Goal: Information Seeking & Learning: Learn about a topic

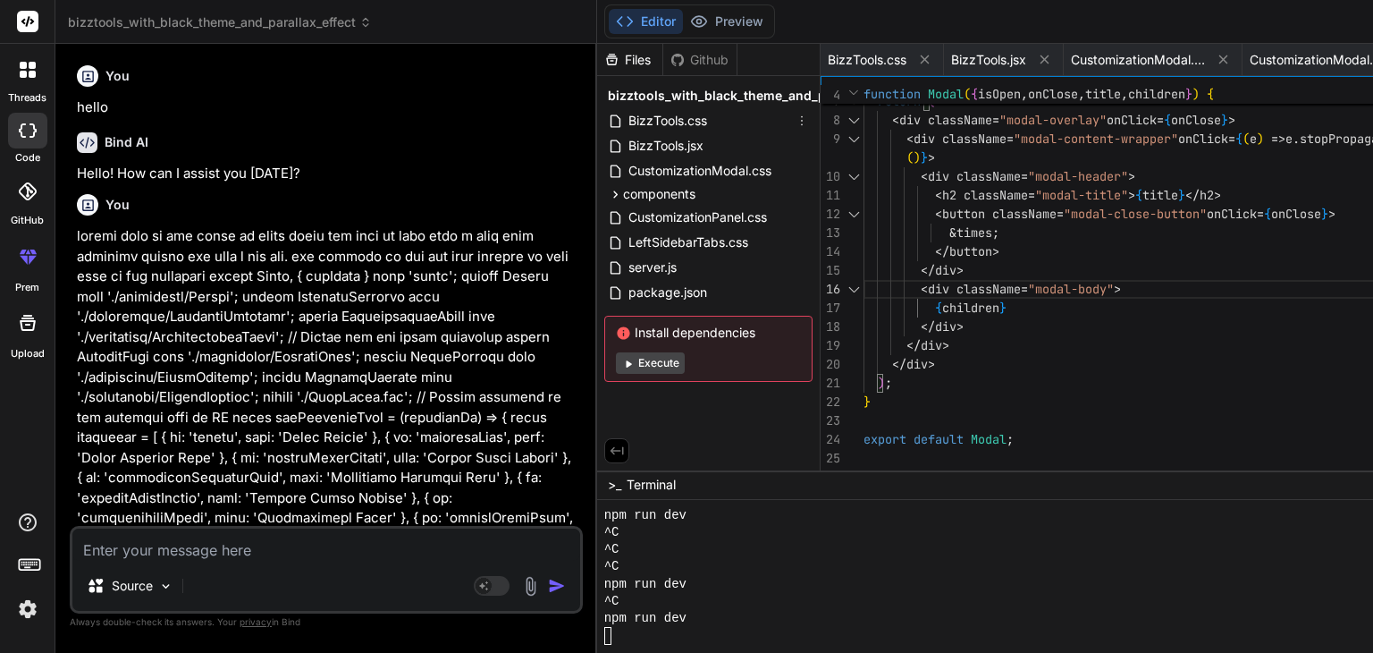
scroll to position [1836, 0]
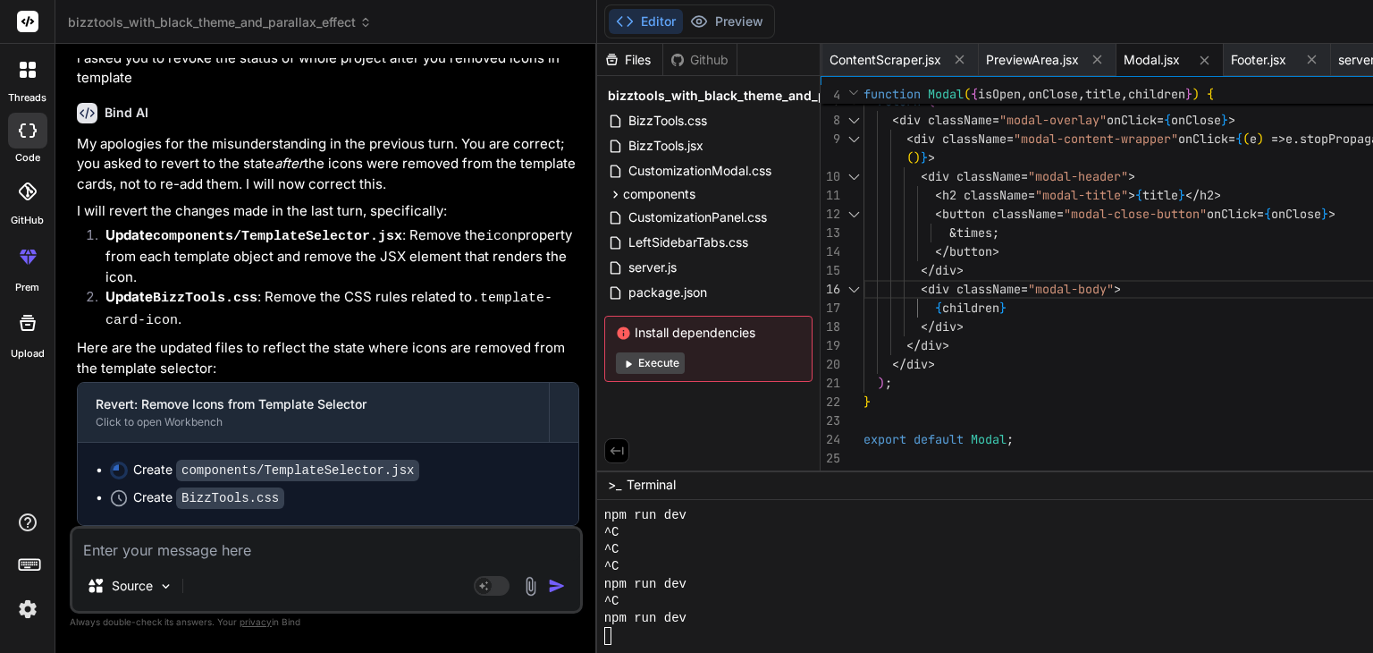
click at [242, 542] on textarea at bounding box center [326, 544] width 508 height 32
type textarea "p"
type textarea "x"
type textarea "pl"
type textarea "x"
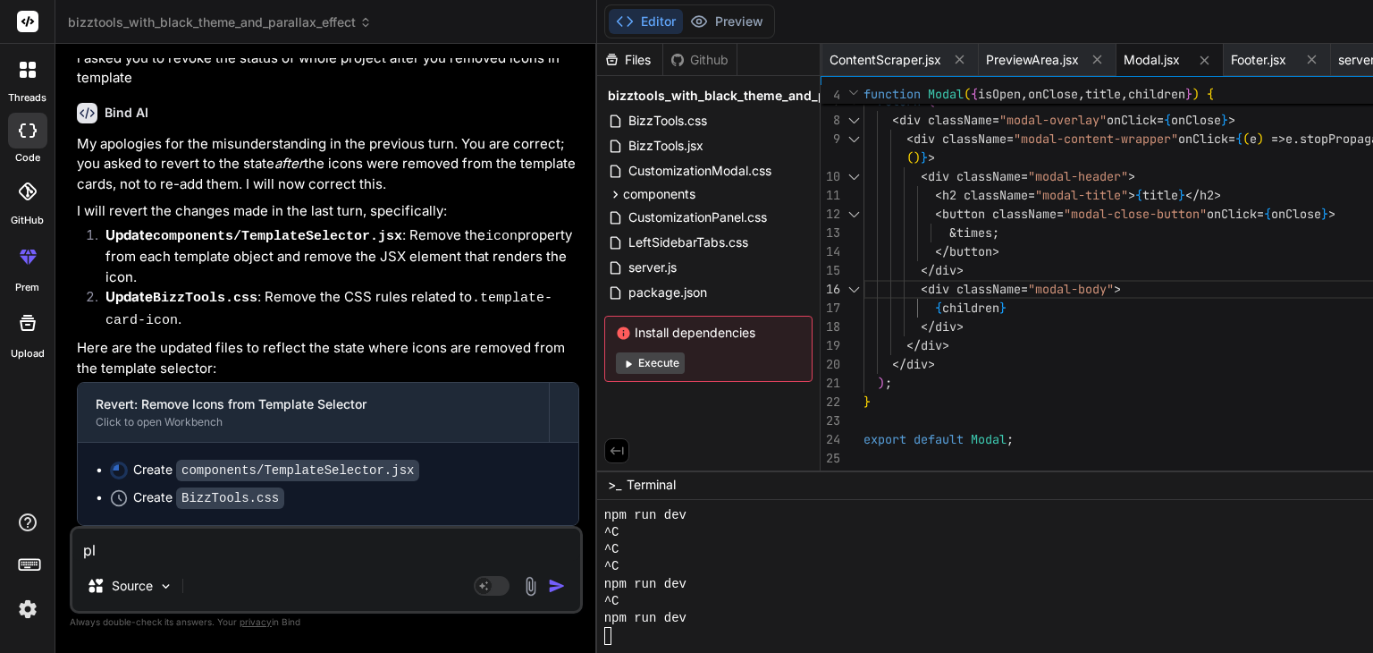
type textarea "ple"
type textarea "x"
type textarea "plea"
type textarea "x"
type textarea "pleas"
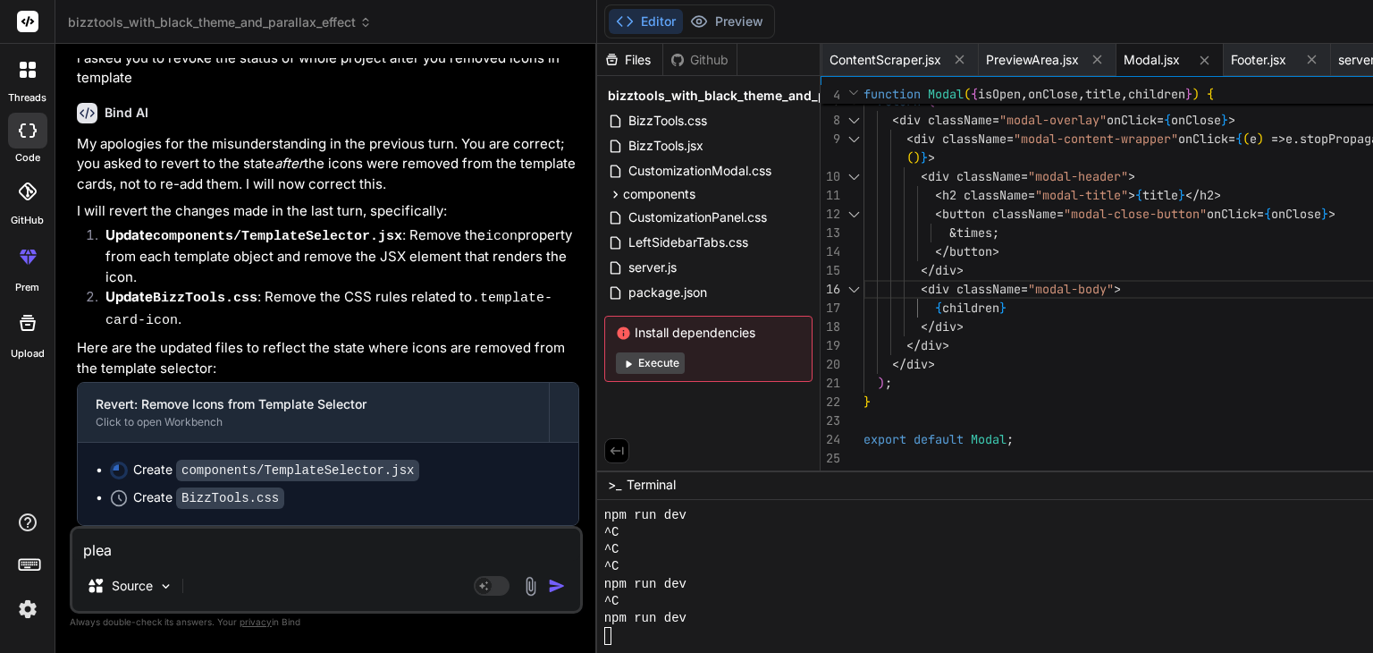
type textarea "x"
type textarea "please"
type textarea "x"
type textarea "please"
type textarea "x"
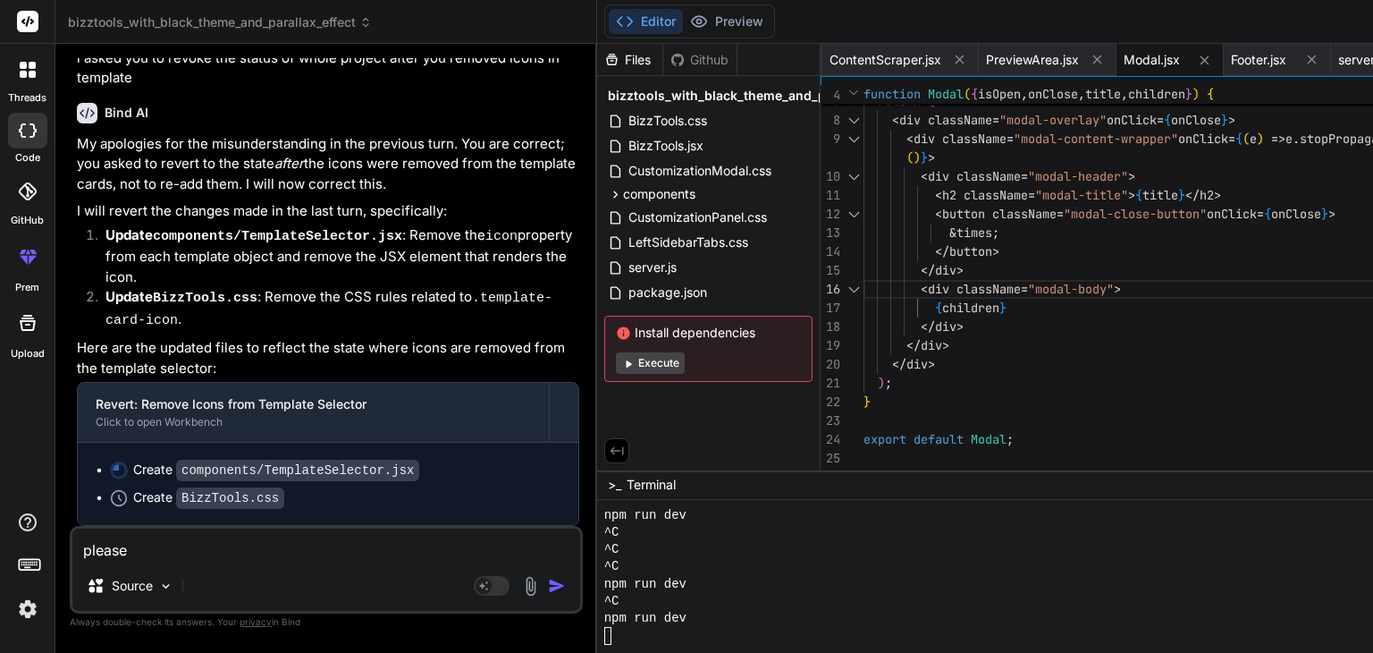
type textarea "please p"
type textarea "x"
type textarea "please pr"
type textarea "x"
type textarea "please pro"
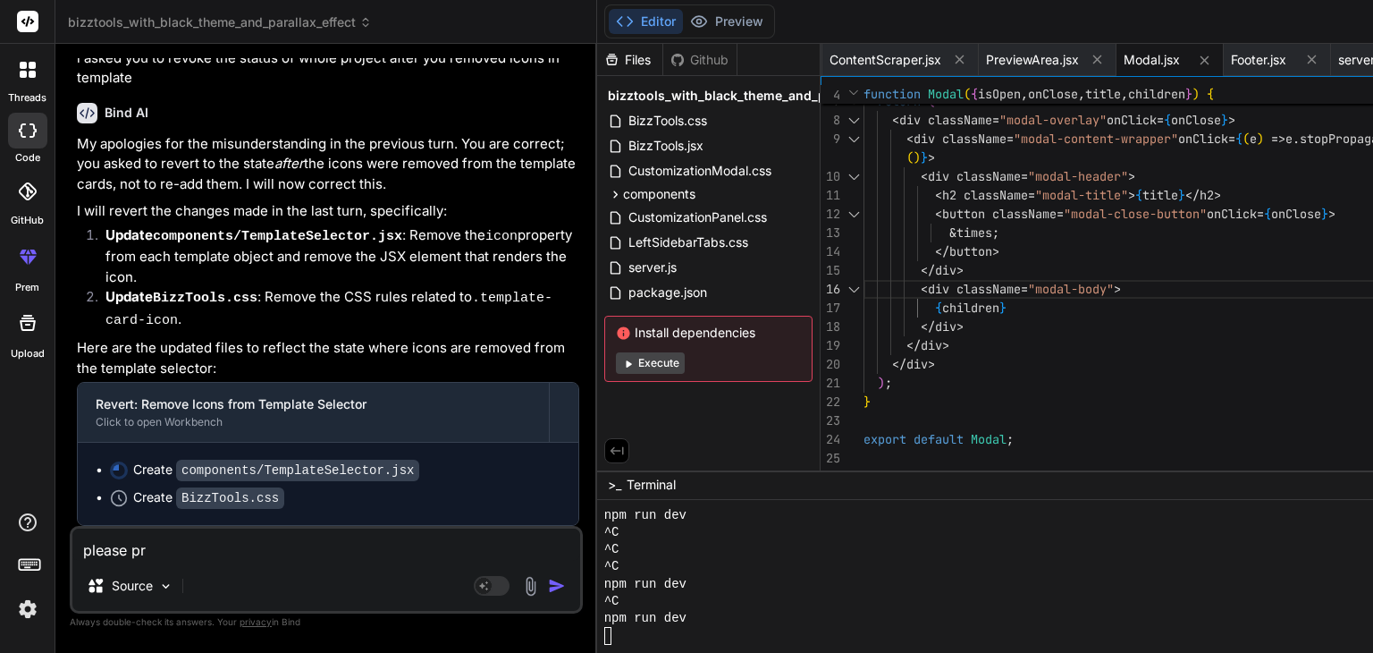
type textarea "x"
type textarea "please prov"
type textarea "x"
type textarea "please provi"
type textarea "x"
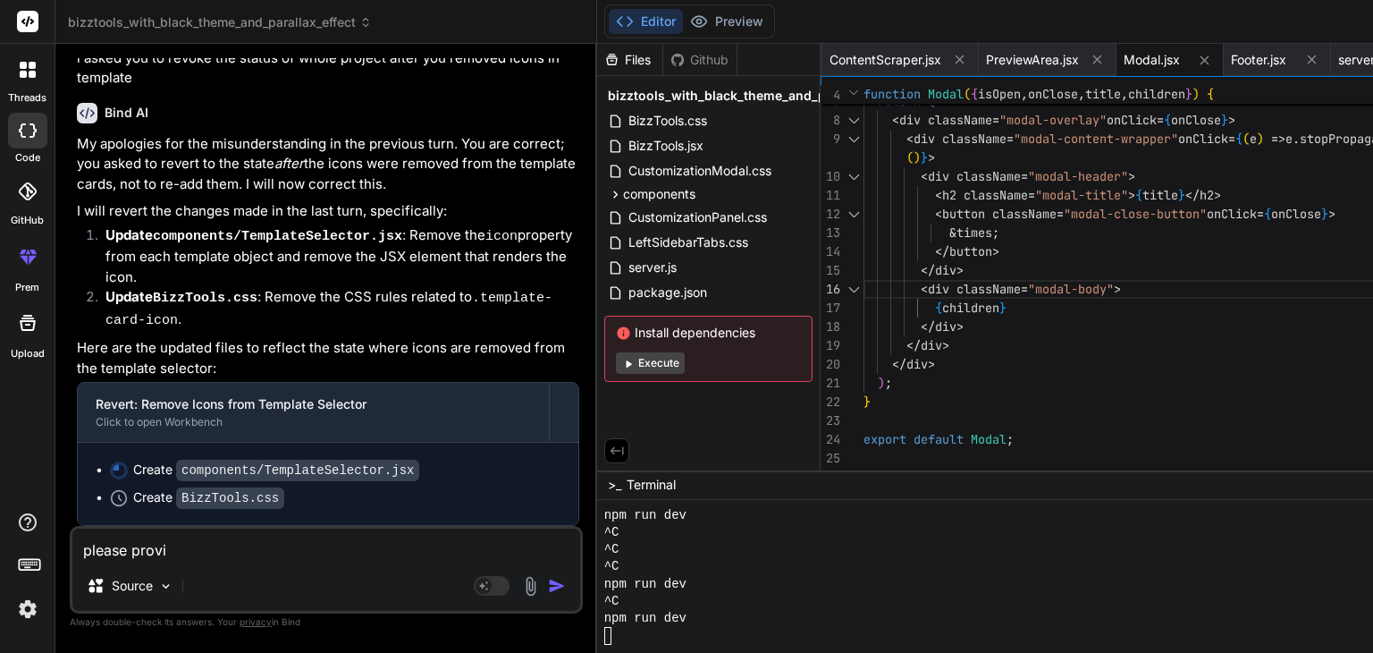
type textarea "please provid"
type textarea "x"
type textarea "please provide"
type textarea "x"
type textarea "please provide"
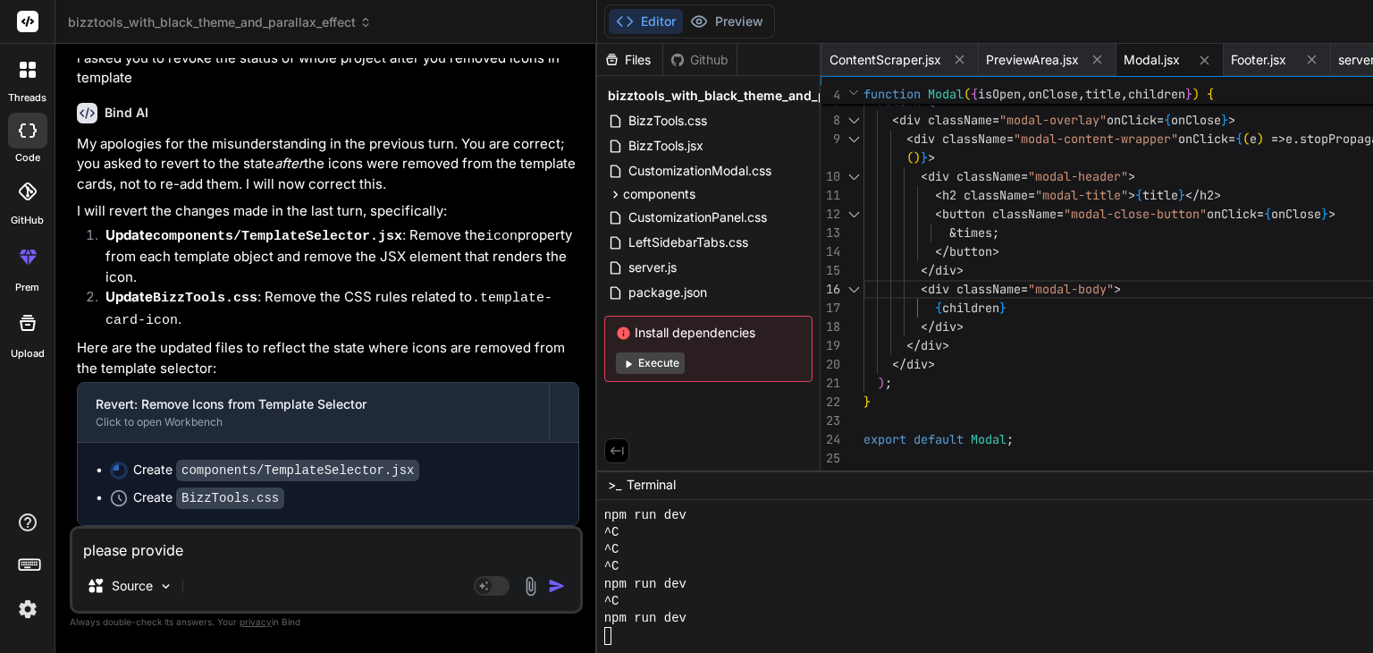
type textarea "x"
type textarea "please provide b"
type textarea "x"
type textarea "please provide ba"
type textarea "x"
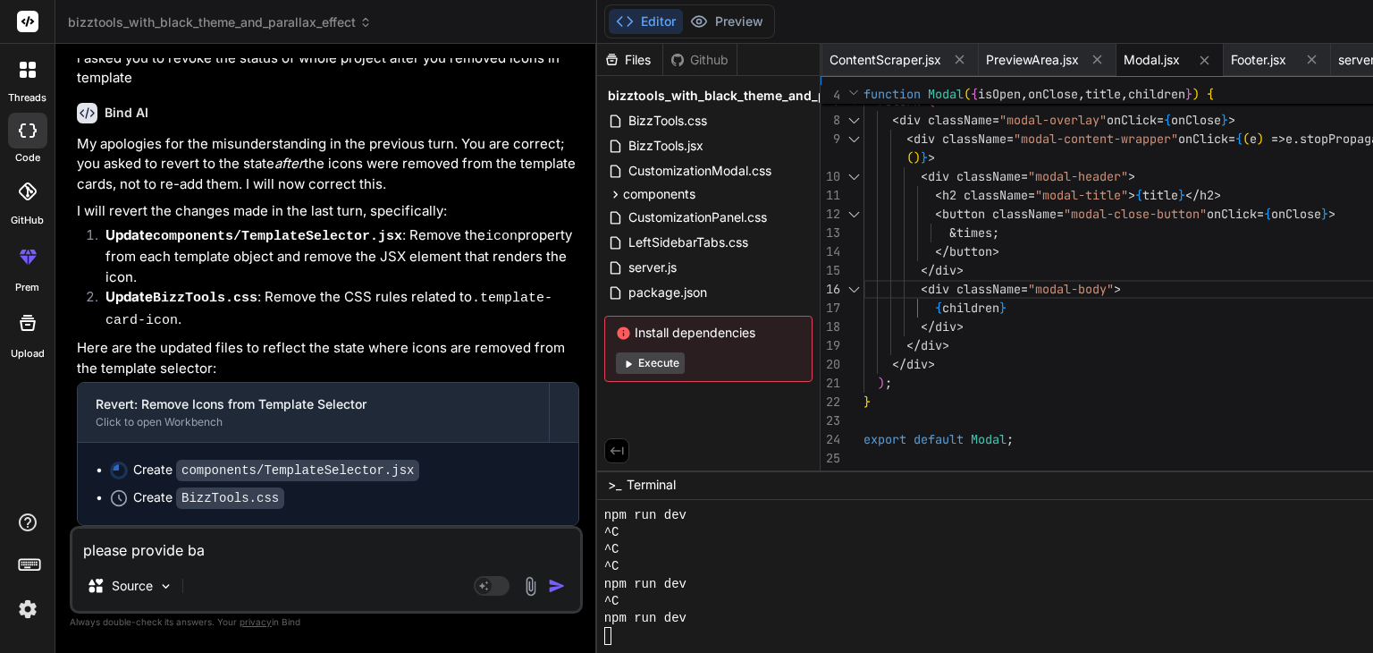
type textarea "please provide bac"
type textarea "x"
type textarea "please provide back"
type textarea "x"
type textarea "please provide [PERSON_NAME]"
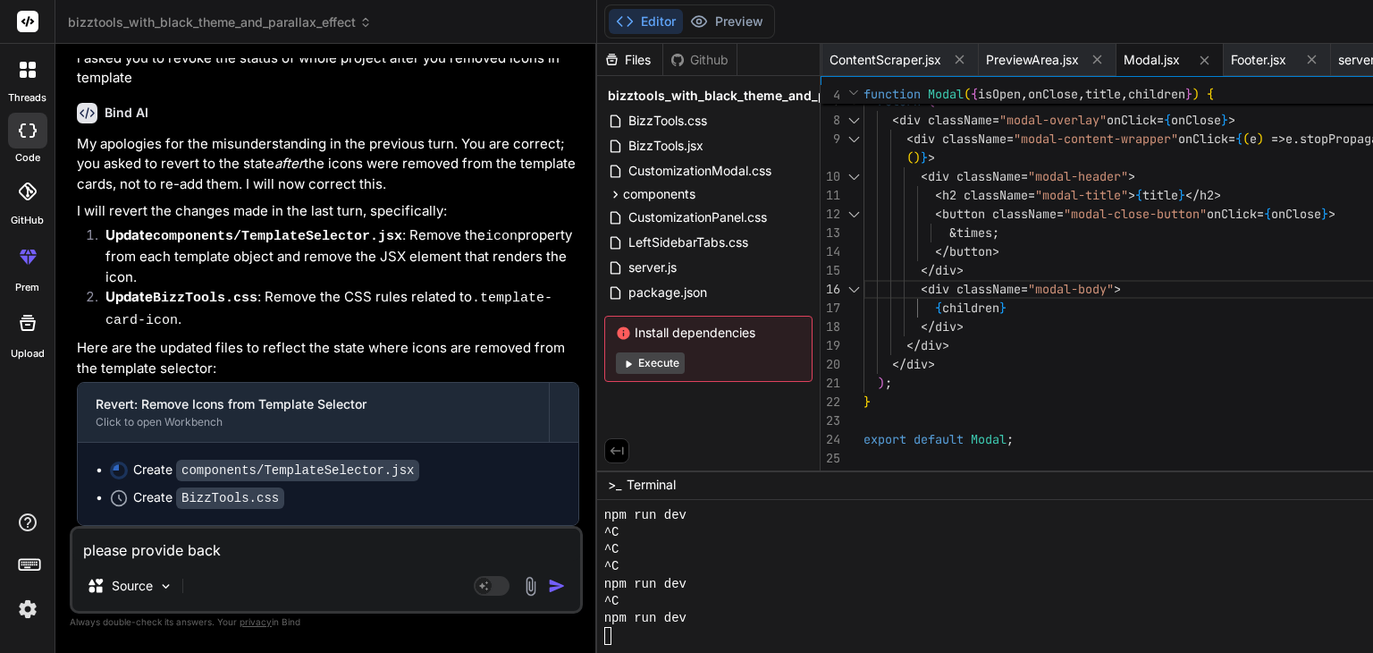
type textarea "x"
type textarea "please provide [PERSON_NAME]"
type textarea "x"
type textarea "please provide backend"
type textarea "x"
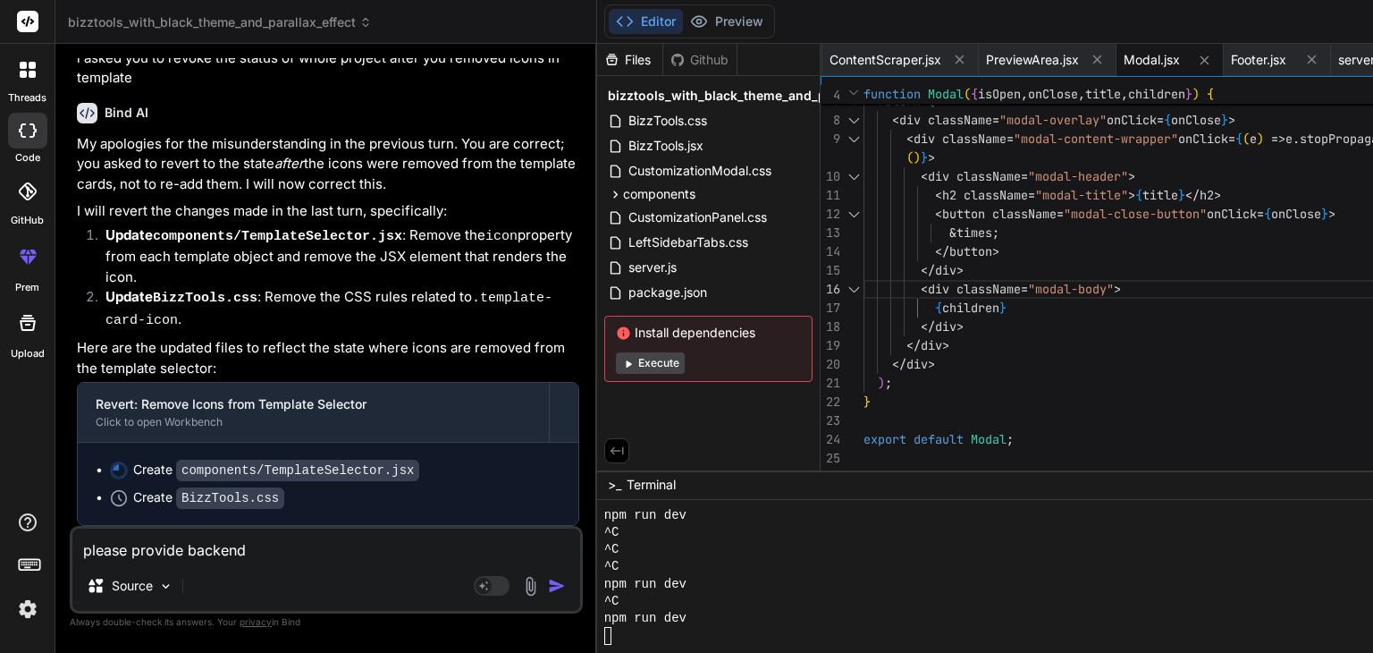
type textarea "please provide backend"
type textarea "x"
type textarea "please provide backend f"
type textarea "x"
type textarea "please provide backend fo"
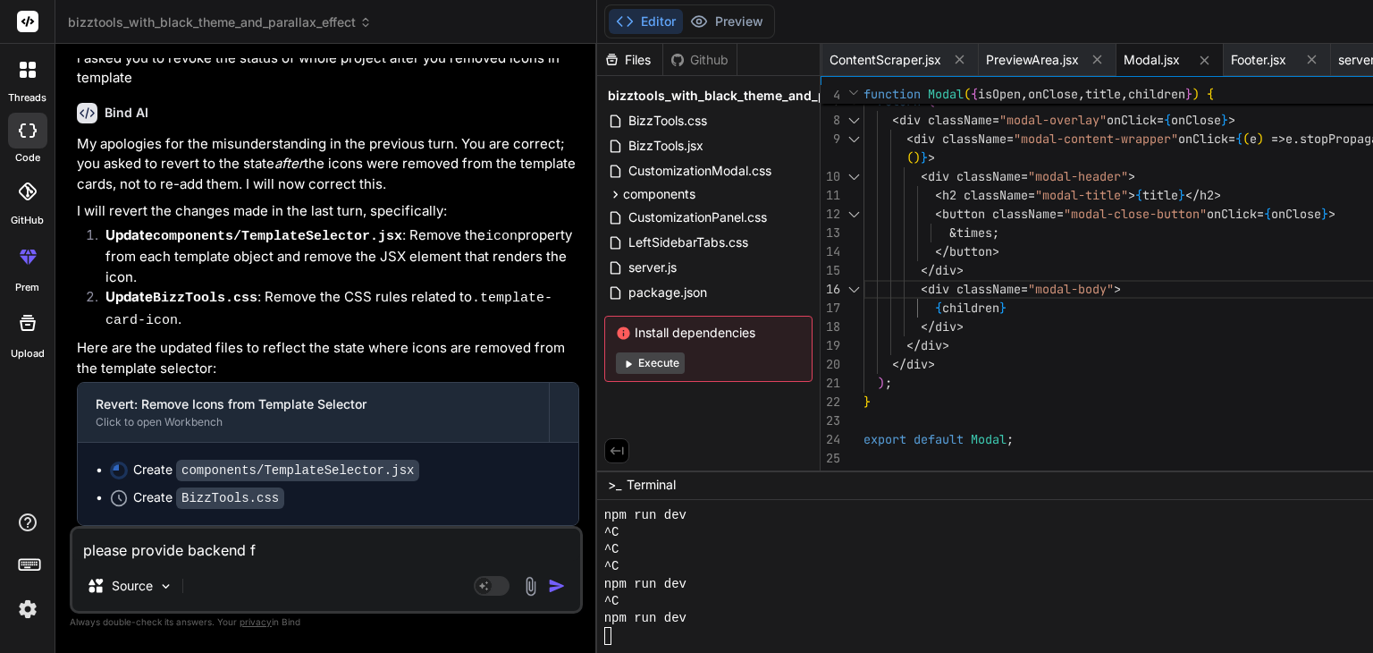
type textarea "x"
type textarea "please provide backend for"
type textarea "x"
type textarea "please provide backend for"
type textarea "x"
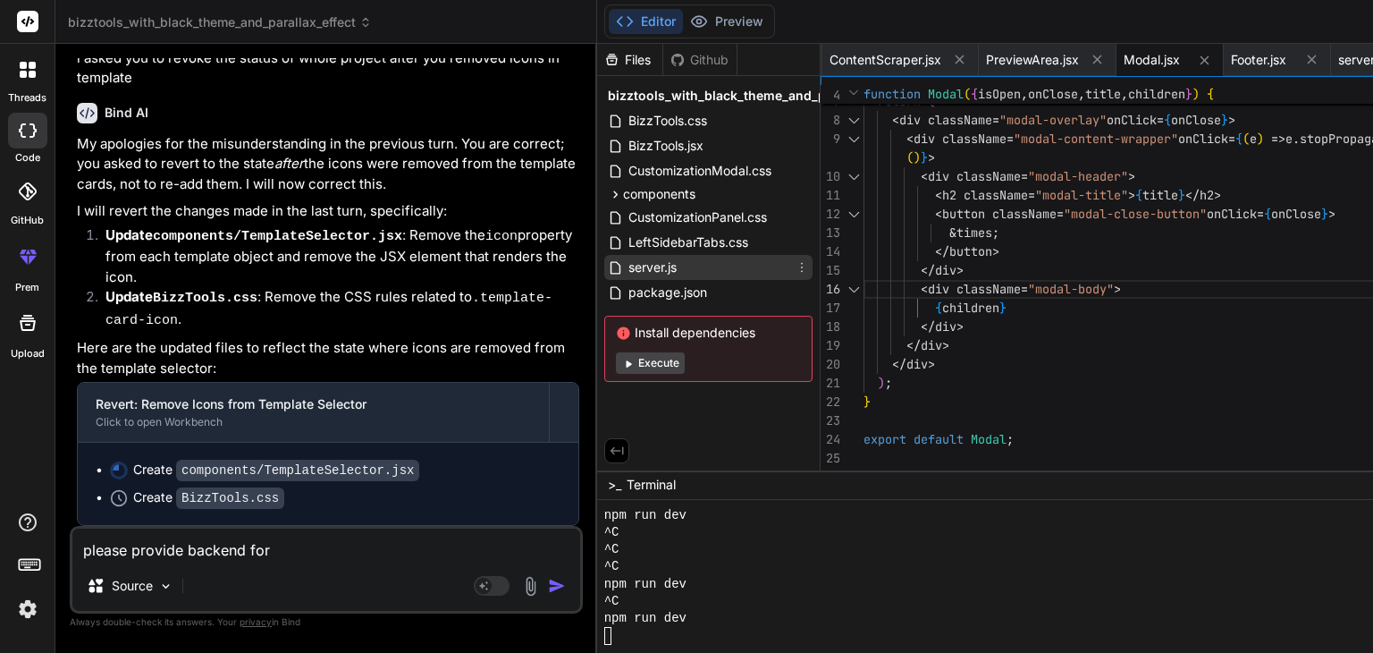
type textarea "please provide backend for"
click at [627, 268] on span "server.js" at bounding box center [653, 267] width 52 height 21
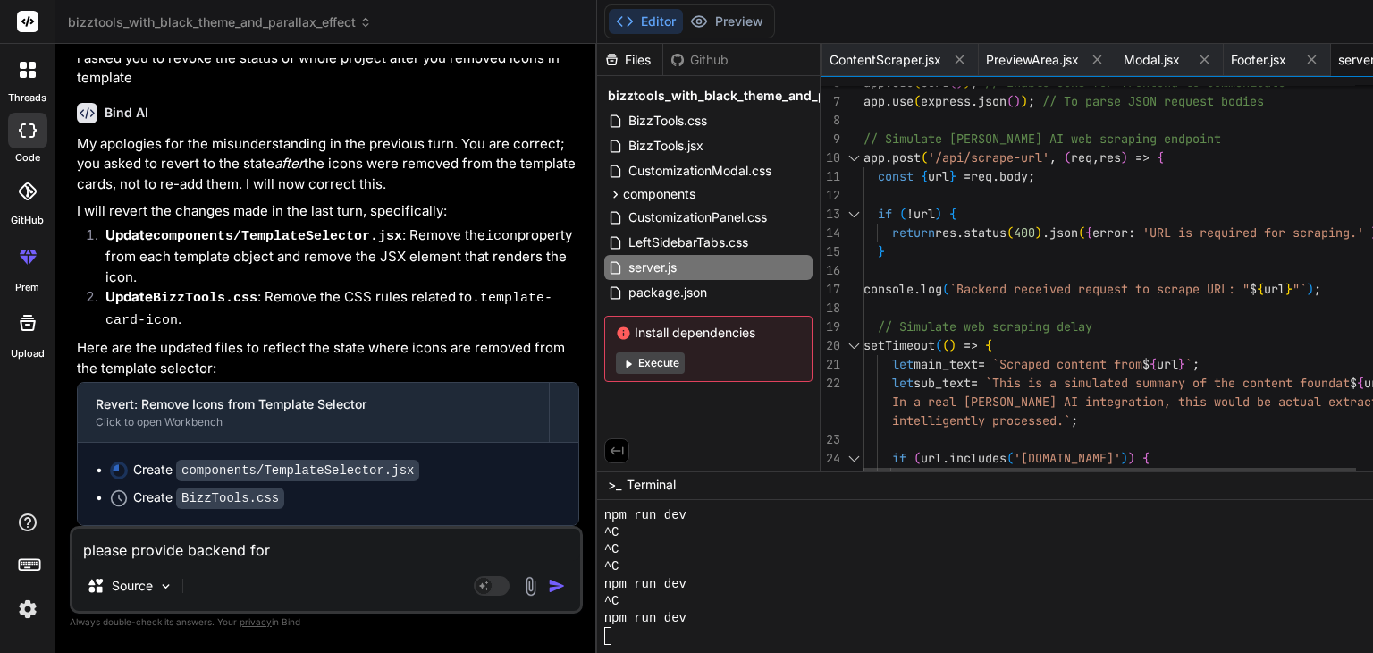
type textarea "const { url } = req.body; if (!url) { return res.status(400).json({ error: 'URL…"
click at [864, 291] on div "app . use ( cors ( ) ) ; // Enable CORS for frontend to communicate app . use (…" at bounding box center [1165, 510] width 603 height 1062
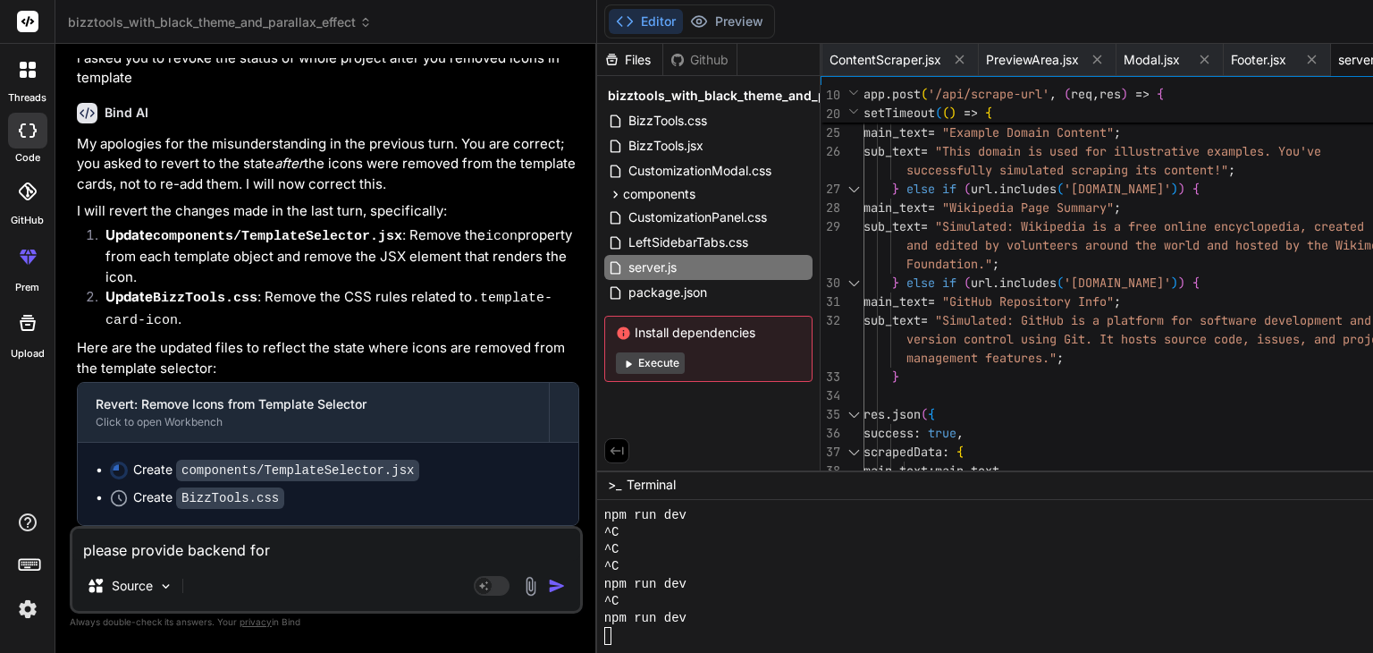
click at [356, 542] on textarea "please provide backend for" at bounding box center [326, 544] width 508 height 32
type textarea "please provide backend for f"
type textarea "x"
type textarea "please provide backend for fr"
type textarea "x"
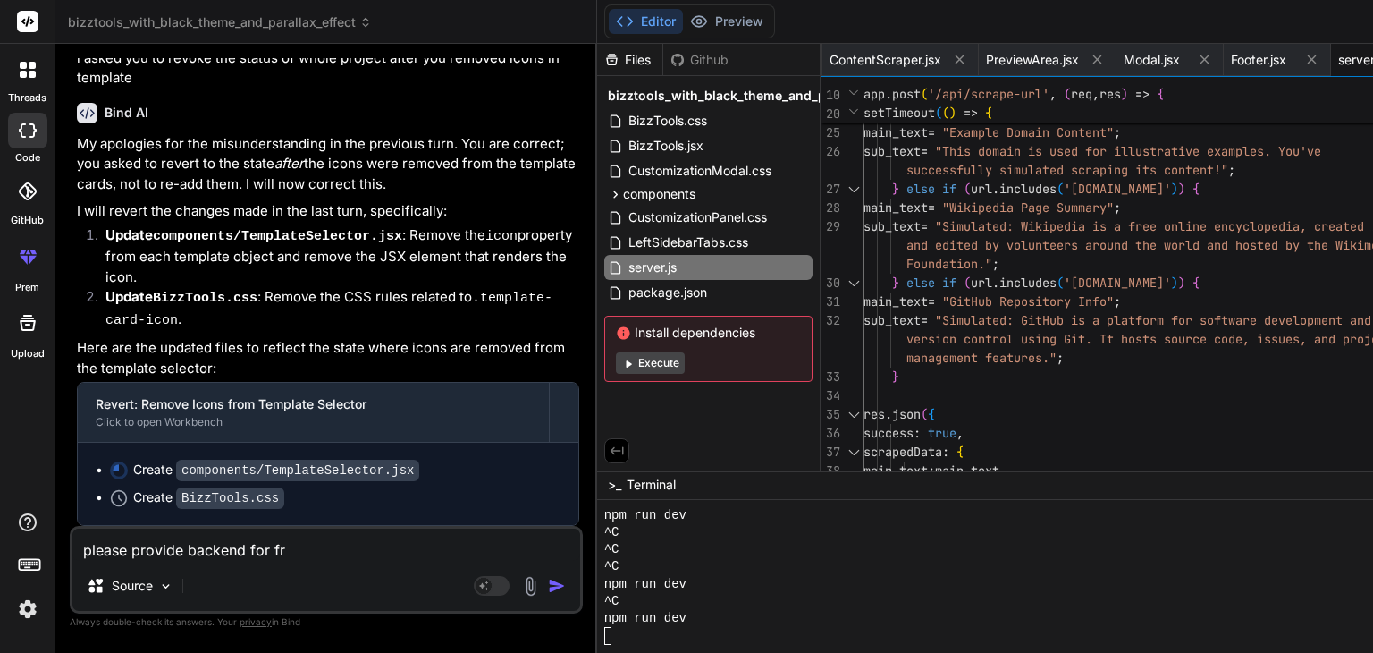
type textarea "please provide backend for fro"
type textarea "x"
type textarea "please provide backend for fron"
type textarea "x"
type textarea "please provide backend for front"
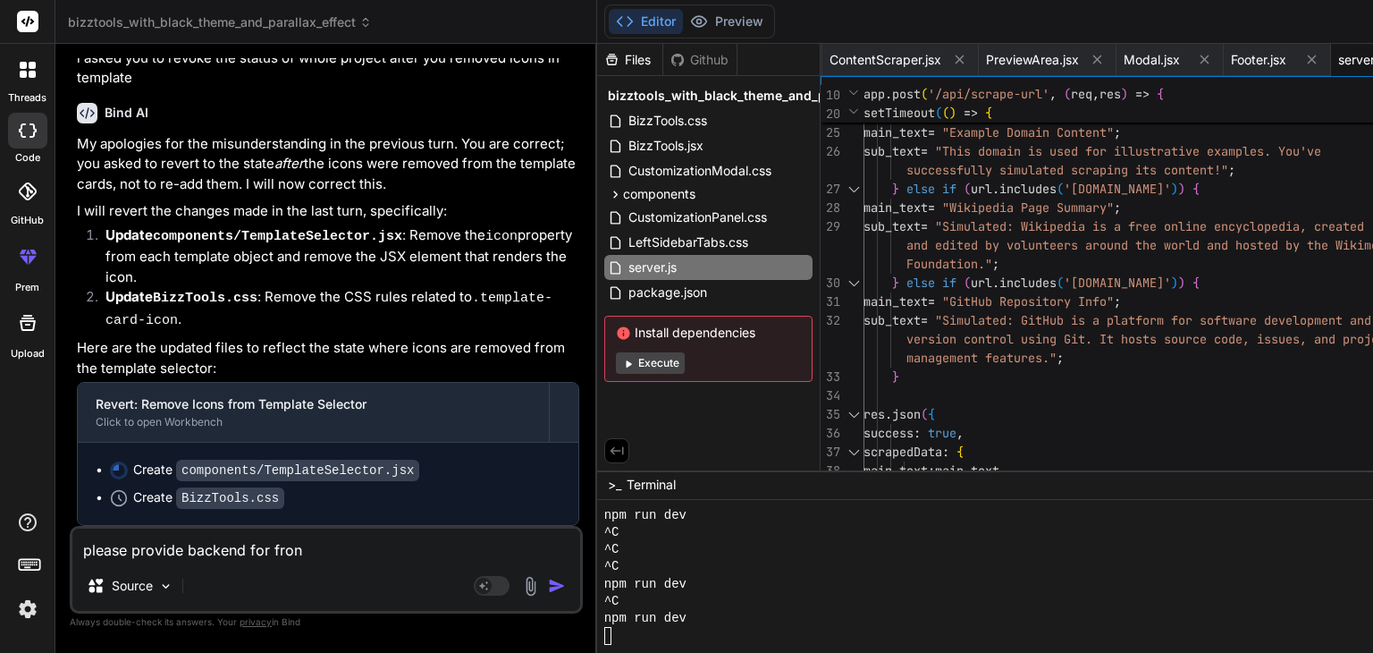
type textarea "x"
type textarea "please provide backend for fronte"
type textarea "x"
type textarea "please provide backend for fronten"
type textarea "x"
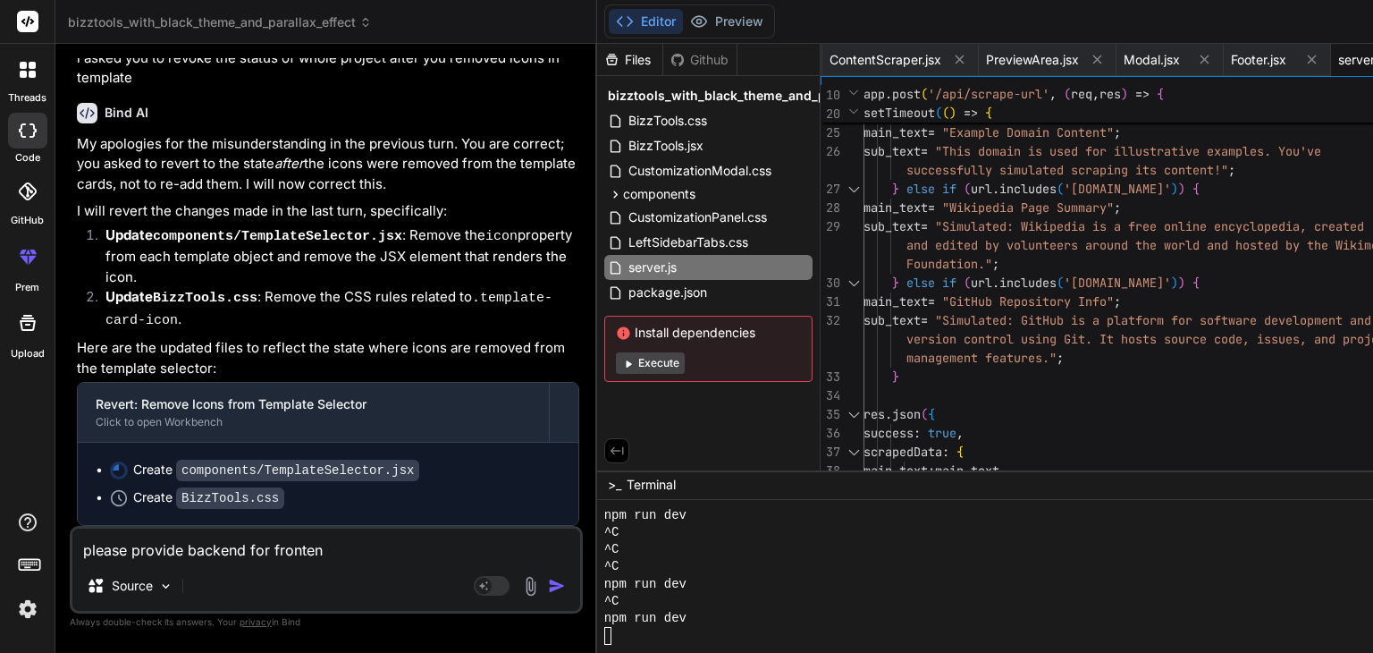
type textarea "please provide backend for frontend"
type textarea "x"
type textarea "please provide backend for frontend"
type textarea "x"
type textarea "please provide backend for frontend o"
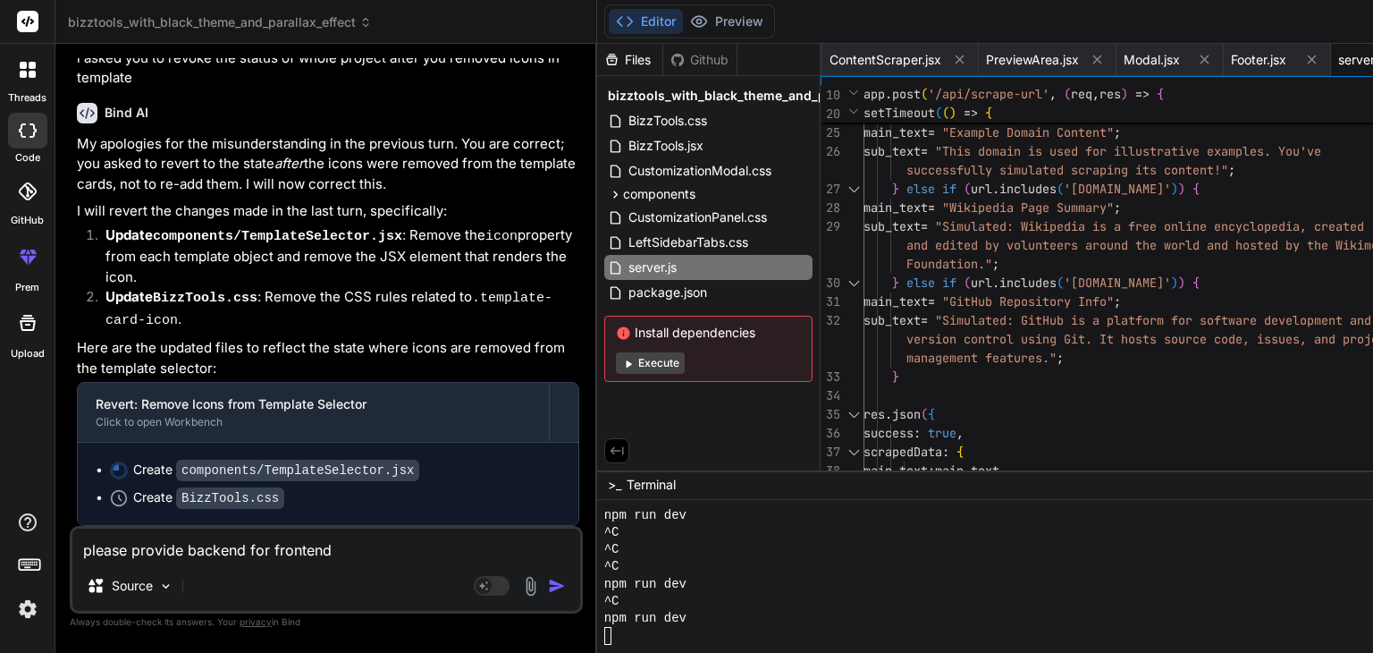
type textarea "x"
type textarea "please provide backend for frontend of"
type textarea "x"
type textarea "please provide backend for frontend of"
type textarea "x"
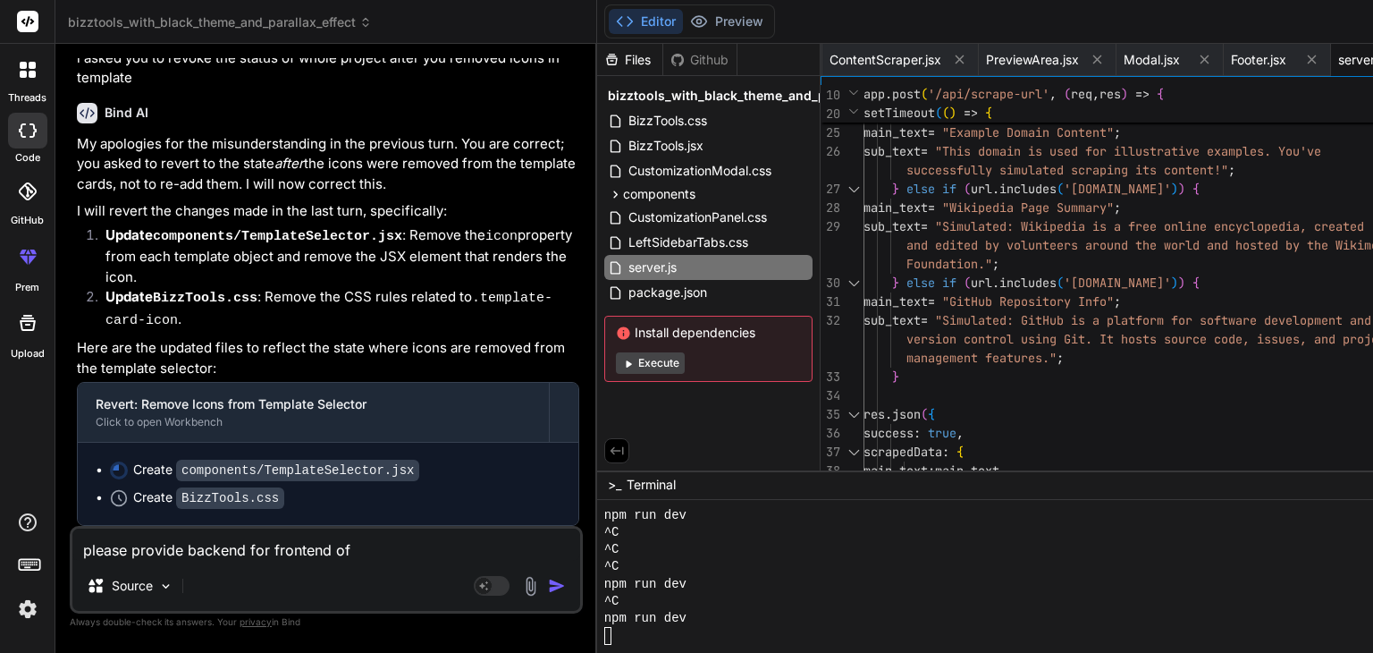
type textarea "please provide backend for frontend of t"
type textarea "x"
type textarea "please provide backend for frontend of th"
type textarea "x"
type textarea "please provide backend for frontend of thi"
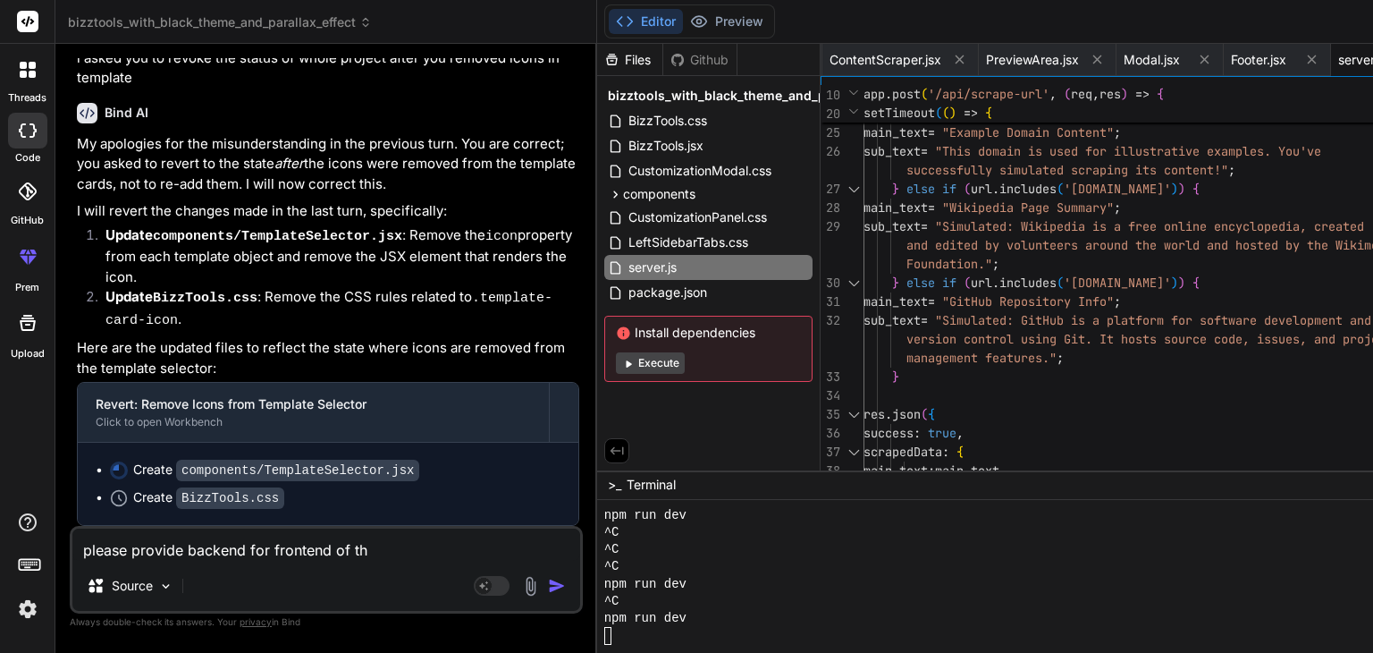
type textarea "x"
type textarea "please provide backend for frontend of this"
type textarea "x"
type textarea "please provide backend for frontend of this"
type textarea "x"
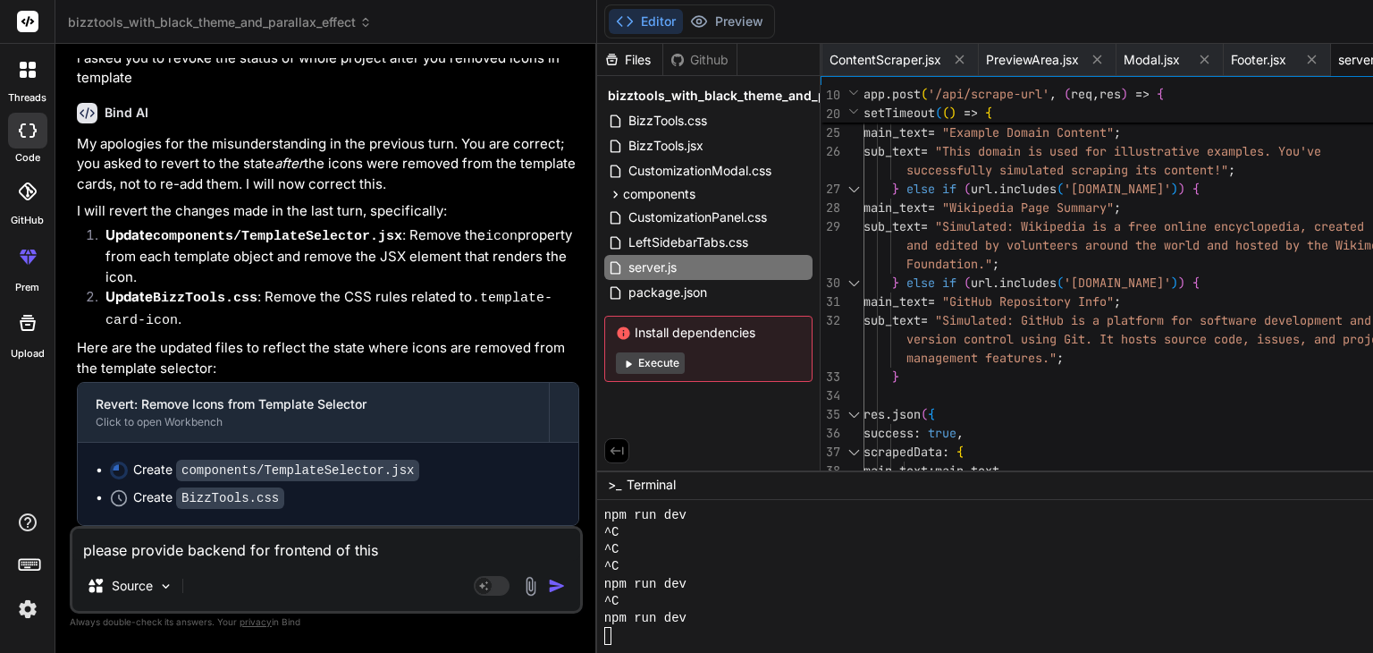
paste textarea "Tell [PERSON_NAME] AI what your post is about, and it will draft a caption and …"
type textarea "please provide backend for frontend of this Tell [PERSON_NAME] AI what your pos…"
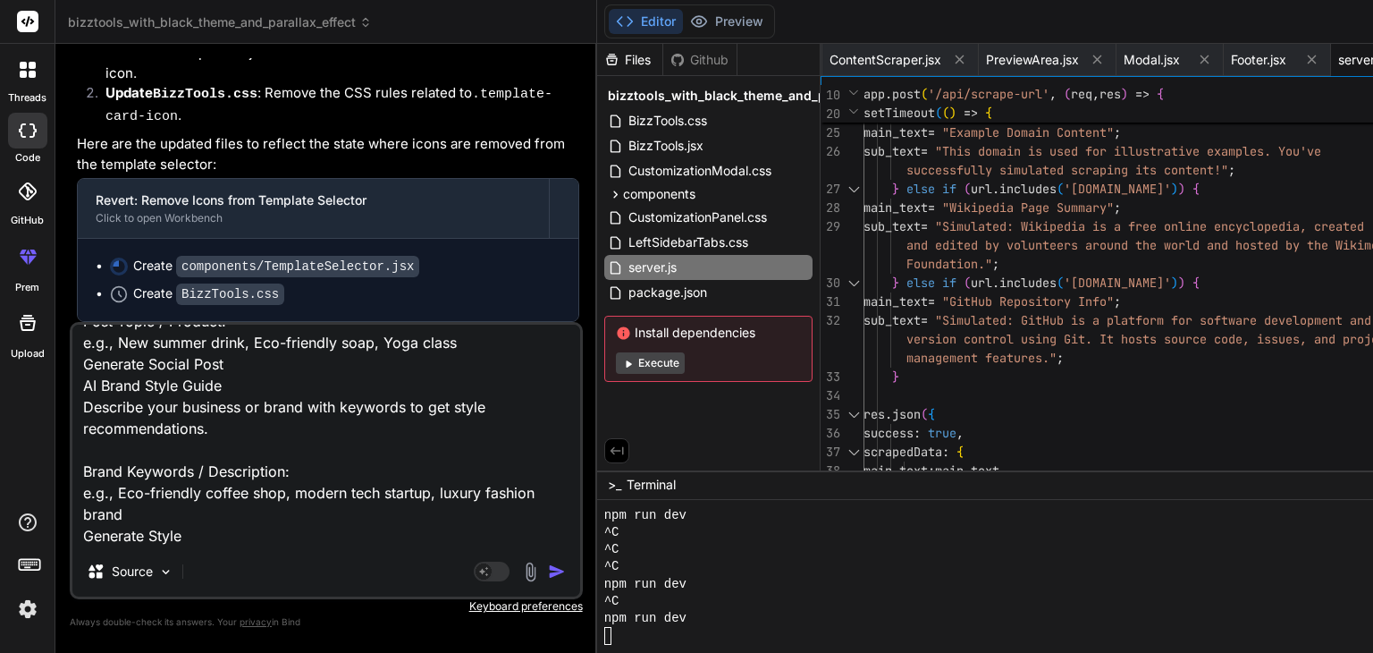
type textarea "x"
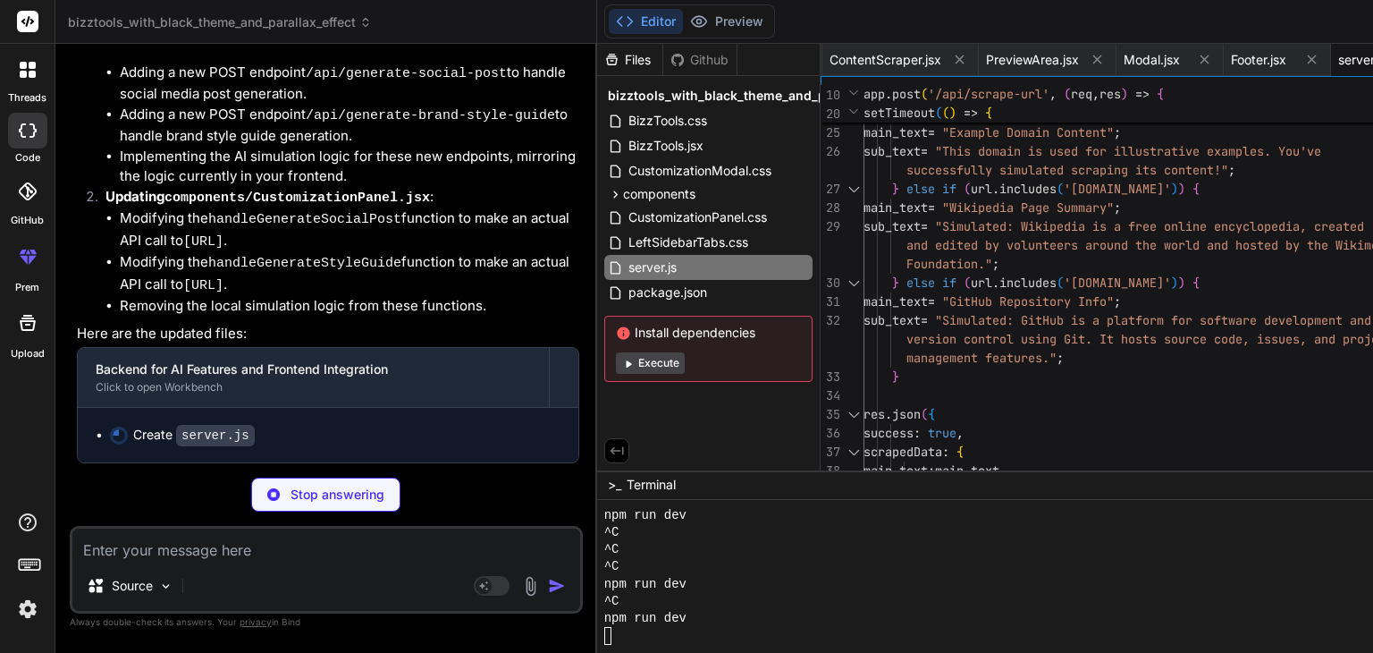
scroll to position [58494, 0]
type textarea "x"
type textarea "bodyFont, }); }, 2500); // Simulate AI processing delay }); app.listen(PORT, ()…"
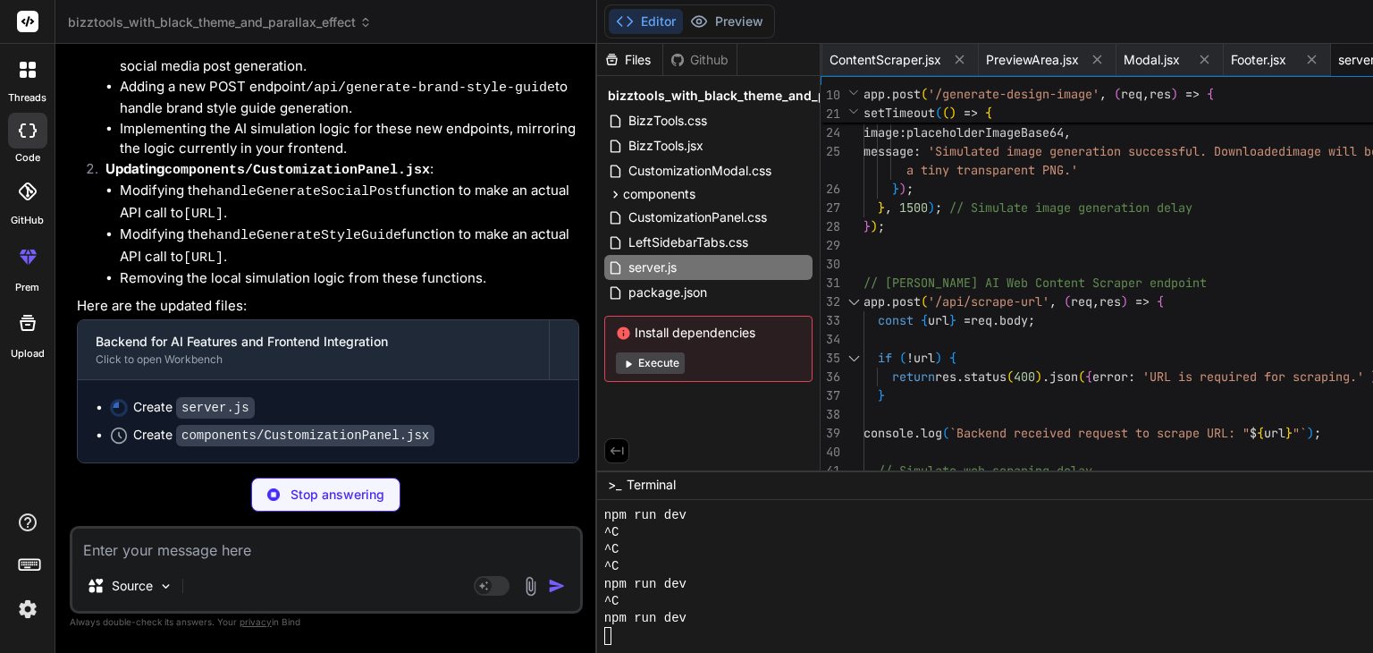
scroll to position [59069, 0]
type textarea "x"
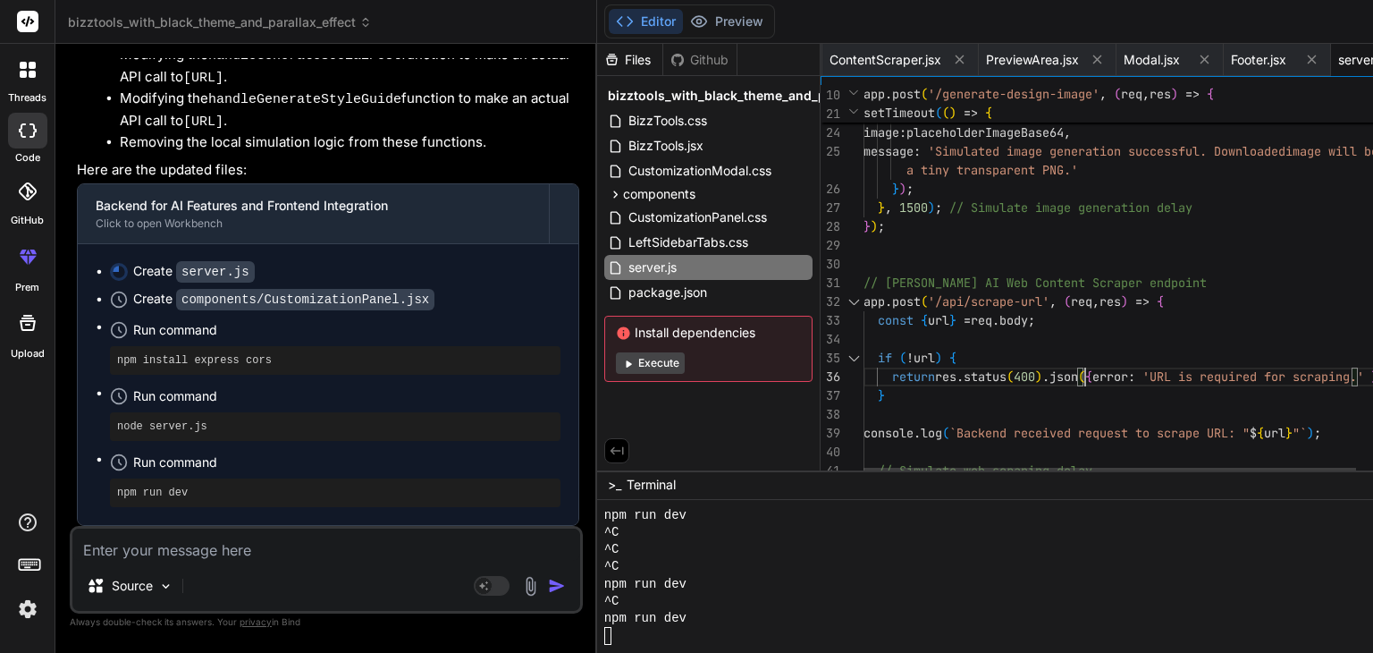
scroll to position [0, 0]
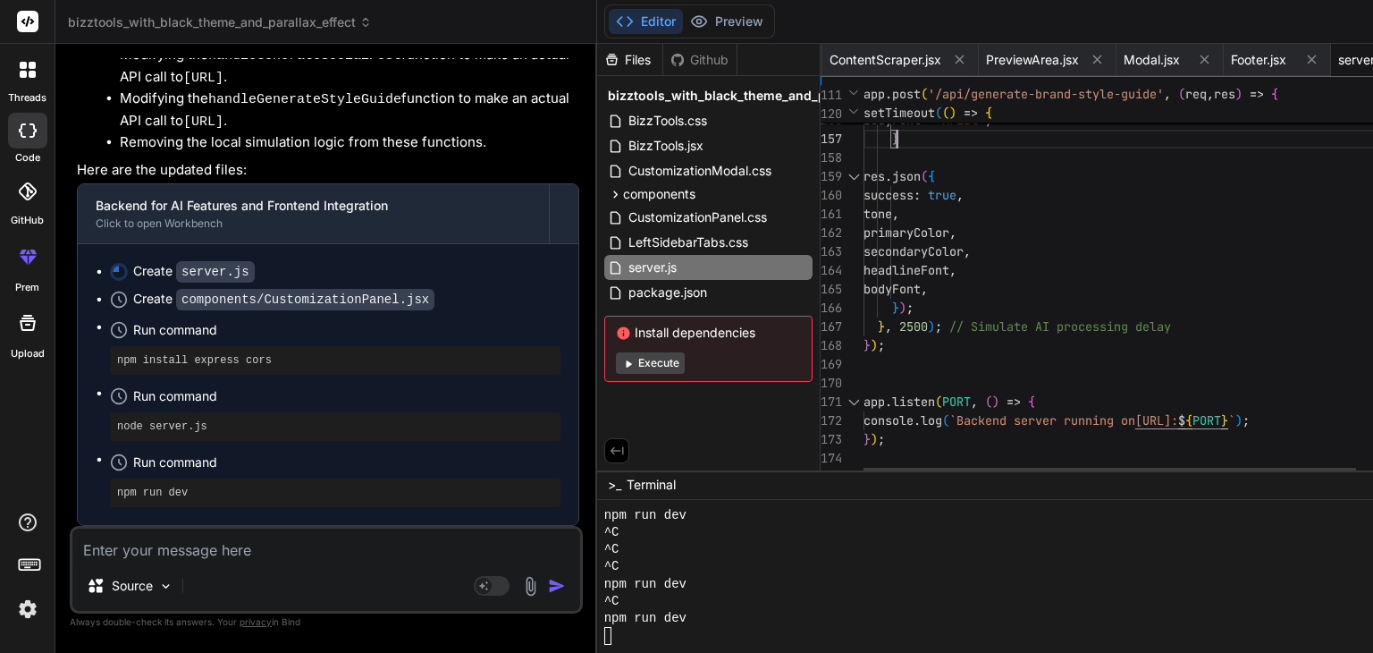
click at [1083, 63] on span "CustomizationPanel.jsx" at bounding box center [1150, 60] width 134 height 18
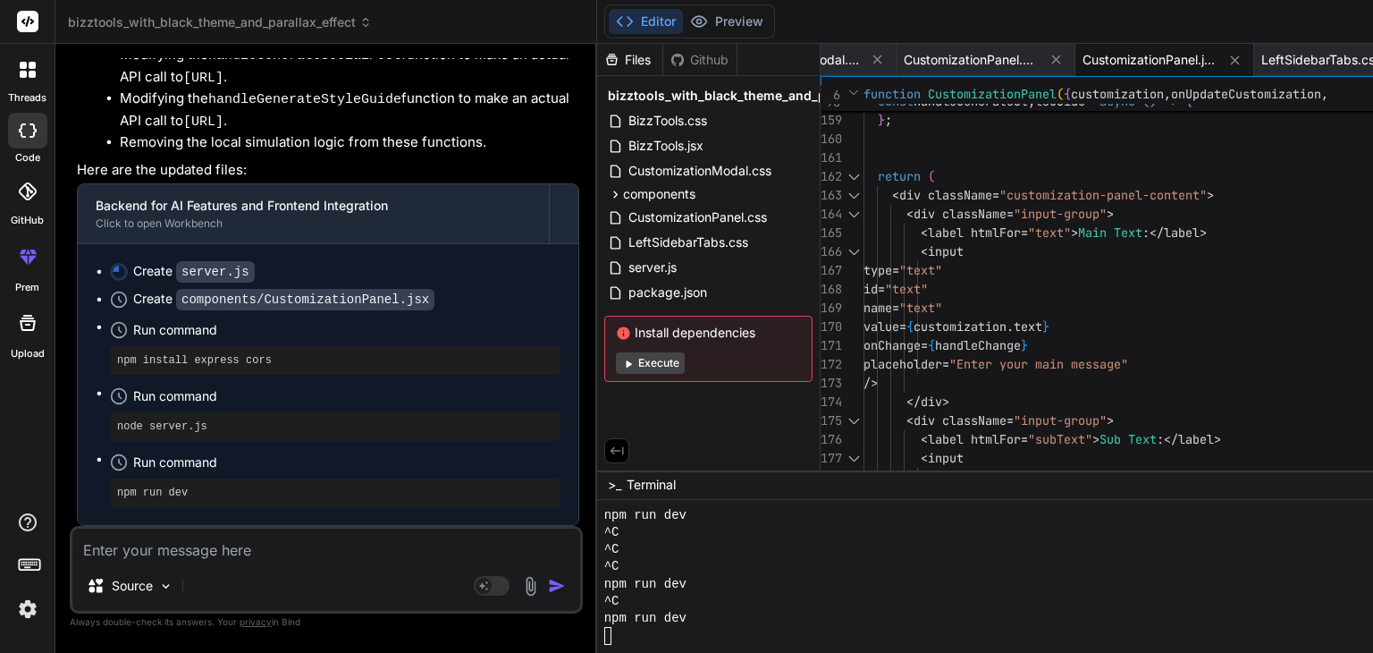
click at [304, 310] on code "components/CustomizationPanel.jsx" at bounding box center [305, 299] width 258 height 21
click at [627, 146] on span "BizzTools.jsx" at bounding box center [666, 145] width 79 height 21
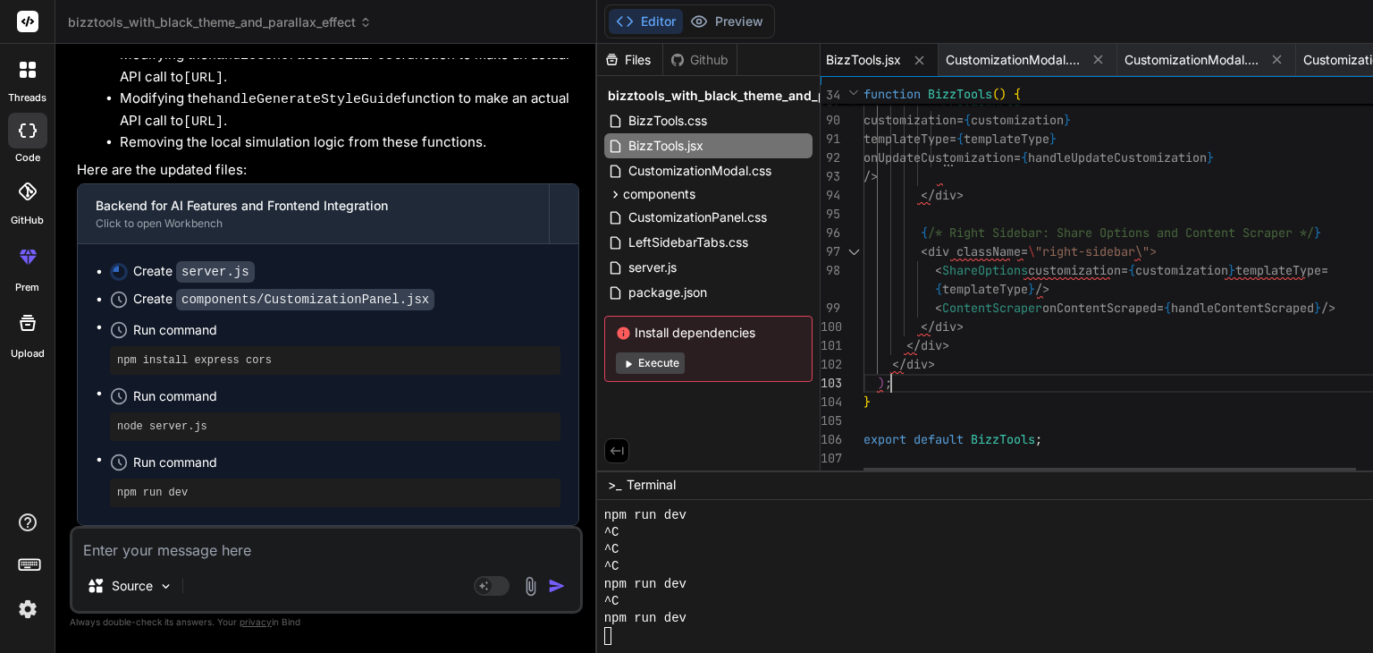
scroll to position [0, 0]
click at [623, 120] on div "BizzTools.css" at bounding box center [708, 120] width 208 height 25
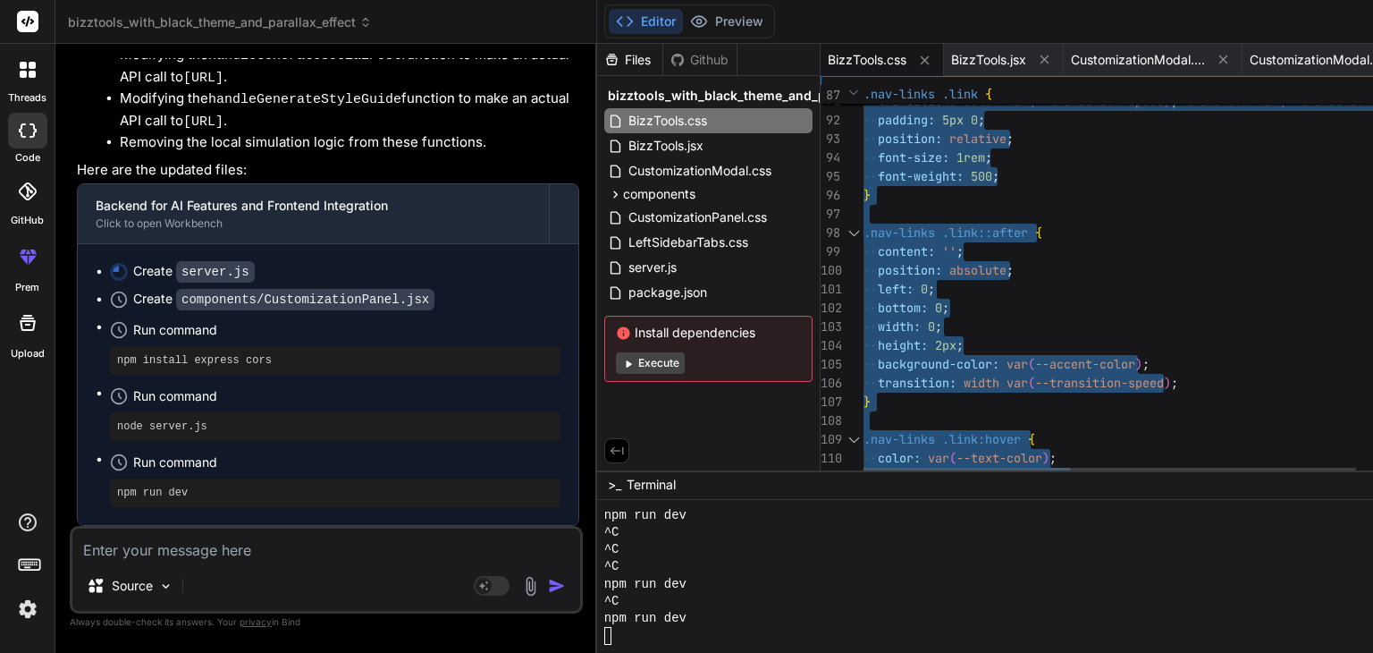
type textarea "left: 0; bottom: 0; width: 0; height: 2px; background-color: var(--accent-color…"
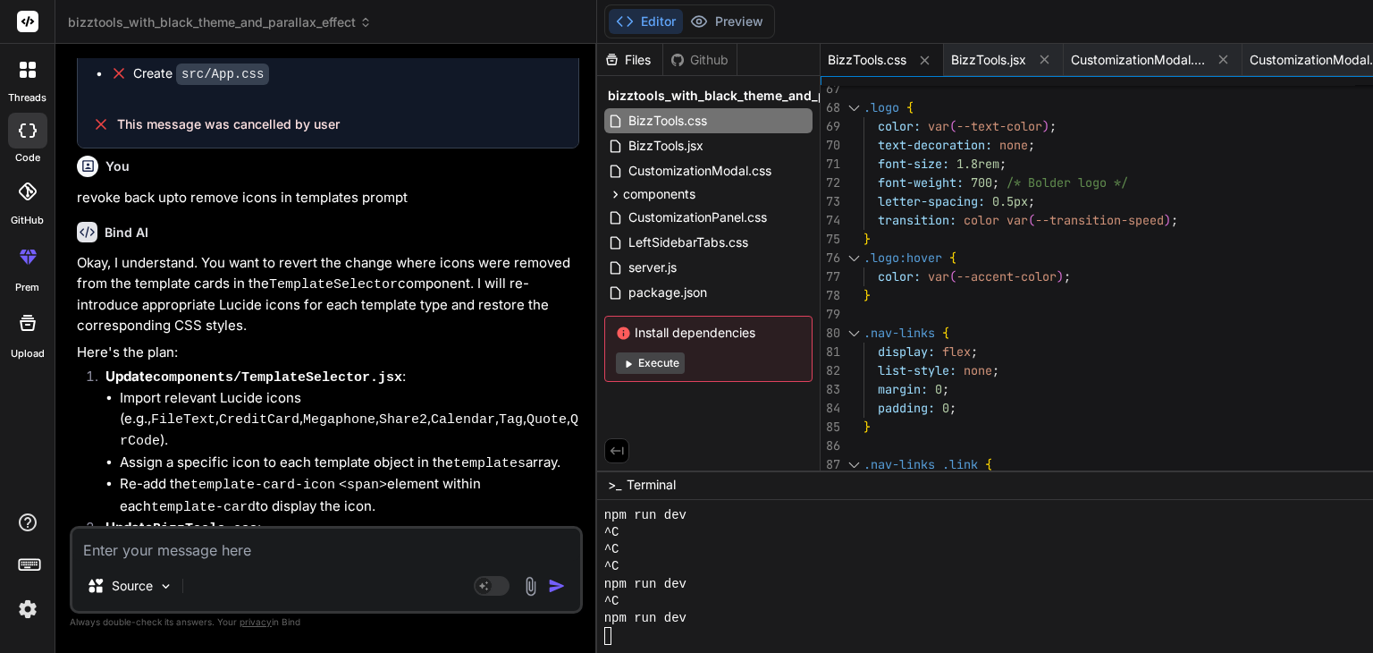
scroll to position [47666, 0]
drag, startPoint x: 198, startPoint y: 419, endPoint x: 293, endPoint y: 351, distance: 117.3
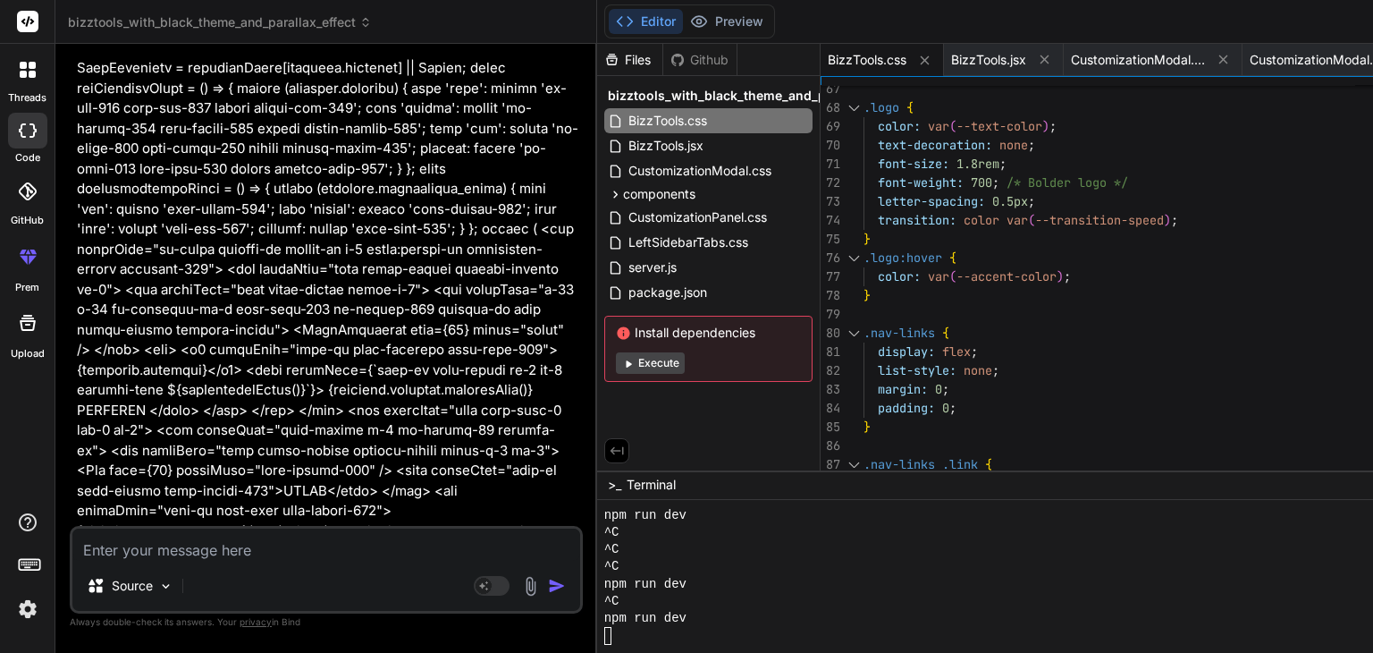
scroll to position [27696, 0]
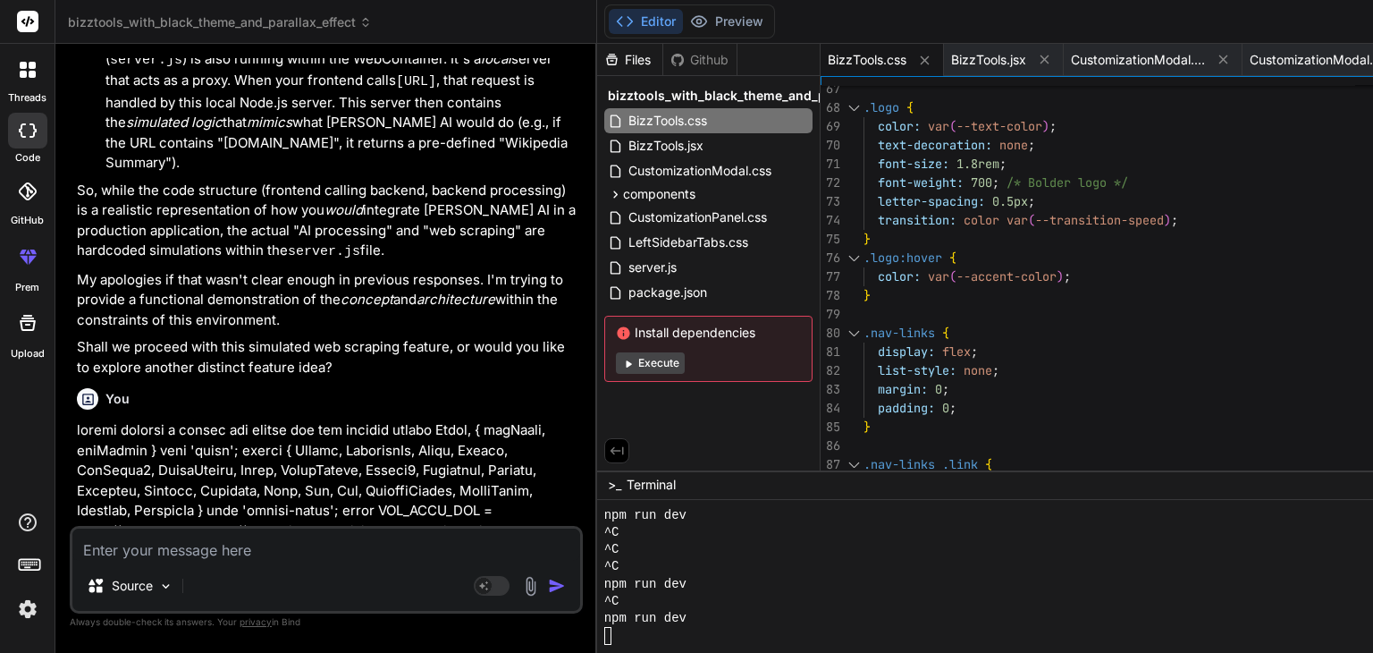
scroll to position [25182, 0]
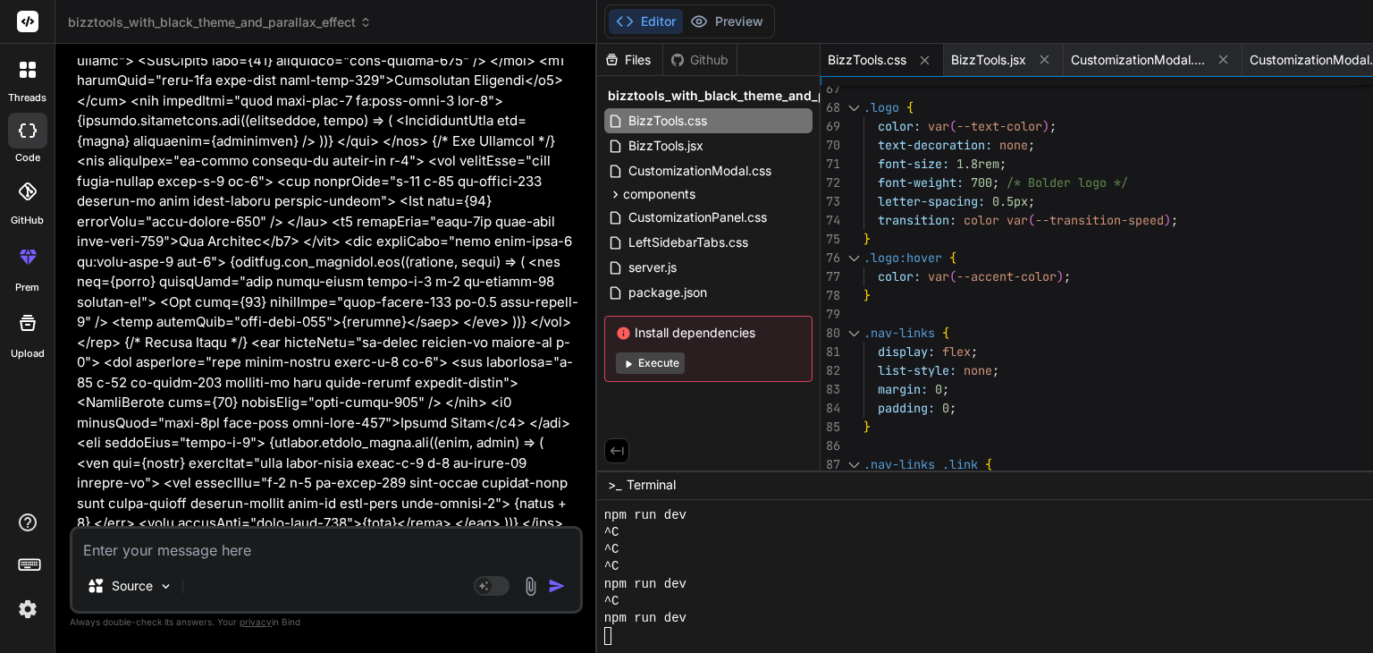
scroll to position [46039, 0]
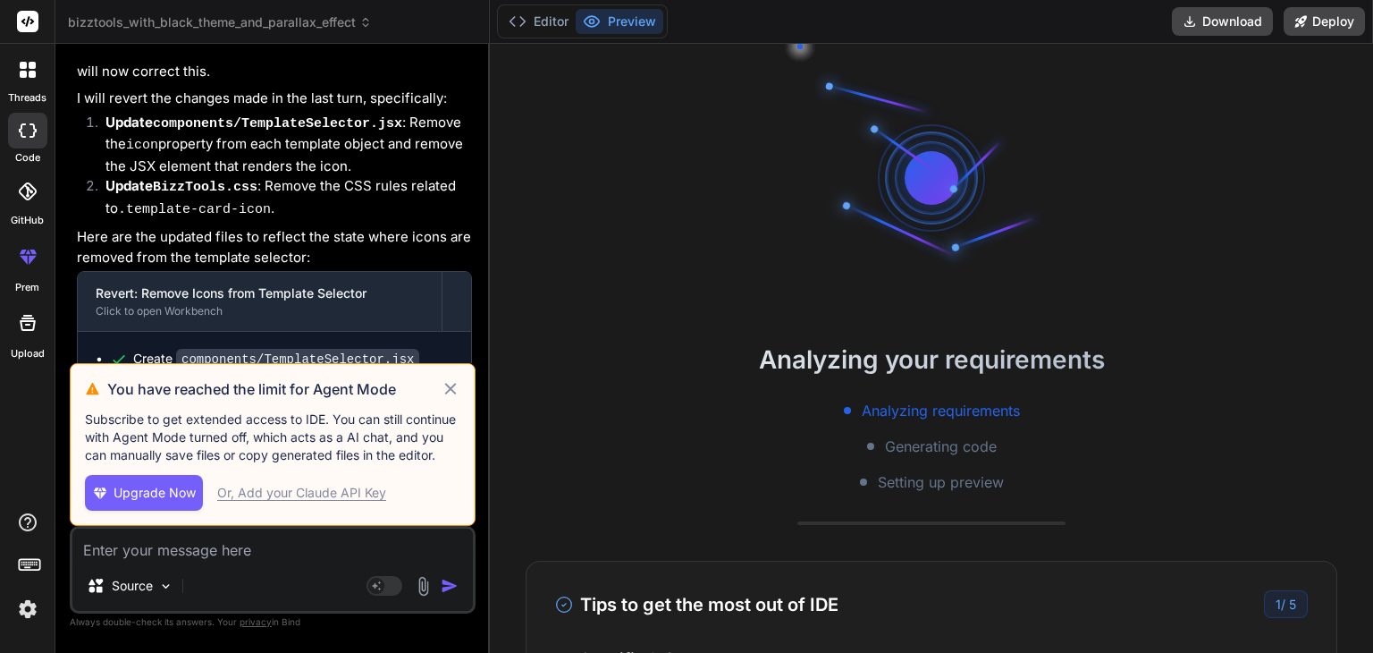
scroll to position [9902, 0]
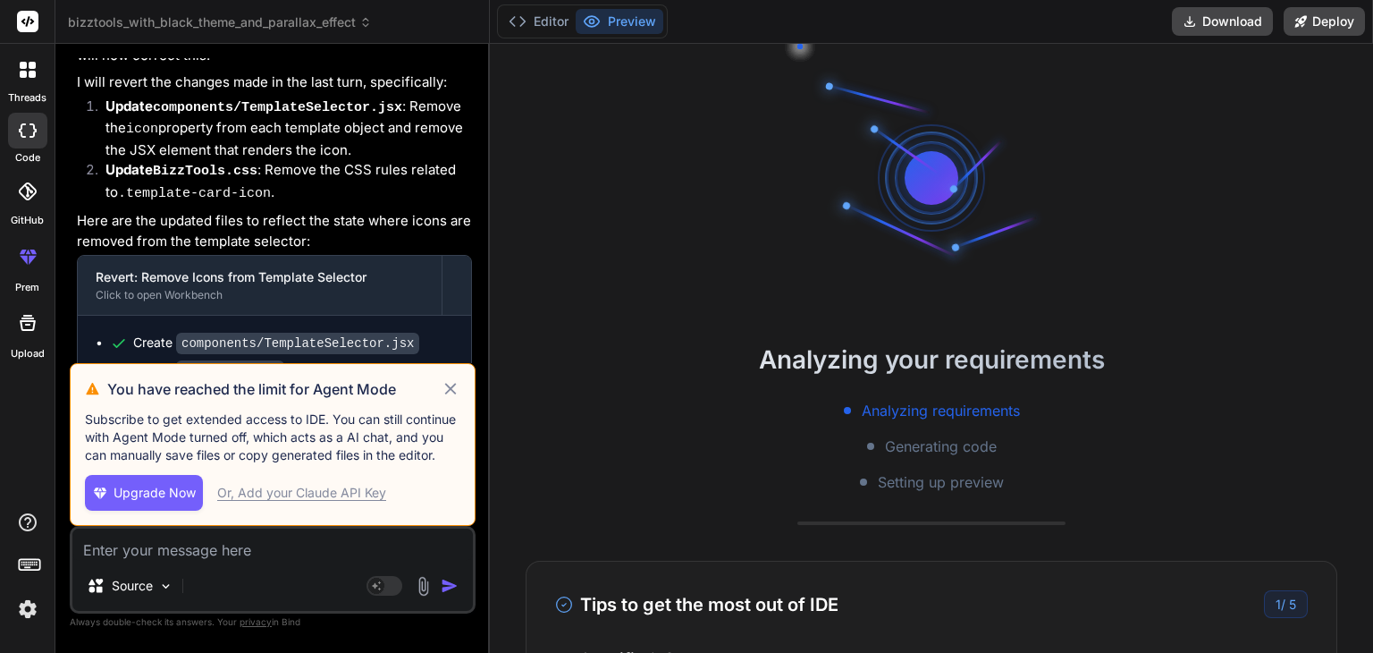
click at [265, 493] on div "Or, Add your Claude API Key" at bounding box center [301, 493] width 169 height 18
type textarea "x"
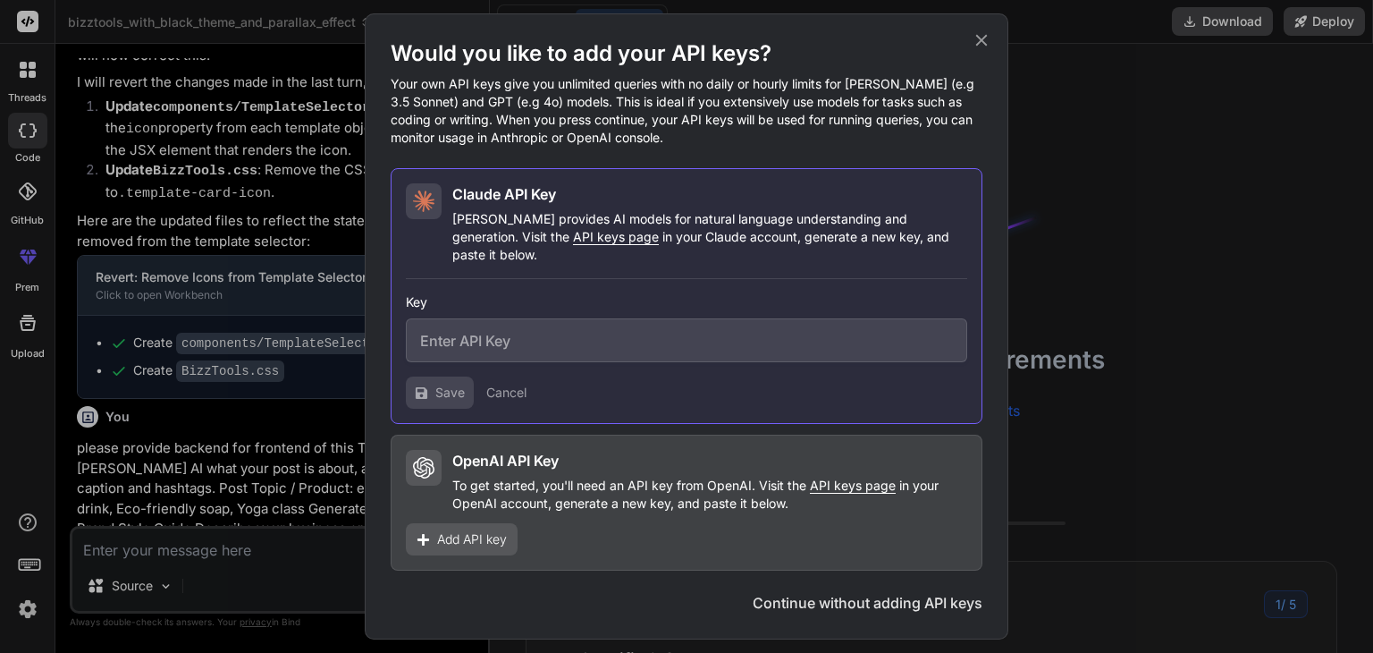
click at [986, 48] on icon at bounding box center [982, 40] width 20 height 20
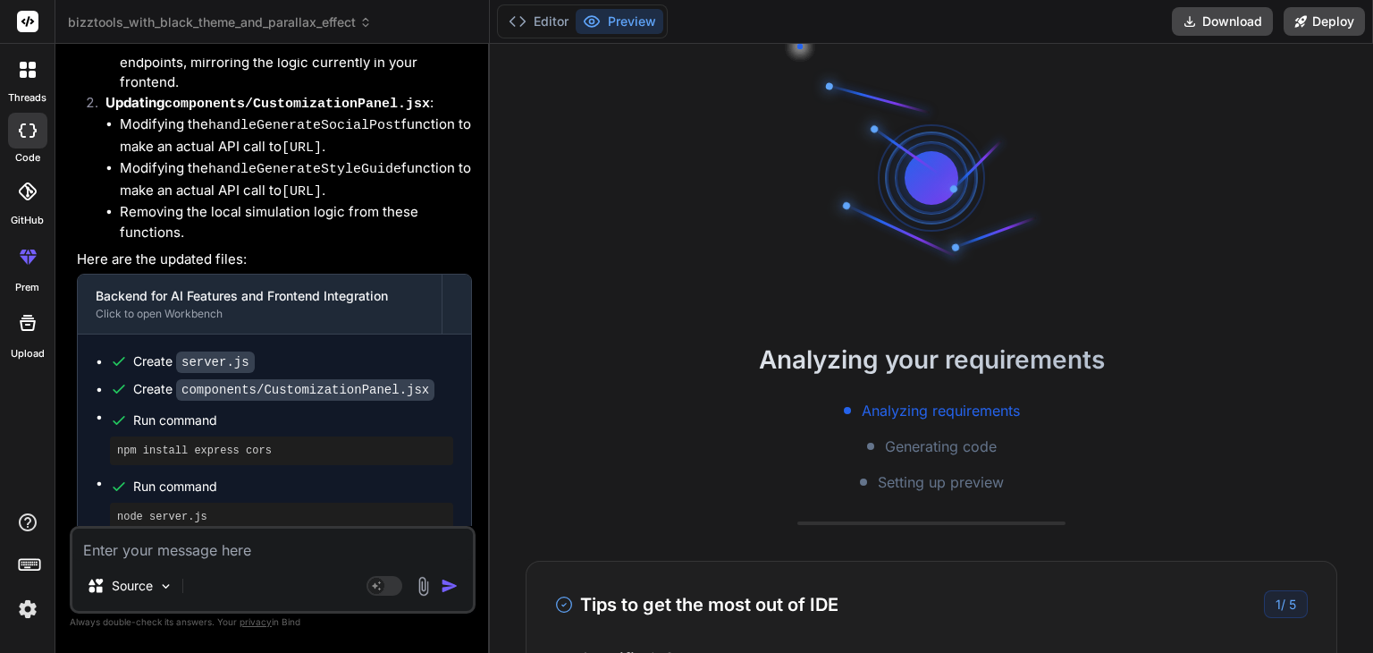
scroll to position [10825, 0]
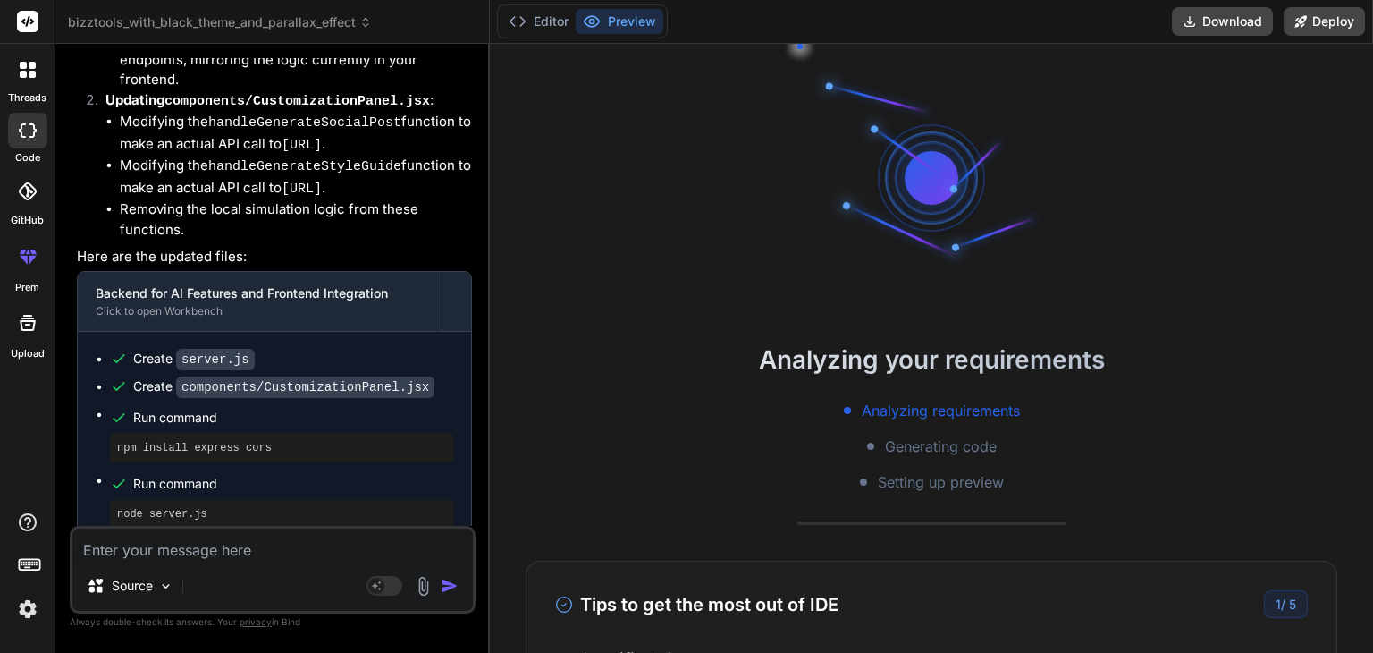
click at [317, 554] on textarea at bounding box center [272, 544] width 401 height 32
type textarea "p"
type textarea "x"
type textarea "pr"
type textarea "x"
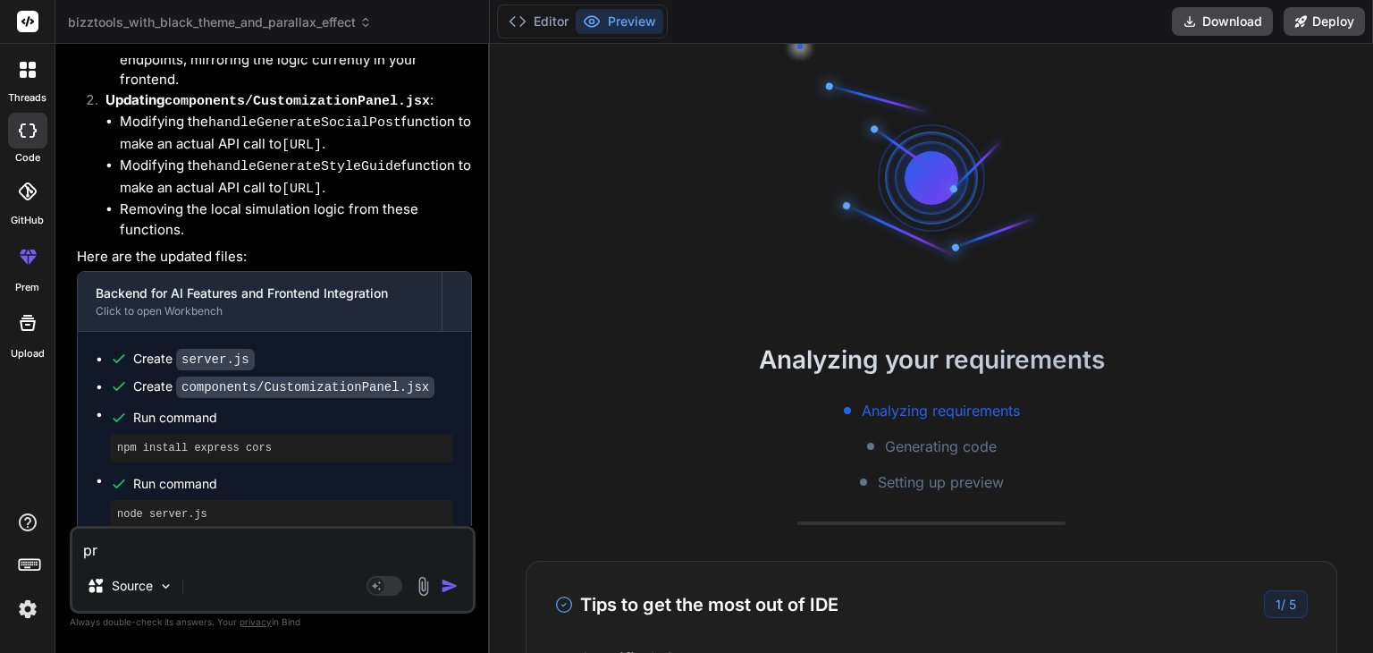
type textarea "pro"
type textarea "x"
type textarea "prov"
type textarea "x"
type textarea "provi"
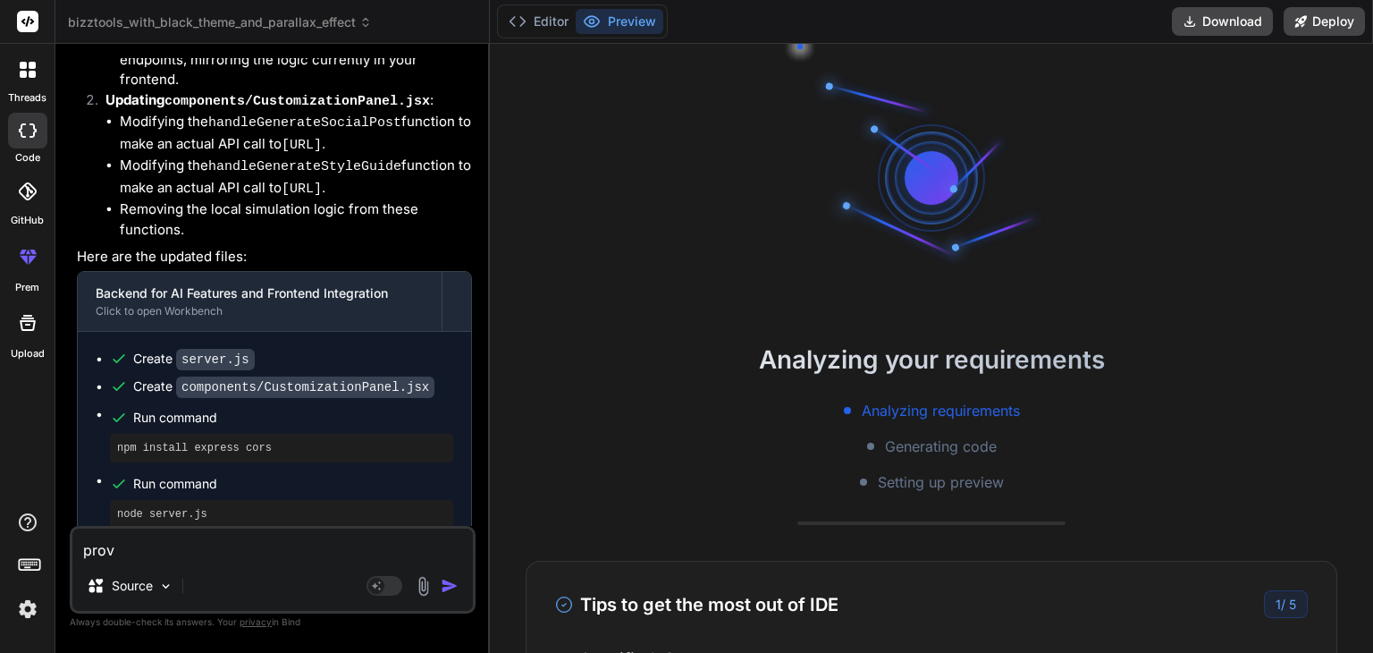
type textarea "x"
type textarea "provid"
type textarea "x"
type textarea "provide"
type textarea "x"
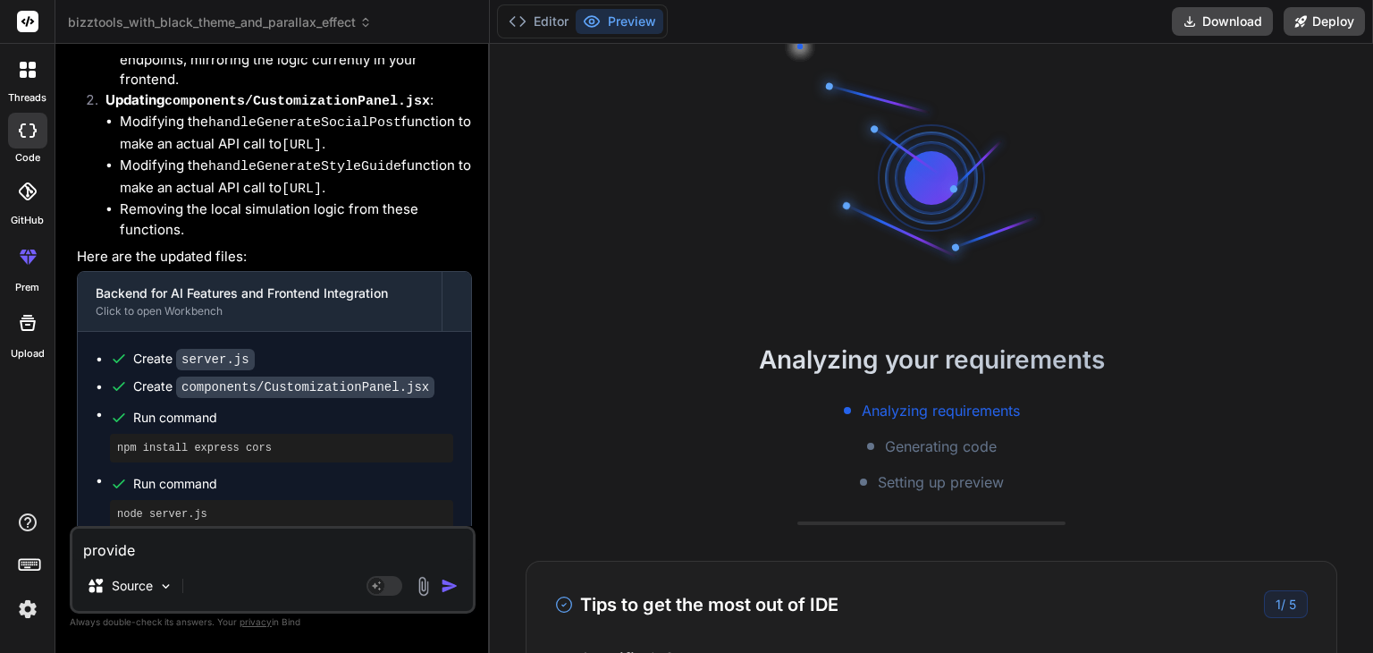
type textarea "provide"
type textarea "x"
type textarea "provide c"
type textarea "x"
type textarea "provide cs"
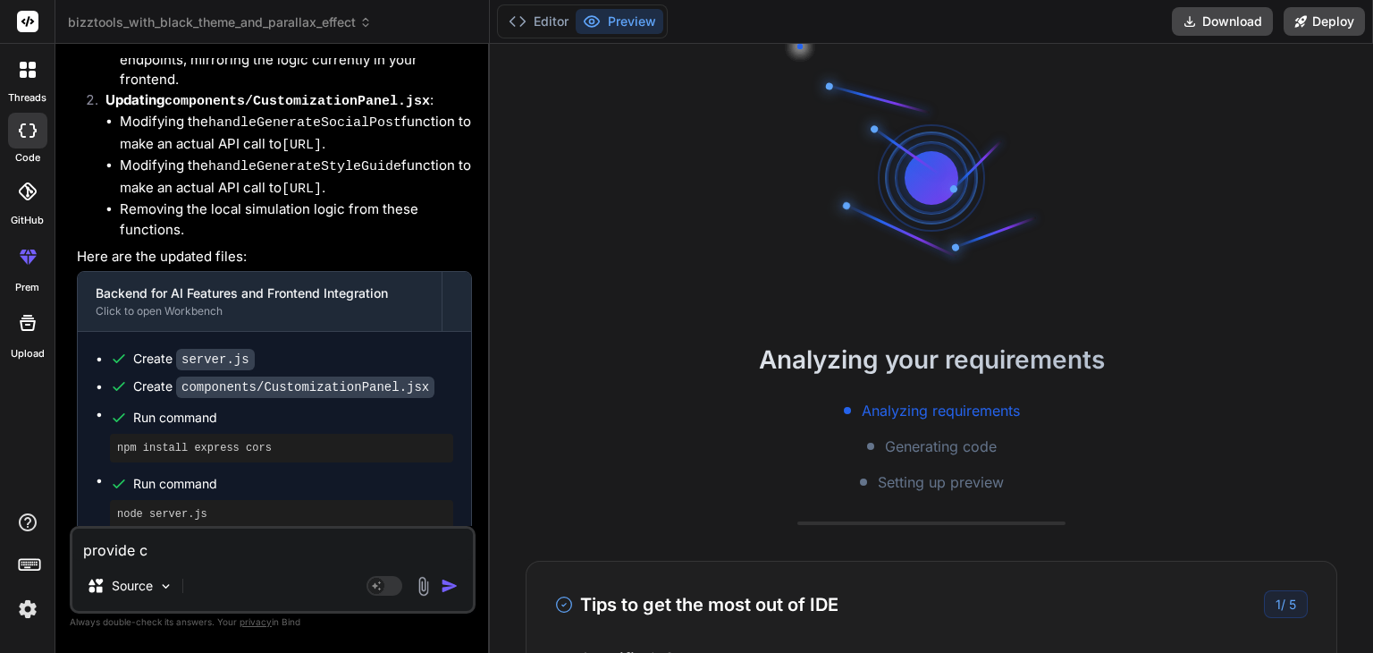
type textarea "x"
type textarea "provide css"
type textarea "x"
type textarea "provide css"
type textarea "x"
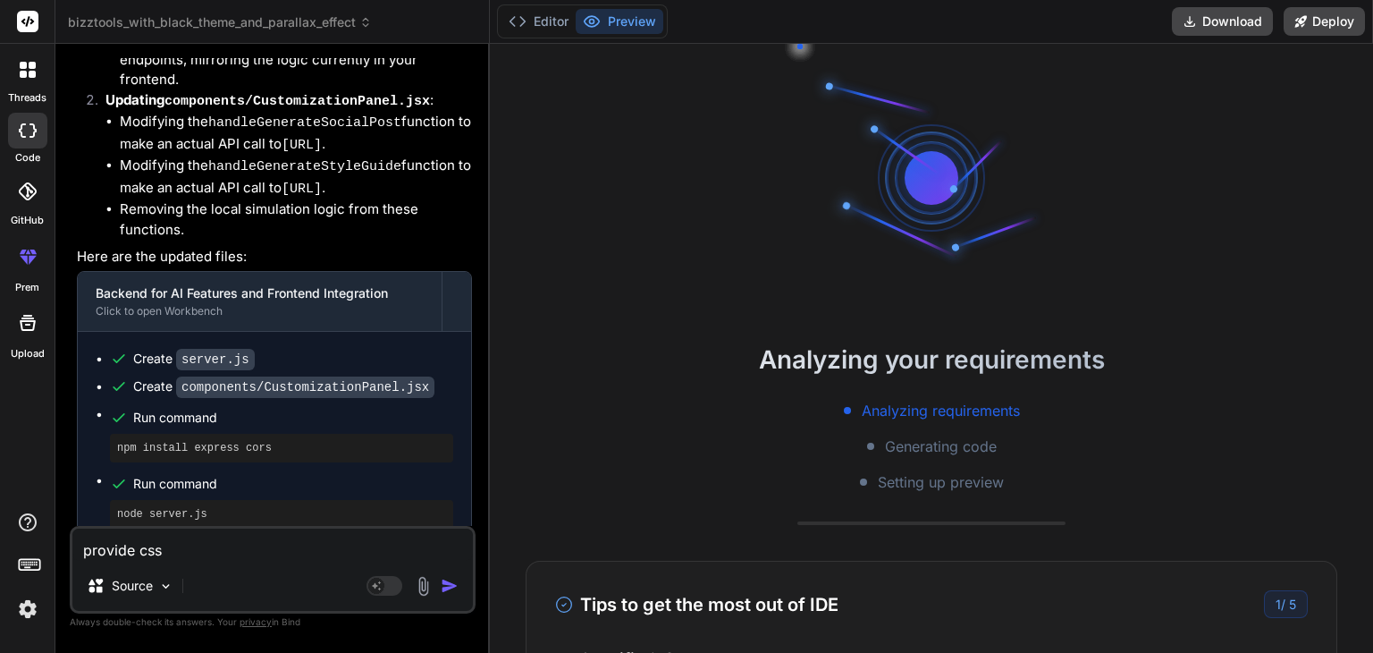
type textarea "provide css s"
type textarea "x"
type textarea "provide css st"
type textarea "x"
type textarea "provide css sty"
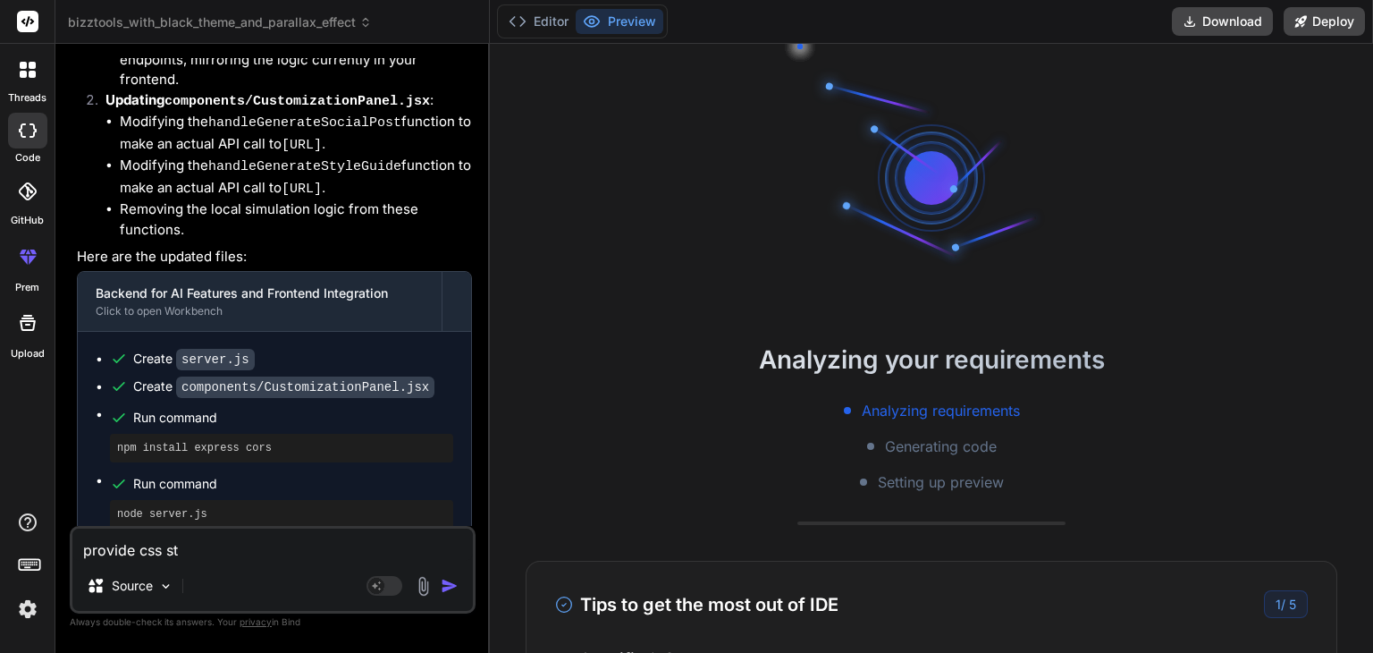
type textarea "x"
type textarea "provide css styl"
type textarea "x"
type textarea "provide css style"
type textarea "x"
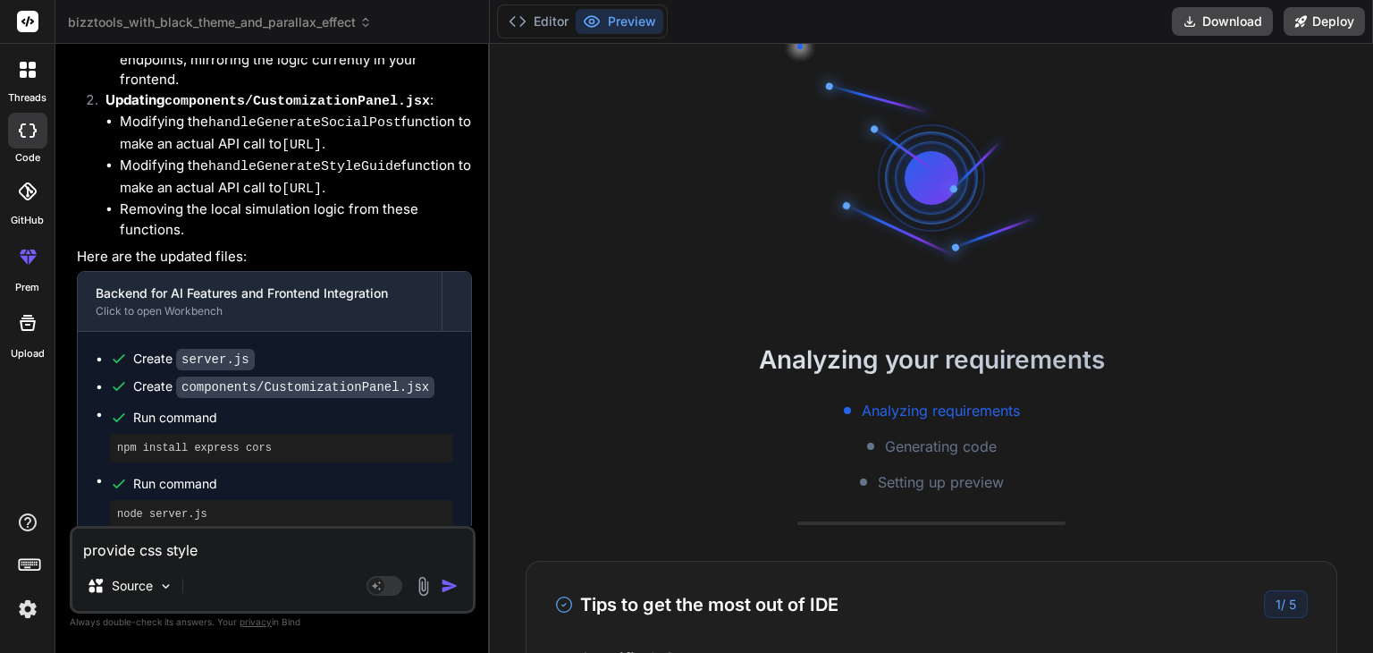
type textarea "provide css style"
type textarea "x"
type textarea "provide css style f"
type textarea "x"
type textarea "provide css style fo"
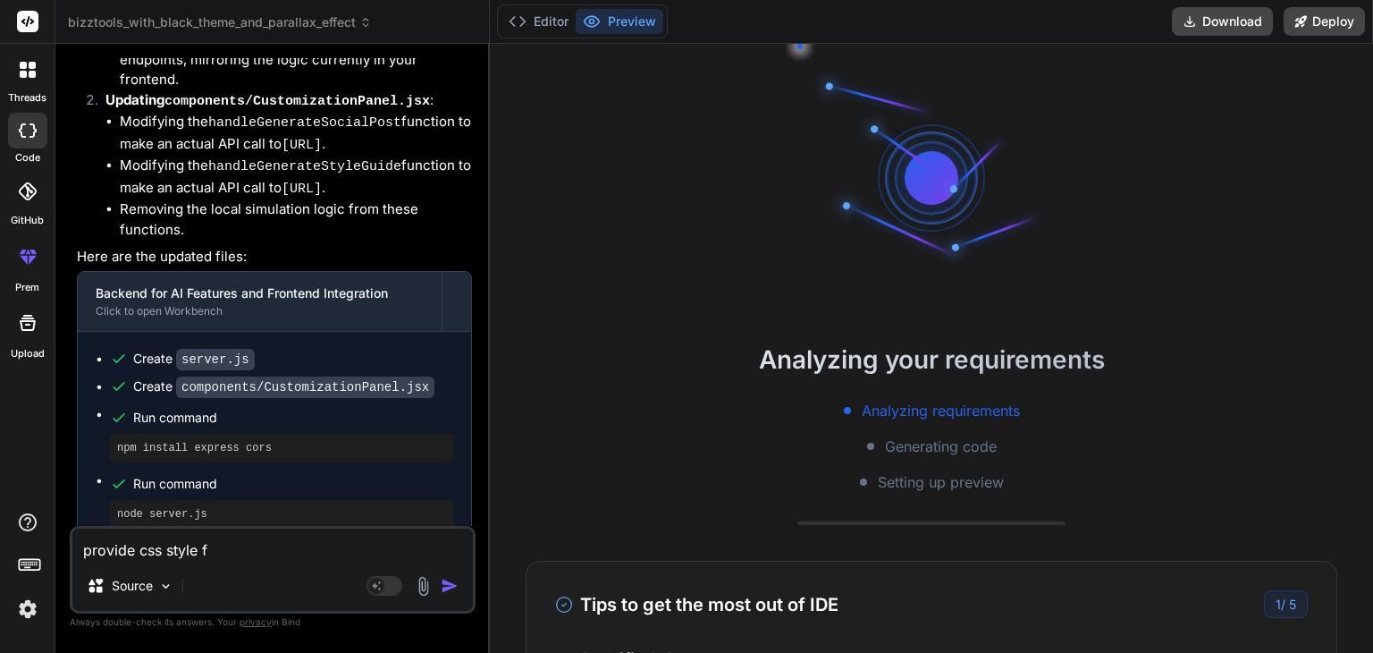
type textarea "x"
type textarea "provide css style for"
type textarea "x"
type textarea "provide css style for"
type textarea "x"
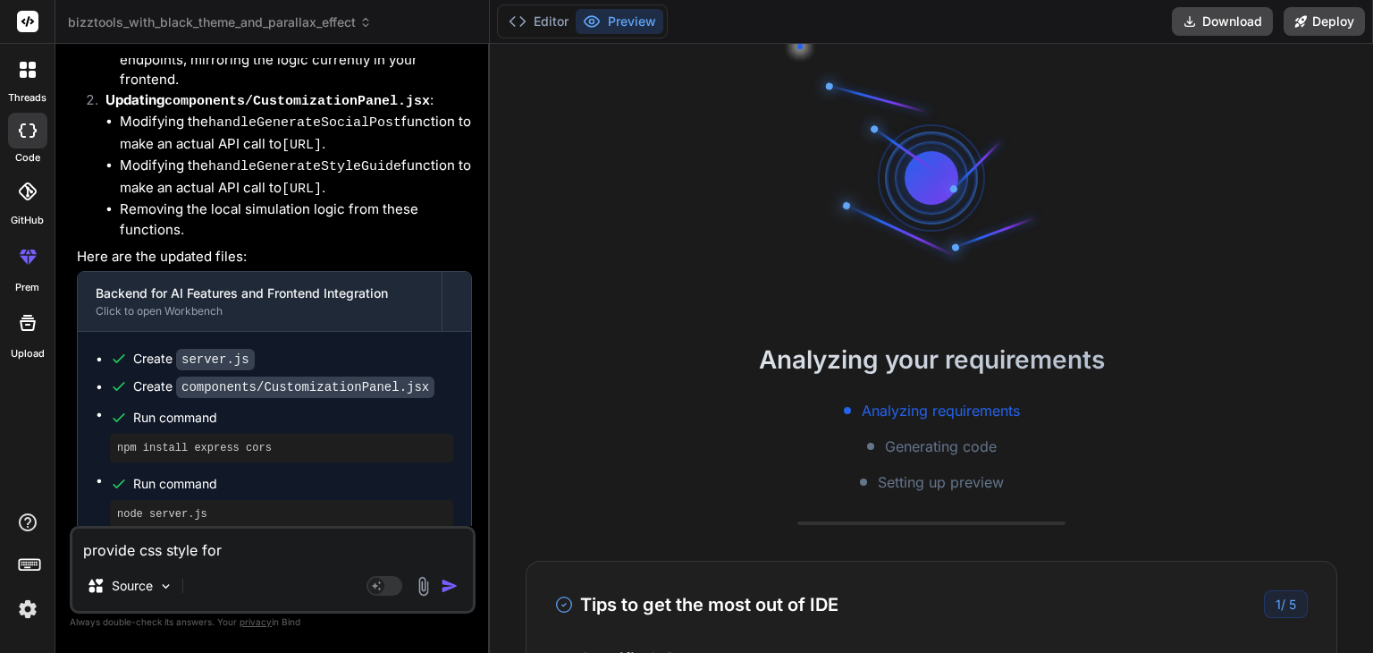
type textarea "provide css style for t"
type textarea "x"
type textarea "provide css style for th"
type textarea "x"
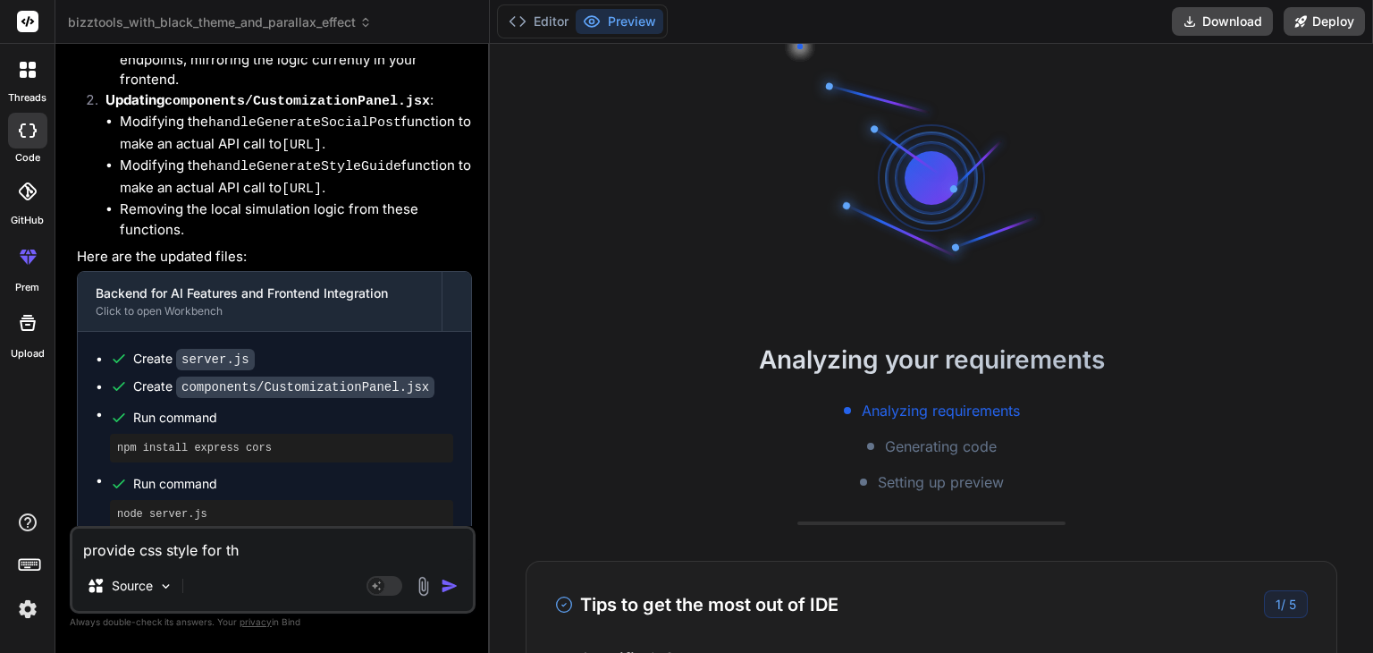
type textarea "provide css style for thi"
type textarea "x"
type textarea "provide css style for this"
type textarea "x"
type textarea "provide css style for this"
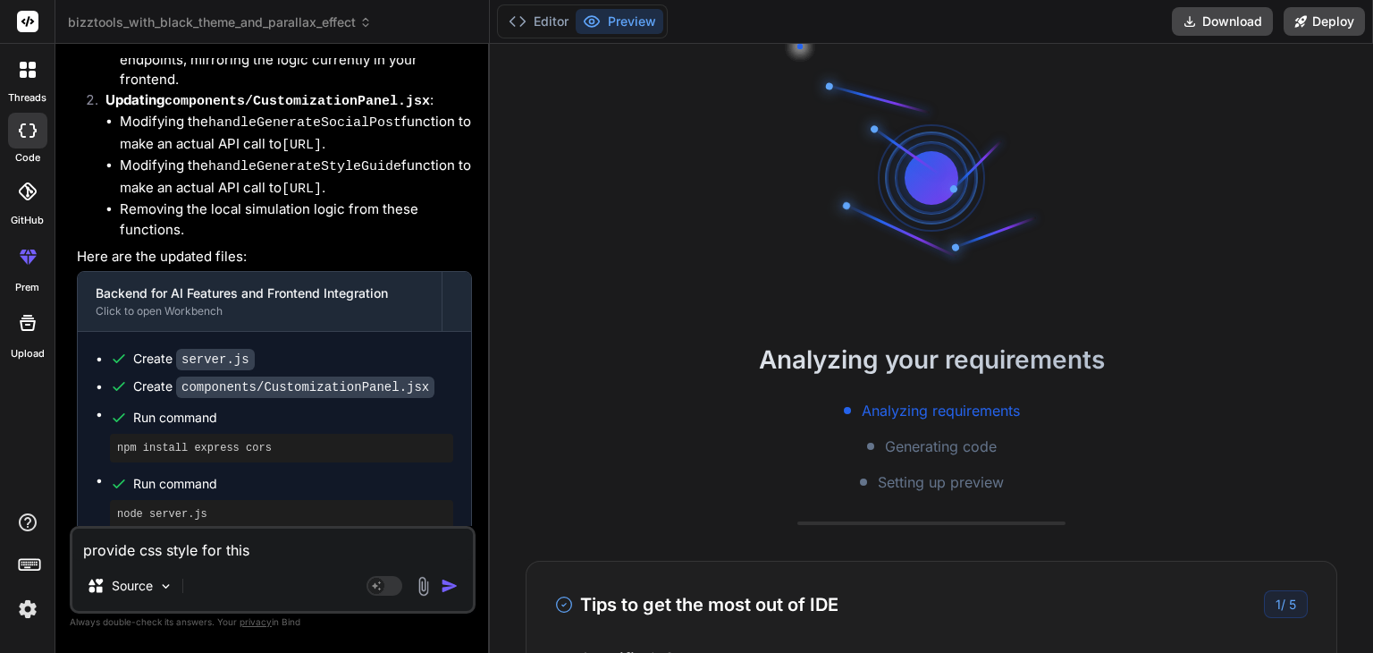
type textarea "x"
type textarea "provide css style for this a"
type textarea "x"
type textarea "provide css style for this an"
type textarea "x"
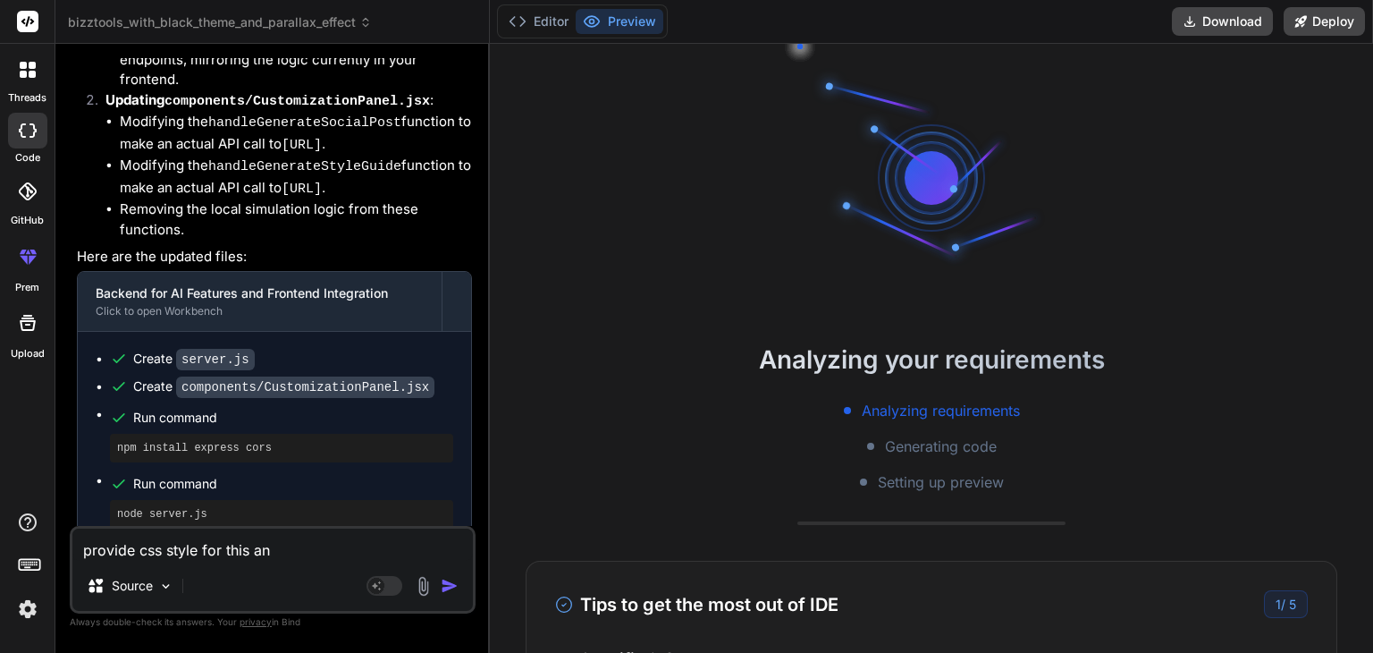
type textarea "provide css style for this and"
type textarea "x"
type textarea "provide css style for this and"
type textarea "x"
type textarea "provide css style for this and m"
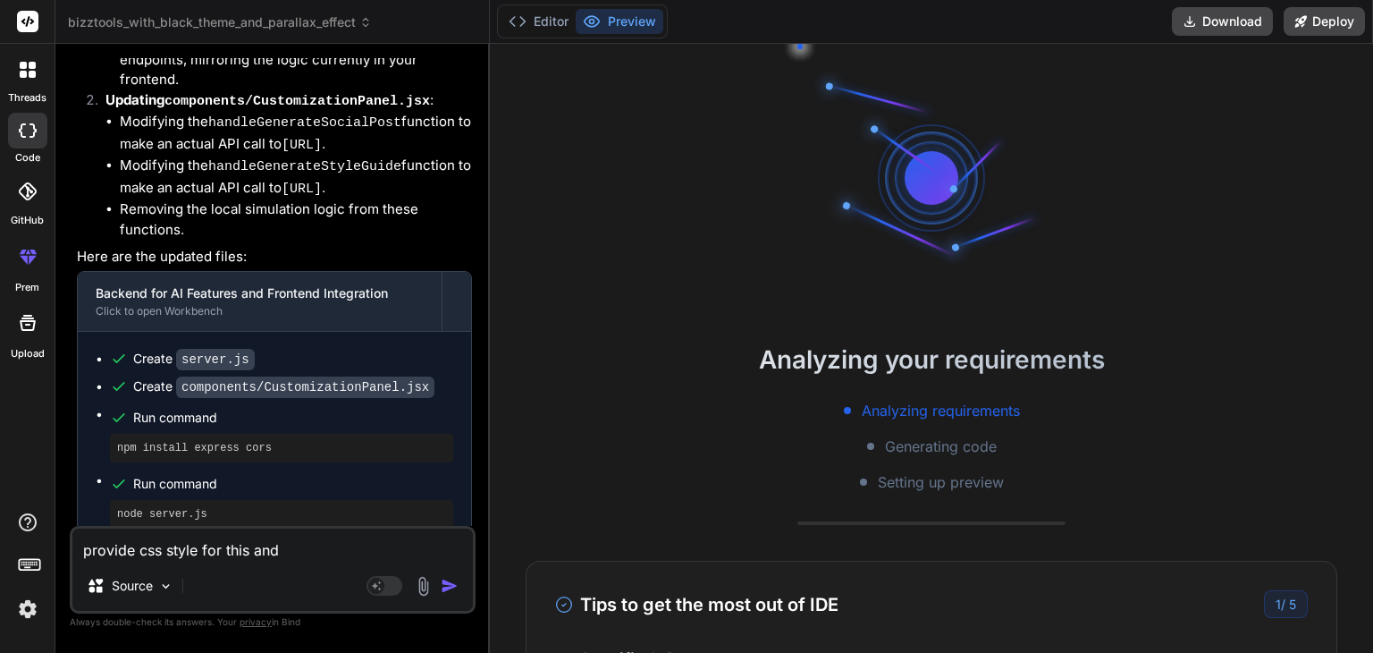
type textarea "x"
type textarea "provide css style for this and ma"
type textarea "x"
type textarea "provide css style for this and mak"
type textarea "x"
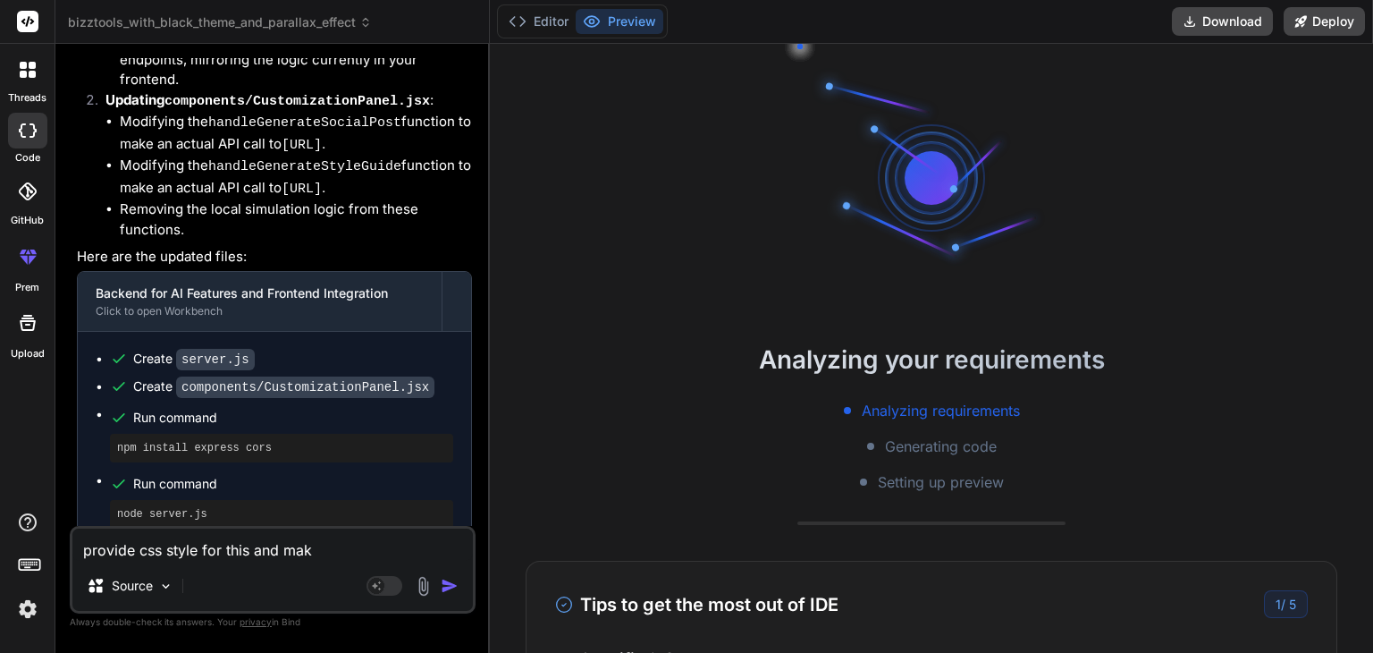
type textarea "provide css style for this and make"
type textarea "x"
type textarea "provide css style for this and mak"
type textarea "x"
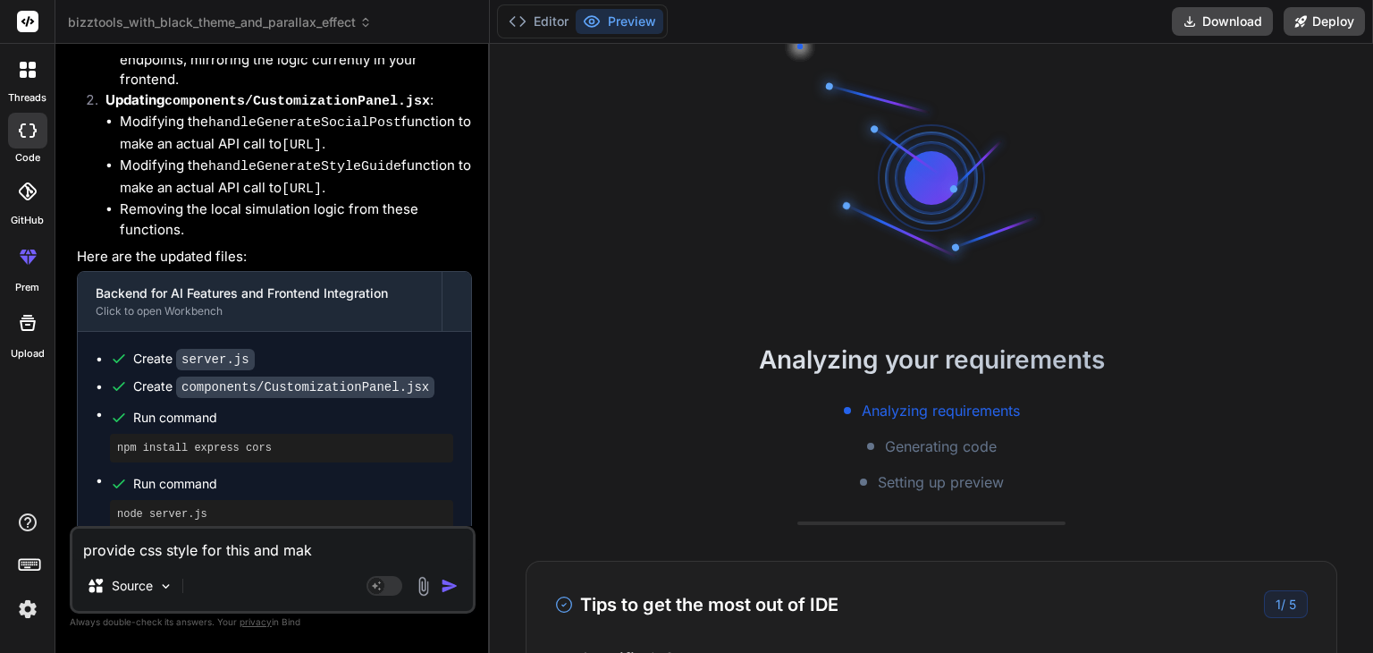
type textarea "provide css style for this and ma"
type textarea "x"
type textarea "provide css style for this and m"
type textarea "x"
type textarea "provide css style for this and"
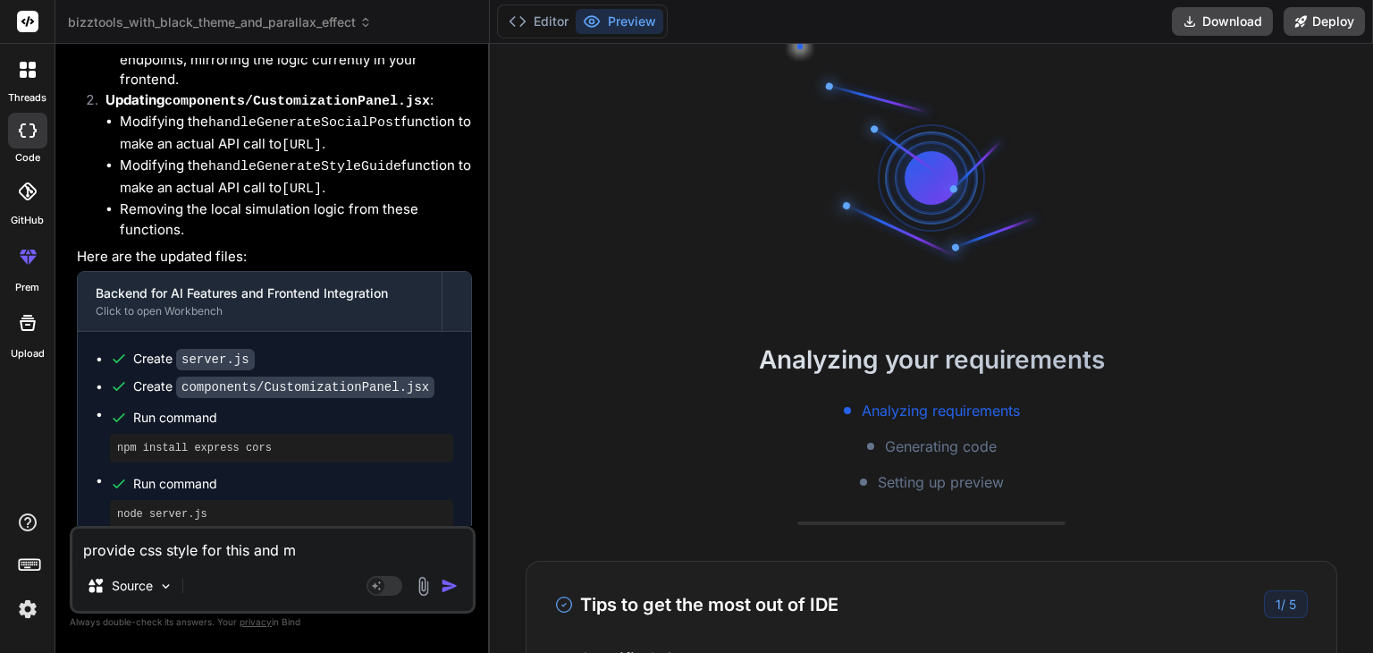
type textarea "x"
type textarea "provide css style for this and"
type textarea "x"
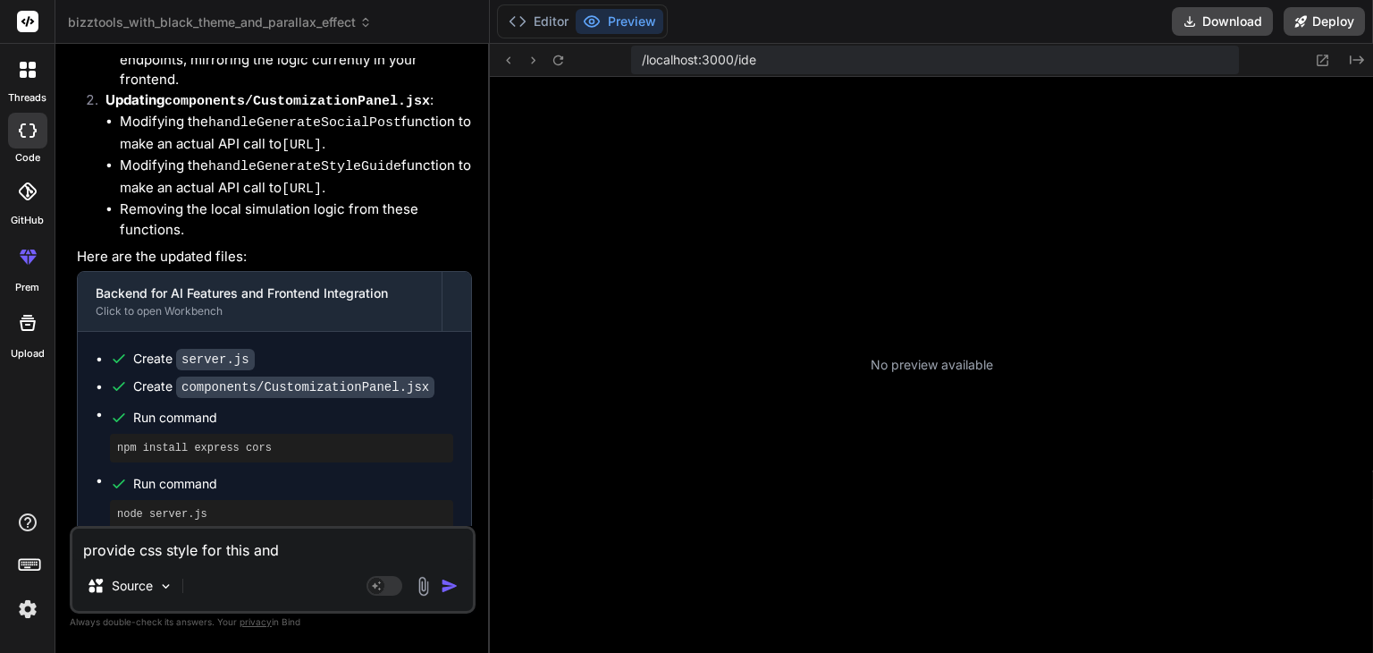
type textarea "provide css style for this and"
type textarea "x"
type textarea "provide css style for this and p"
type textarea "x"
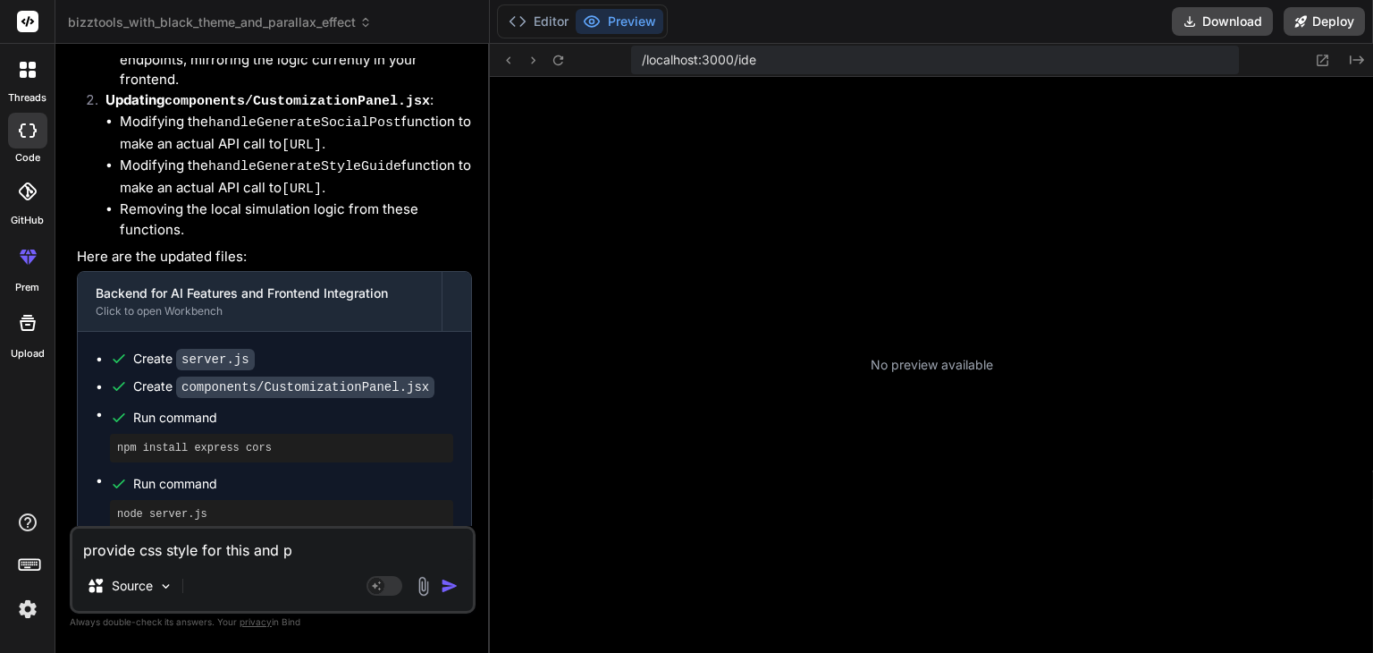
type textarea "provide css style for this and pr"
type textarea "x"
type textarea "provide css style for this and pro"
type textarea "x"
type textarea "provide css style for this and prov"
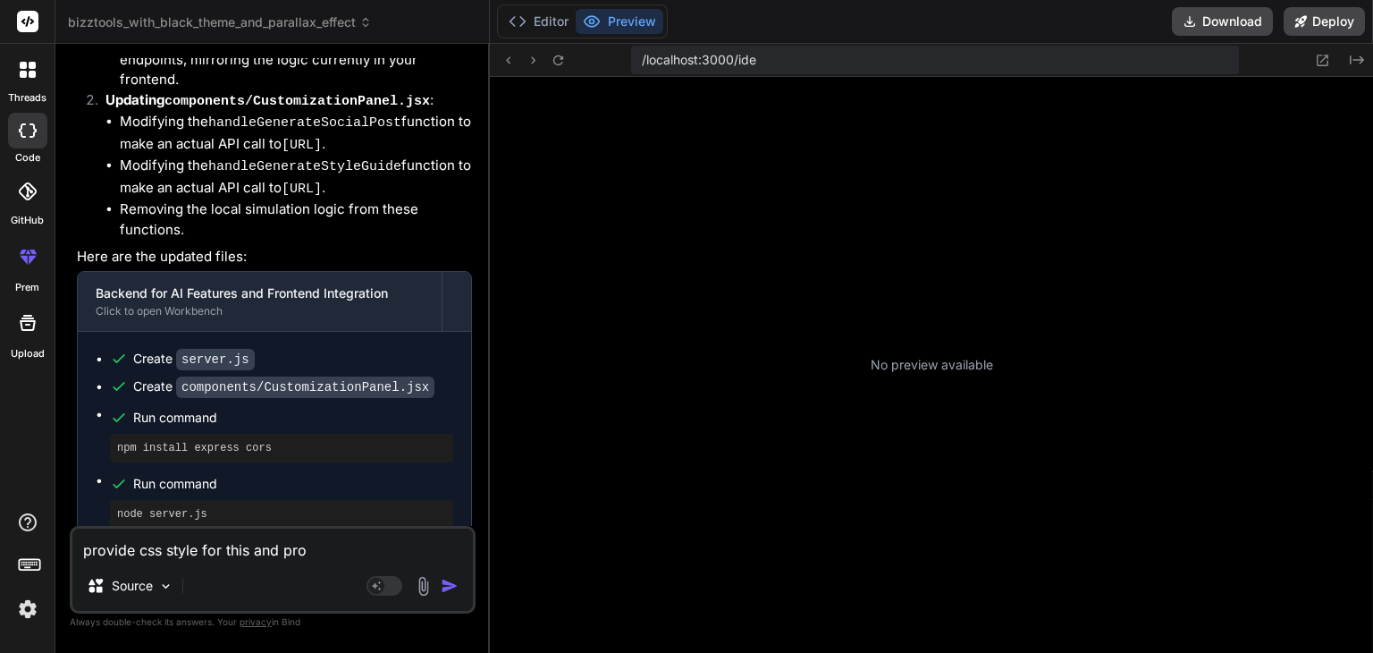
type textarea "x"
type textarea "provide css style for this and provi"
type textarea "x"
type textarea "provide css style for this and provid"
type textarea "x"
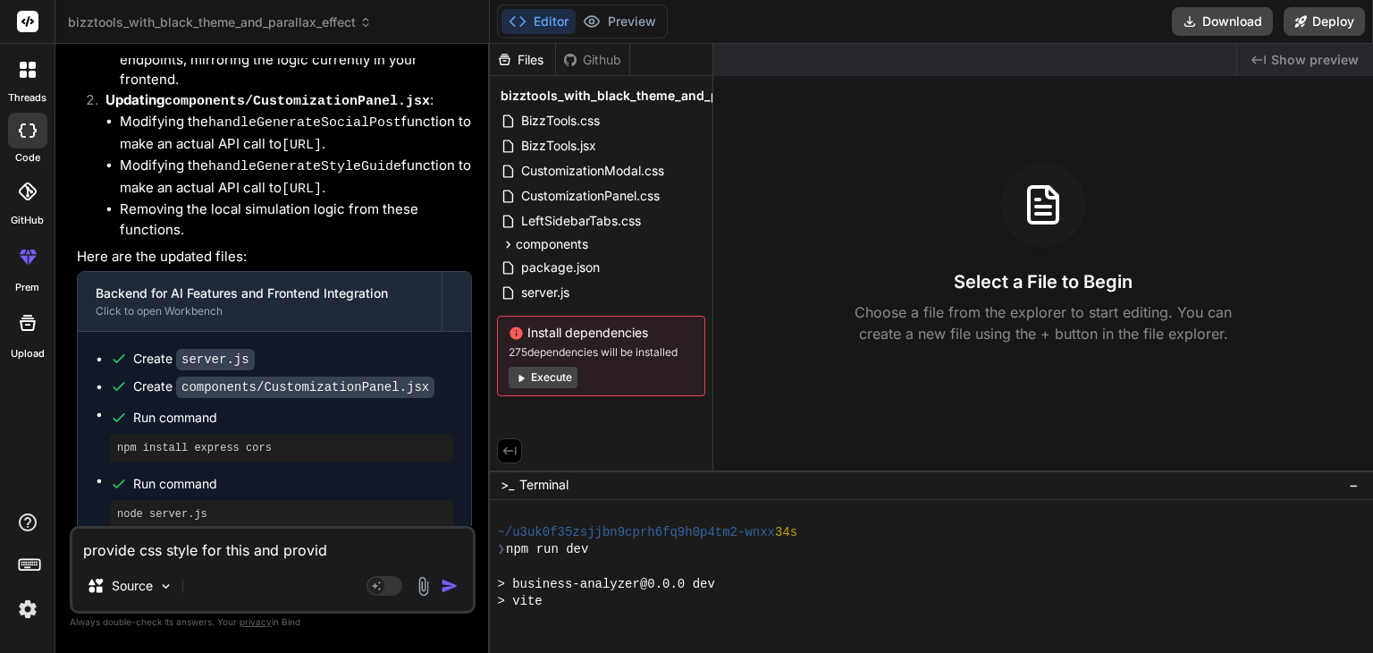
type textarea "provide css style for this and provide"
type textarea "x"
type textarea "provide css style for this and provide"
type textarea "x"
type textarea "provide css style for this and provide p"
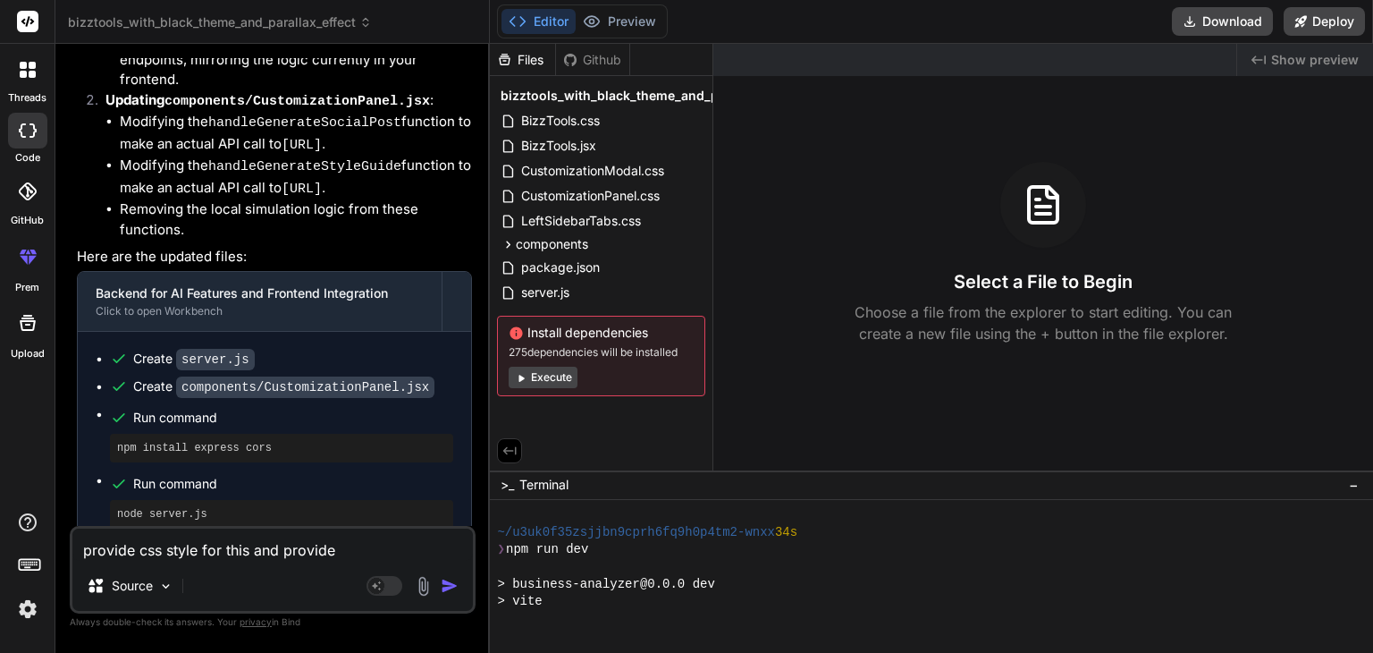
type textarea "x"
type textarea "provide css style for this and provide pr"
type textarea "x"
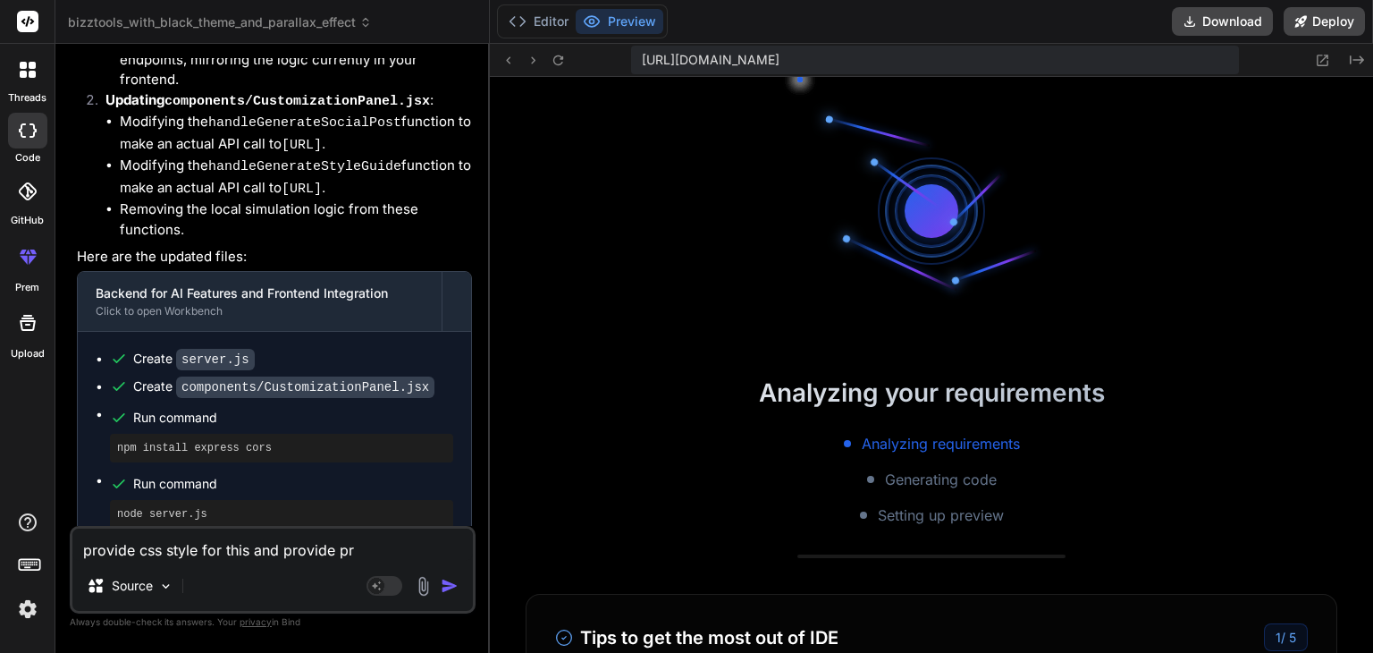
scroll to position [515, 0]
type textarea "provide css style for this and provide pre"
type textarea "x"
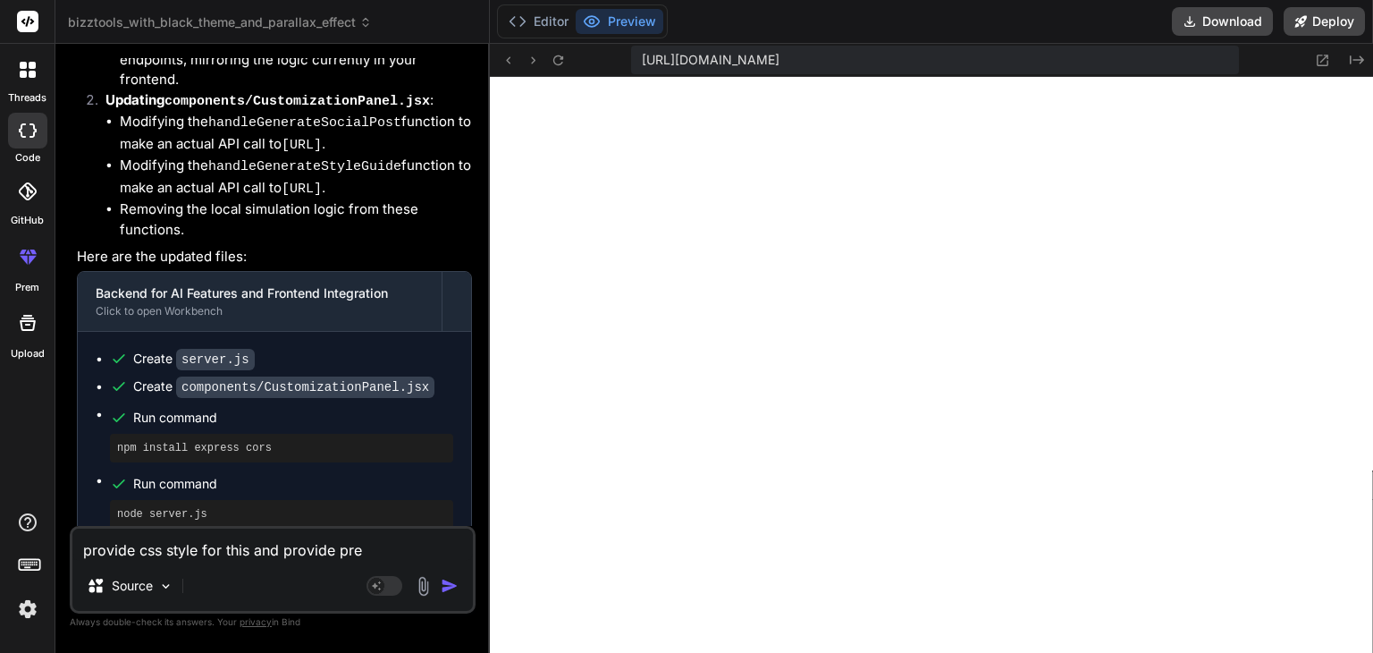
type textarea "provide css style for this and provide prev"
type textarea "x"
type textarea "provide css style for this and provide previ"
type textarea "x"
type textarea "provide css style for this and provide previe"
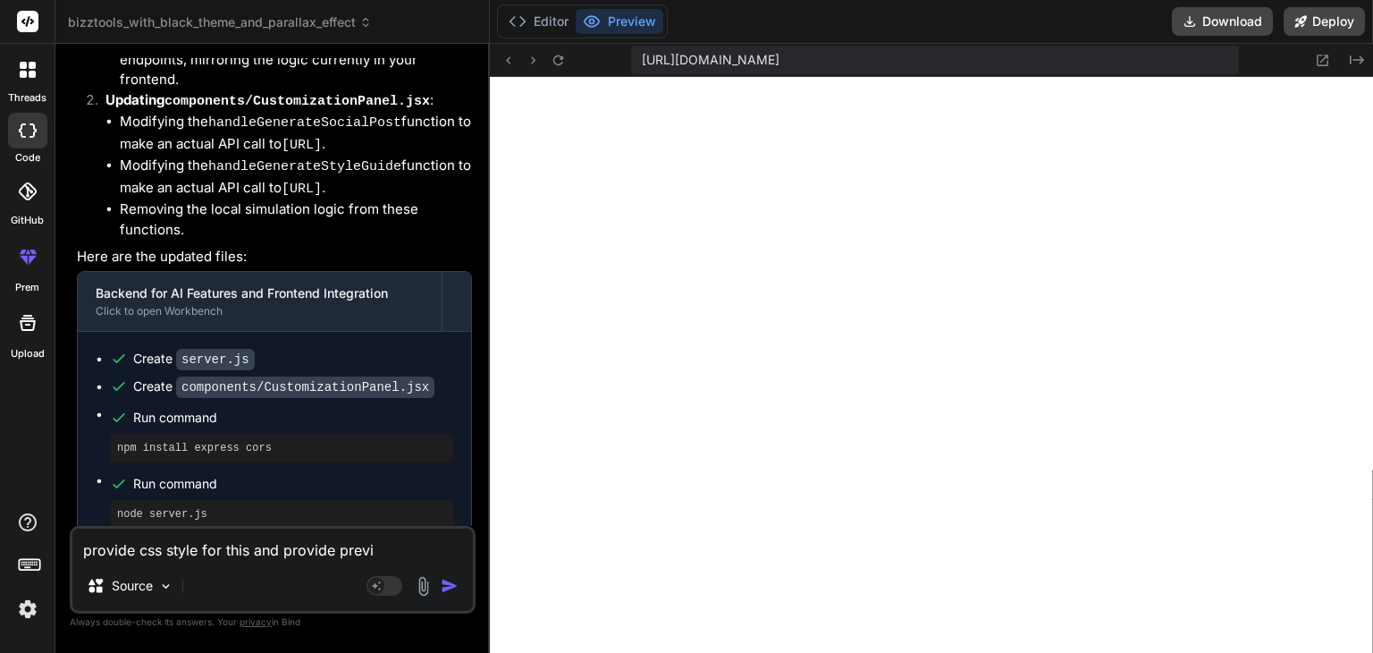
type textarea "x"
type textarea "provide css style for this and provide preview"
type textarea "x"
type textarea "provide css style for this and provide preview"
type textarea "x"
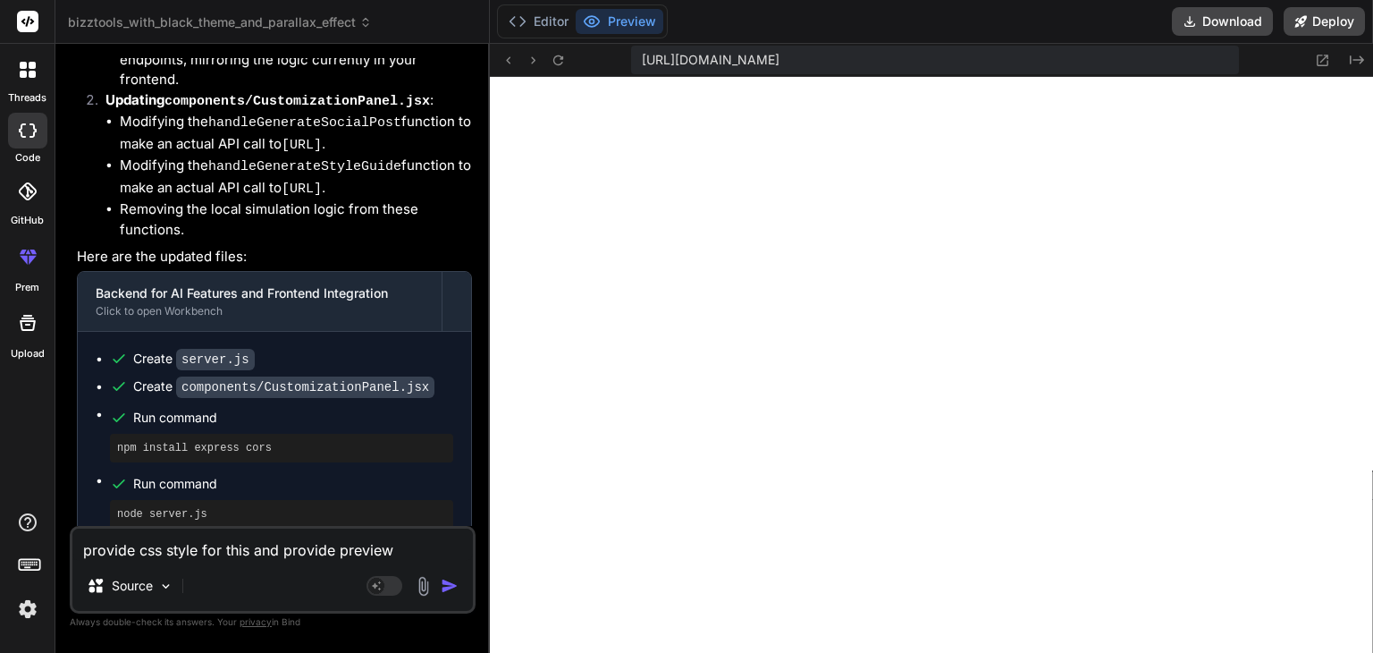
type textarea "provide css style for this and provide preview o"
type textarea "x"
type textarea "provide css style for this and provide preview of"
type textarea "x"
type textarea "provide css style for this and provide preview of"
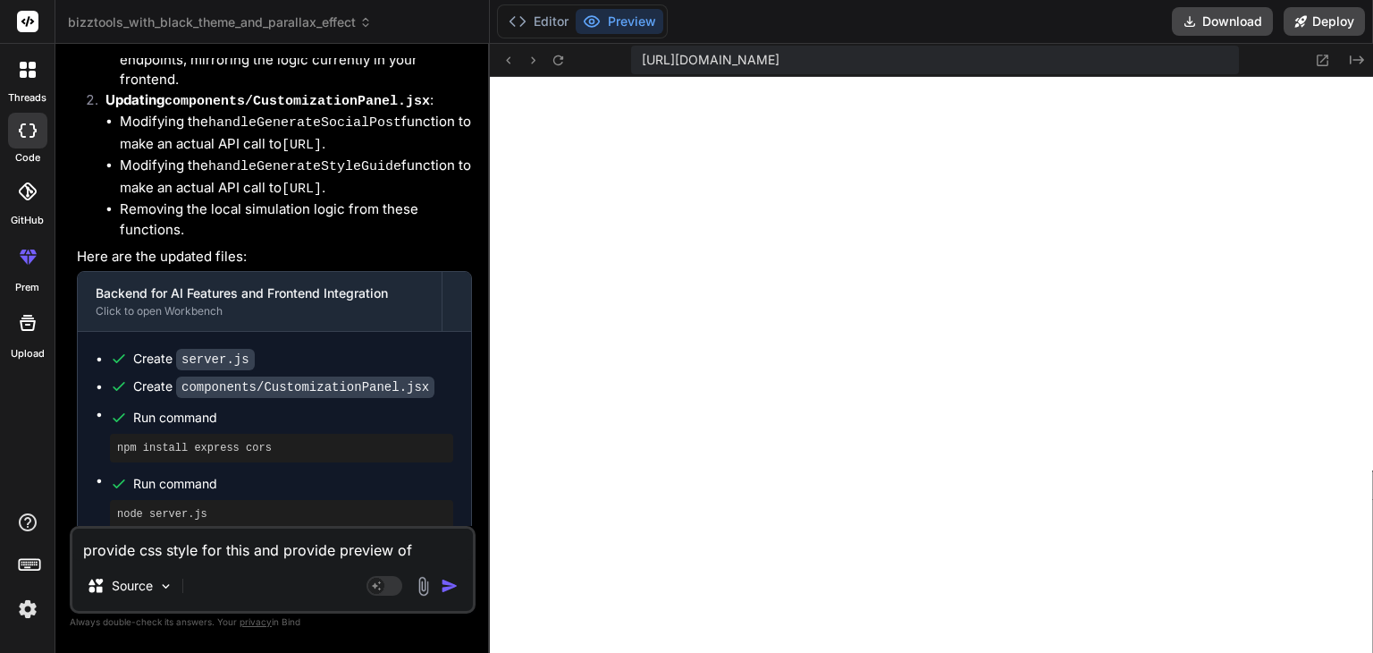
type textarea "x"
type textarea "provide css style for this and provide preview of t"
type textarea "x"
type textarea "provide css style for this and provide preview of th"
type textarea "x"
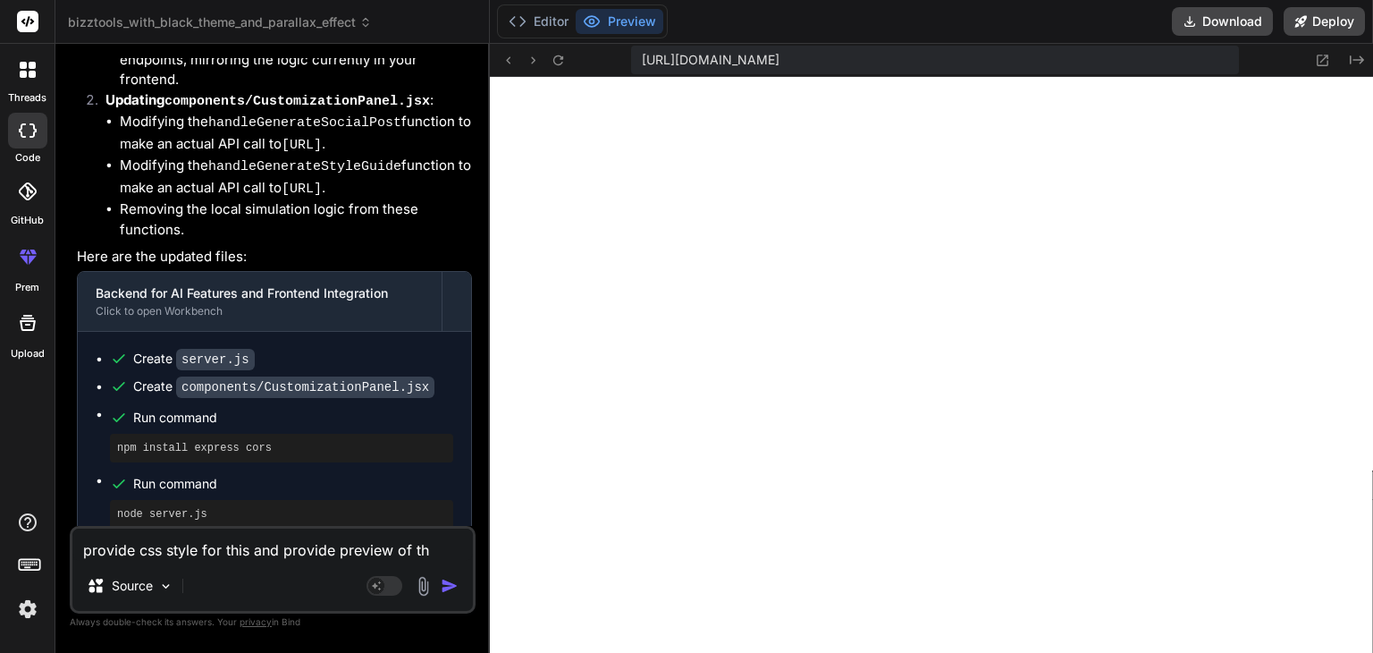
type textarea "provide css style for this and provide preview of thi"
type textarea "x"
type textarea "provide css style for this and provide preview of this"
type textarea "x"
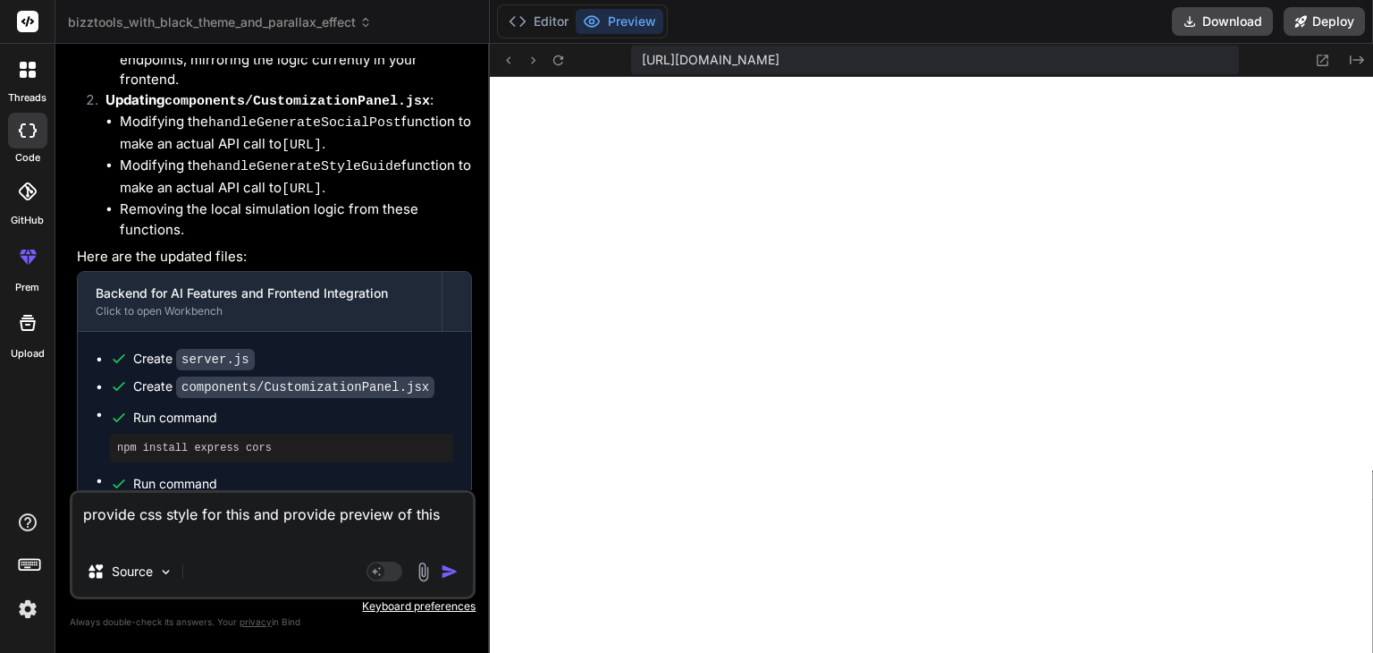
paste textarea "Access to fetch at 'http://localhost:8000/analyze' from origin 'http://localhos…"
type textarea "provide css style for this and provide preview of this Access to fetch at 'http…"
type textarea "x"
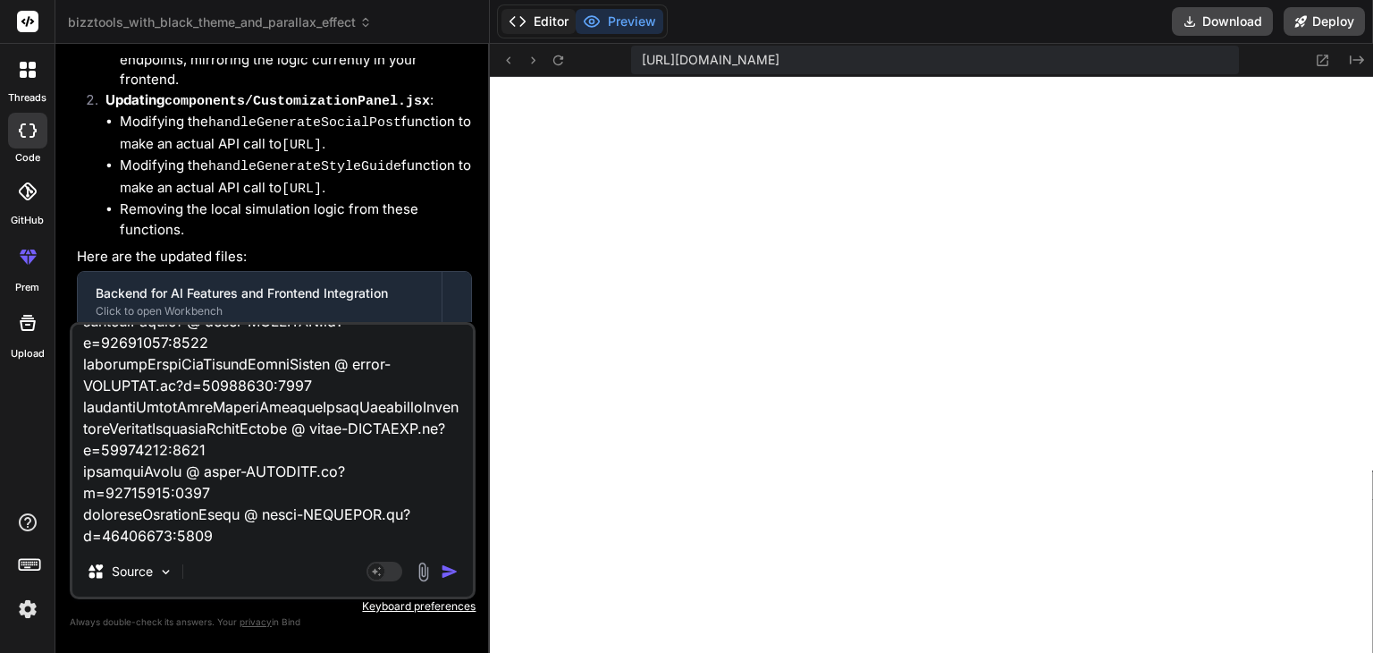
type textarea "provide css style for this and provide preview of this Access to fetch at 'http…"
click at [536, 12] on button "Editor" at bounding box center [539, 21] width 74 height 25
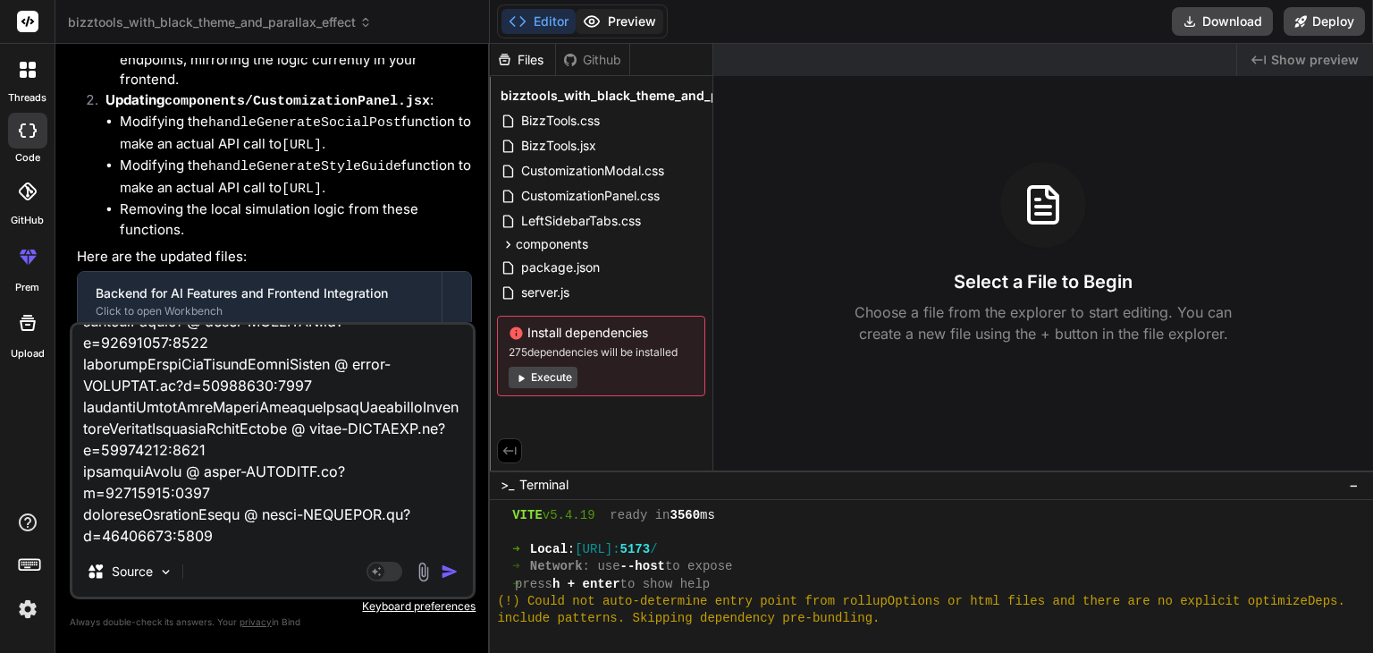
click at [609, 19] on button "Preview" at bounding box center [620, 21] width 88 height 25
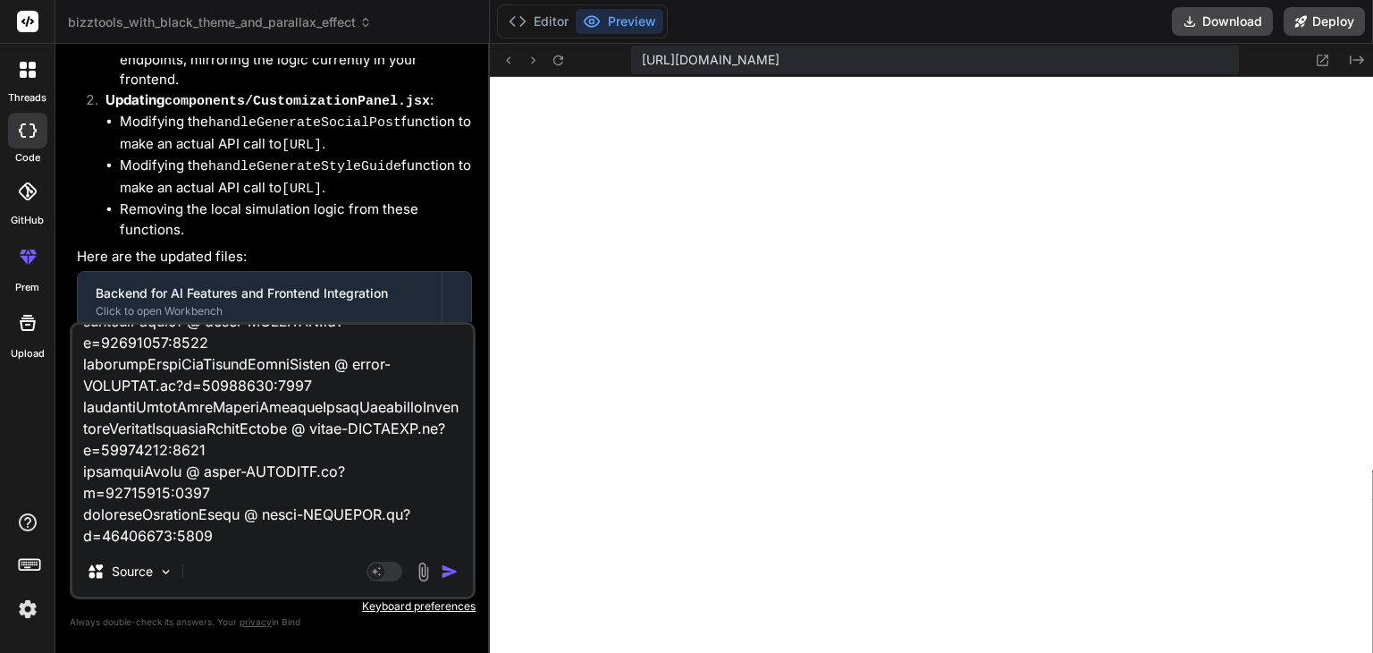
click at [450, 573] on img "button" at bounding box center [450, 571] width 18 height 18
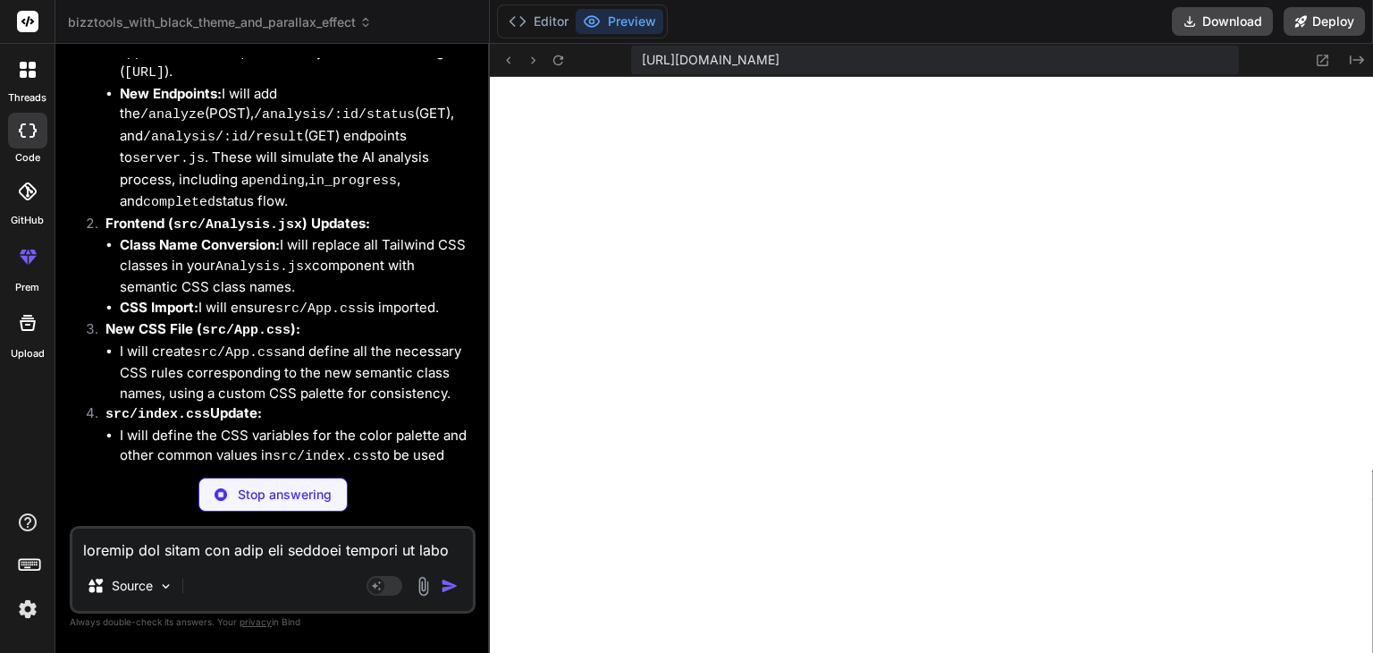
scroll to position [15435, 0]
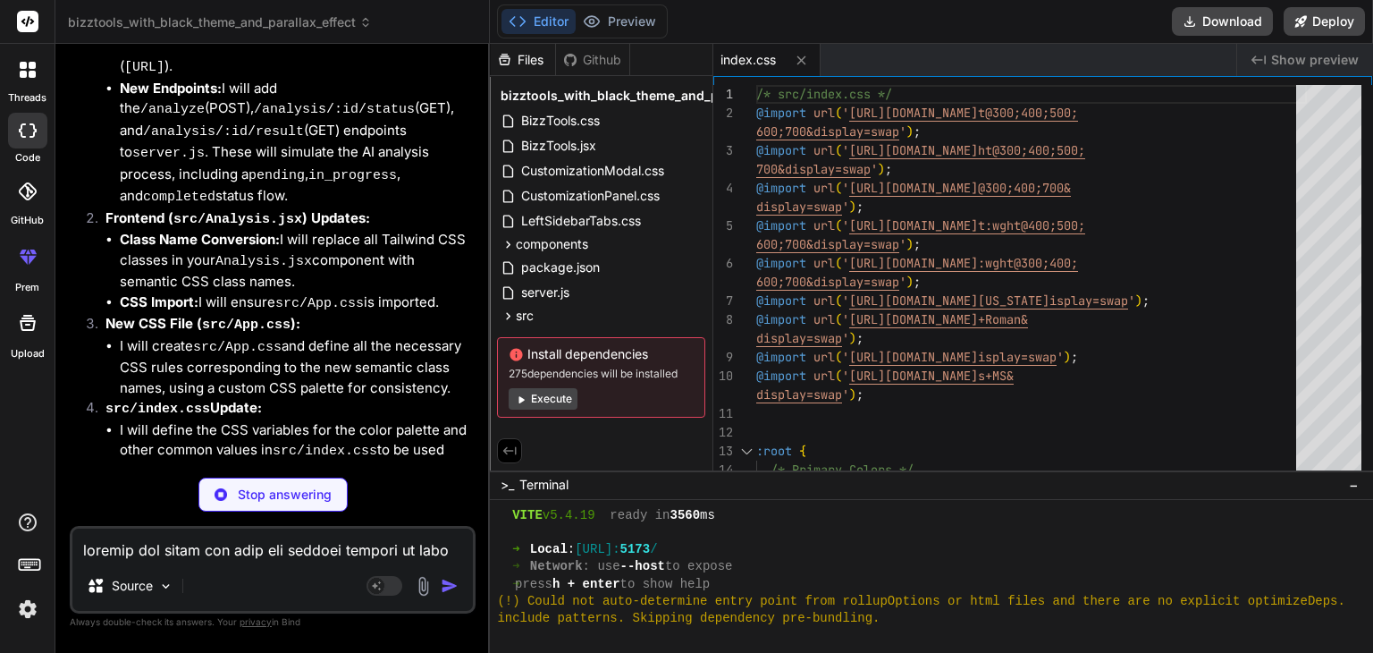
click at [297, 494] on p "Stop answering" at bounding box center [285, 494] width 94 height 18
type textarea "x"
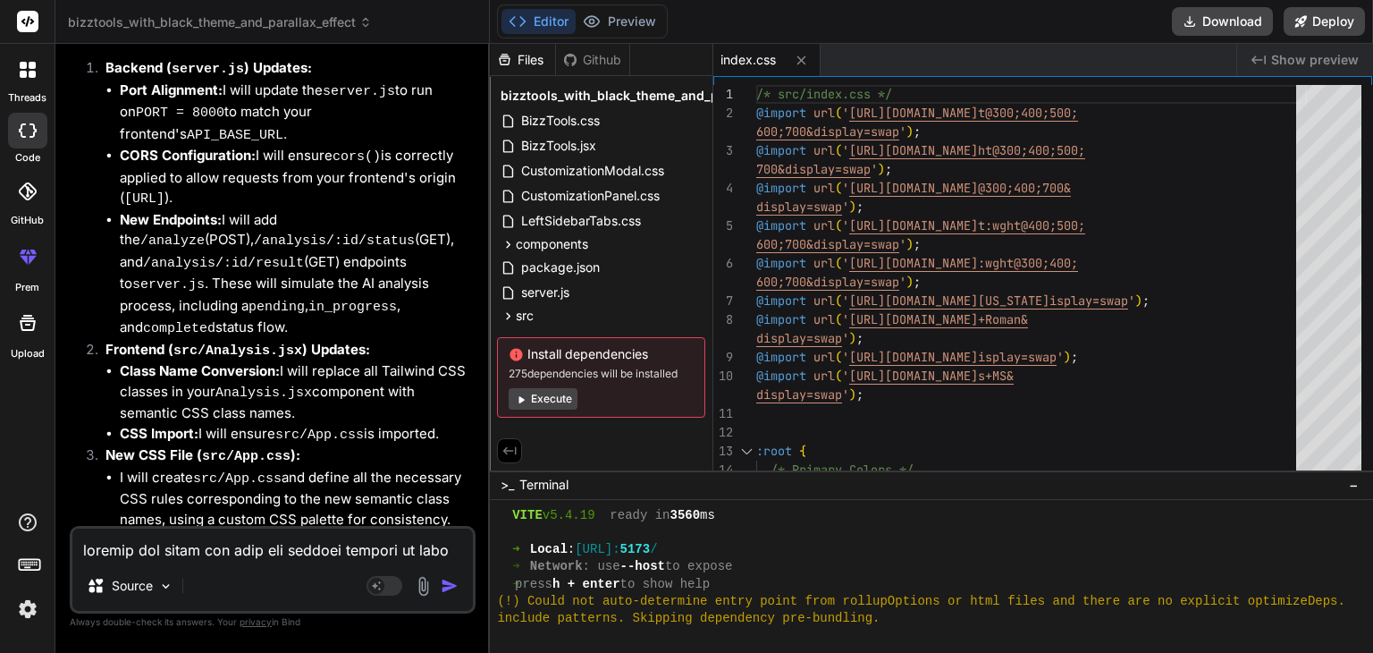
scroll to position [15448, 0]
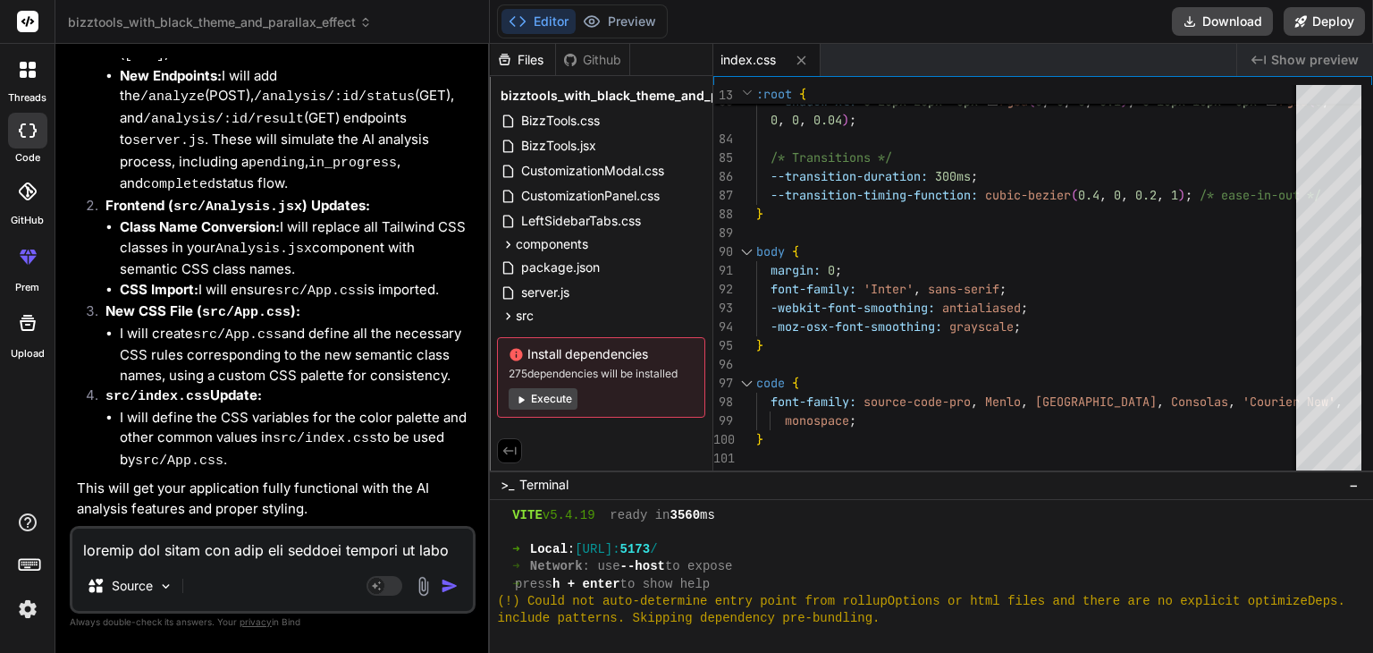
click at [388, 542] on textarea at bounding box center [272, 544] width 401 height 32
type textarea "p"
type textarea "x"
type textarea "pr"
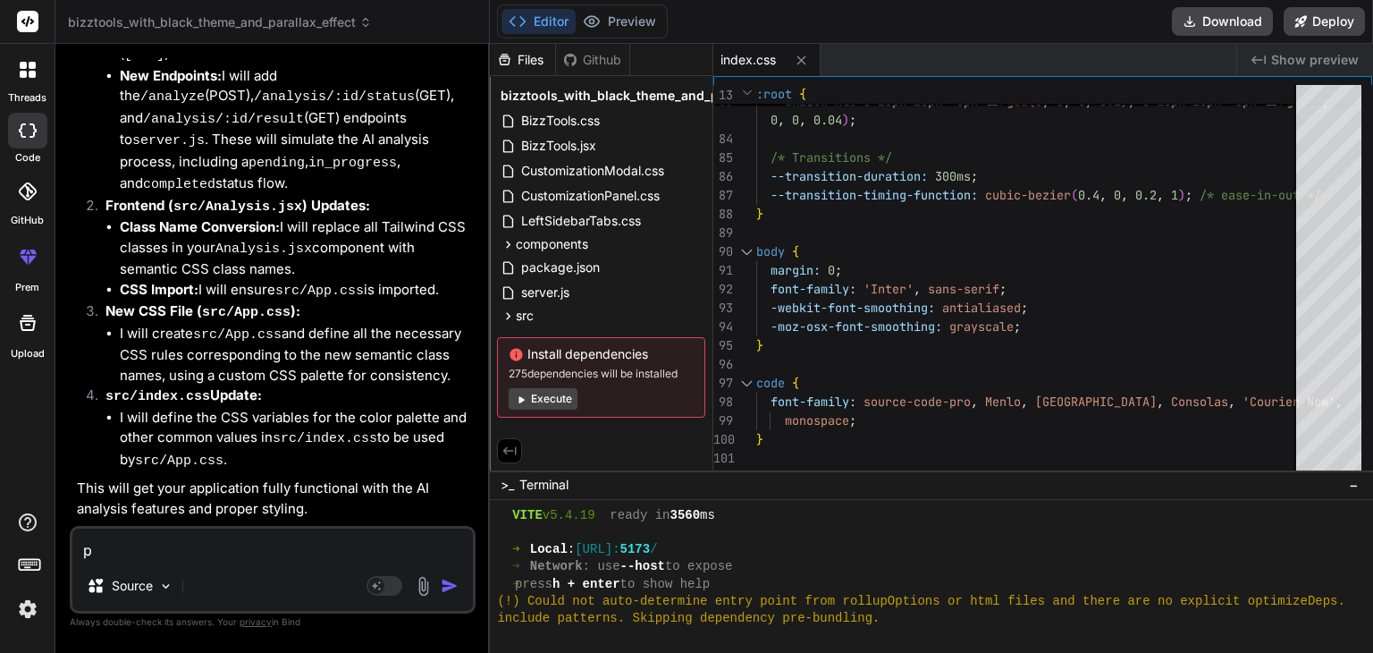
type textarea "x"
type textarea "pro"
type textarea "x"
type textarea "prov"
type textarea "x"
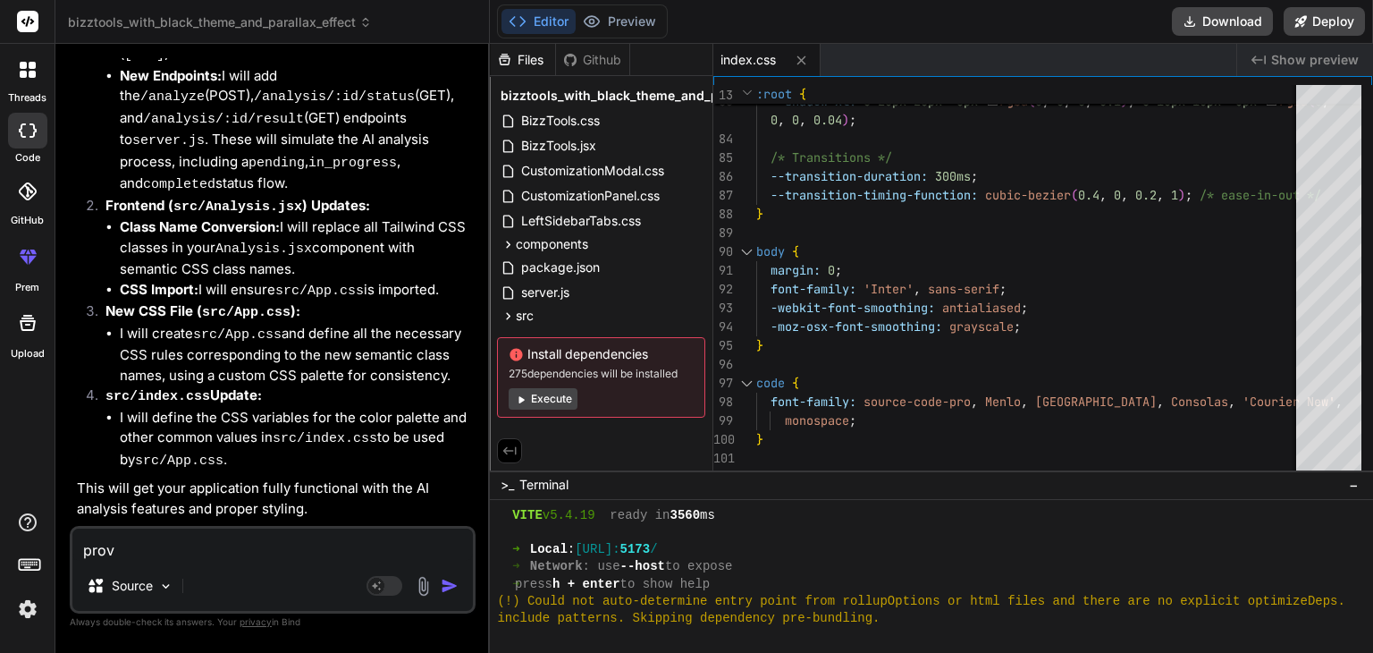
type textarea "provi"
type textarea "x"
type textarea "provid"
type textarea "x"
type textarea "provide"
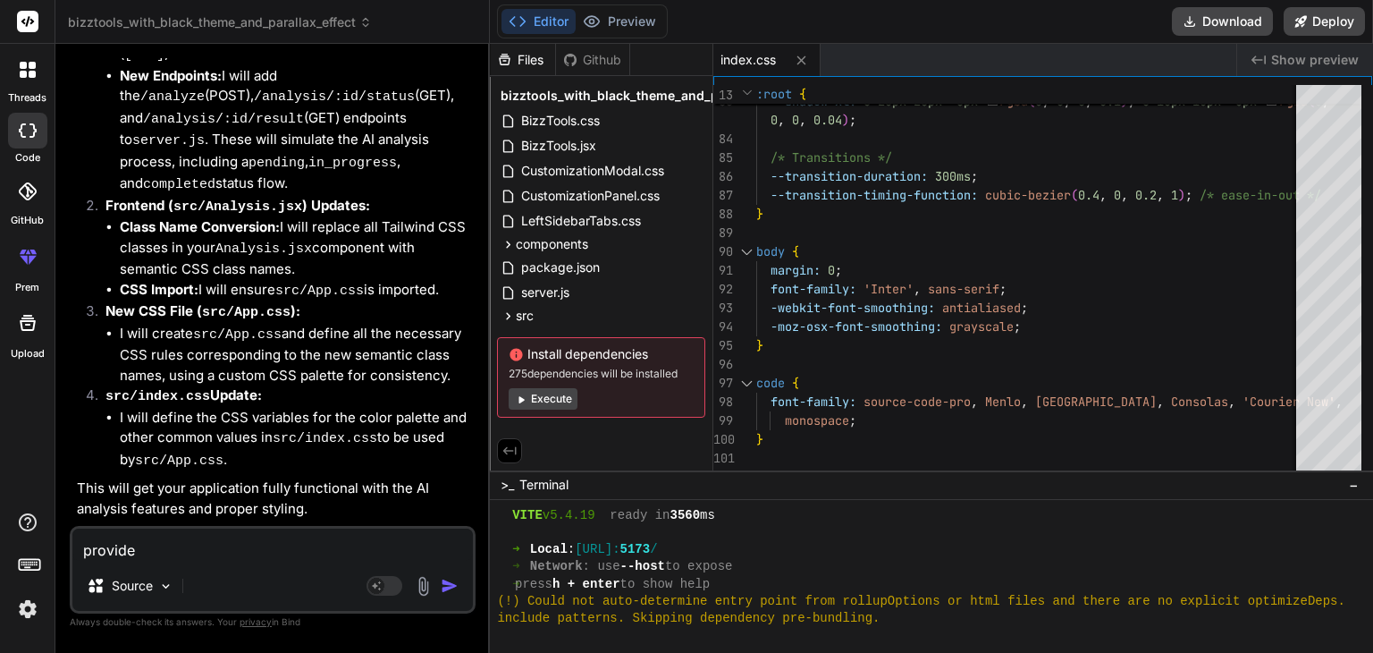
type textarea "x"
type textarea "provide"
type textarea "x"
type textarea "provide c"
type textarea "x"
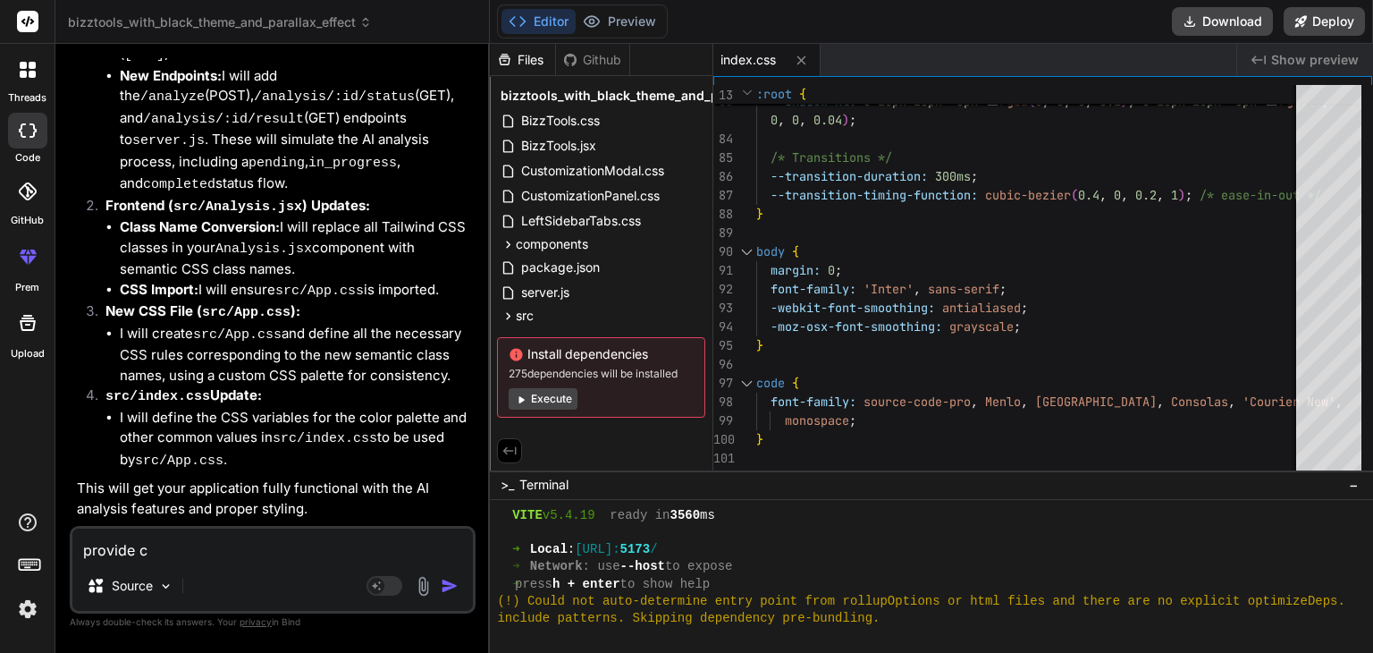
type textarea "provide cs"
type textarea "x"
type textarea "provide css"
type textarea "x"
type textarea "provide css"
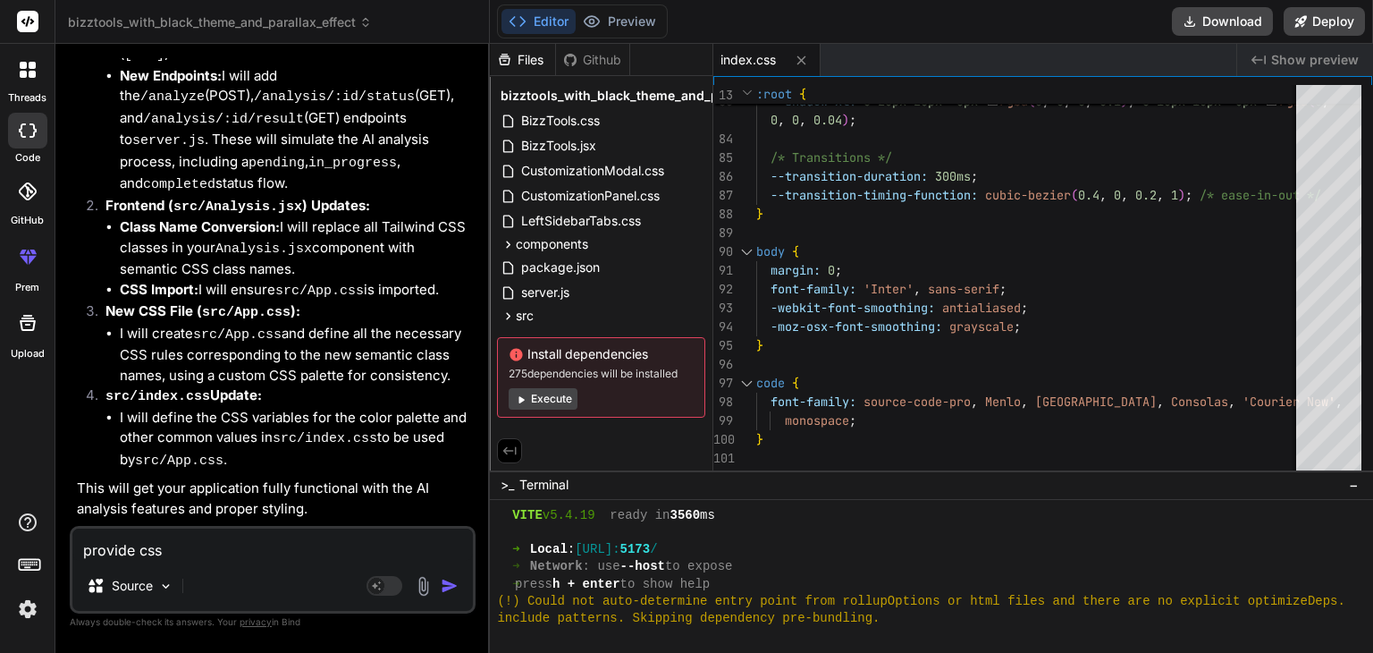
type textarea "x"
type textarea "provide css f"
type textarea "x"
type textarea "provide css fo"
type textarea "x"
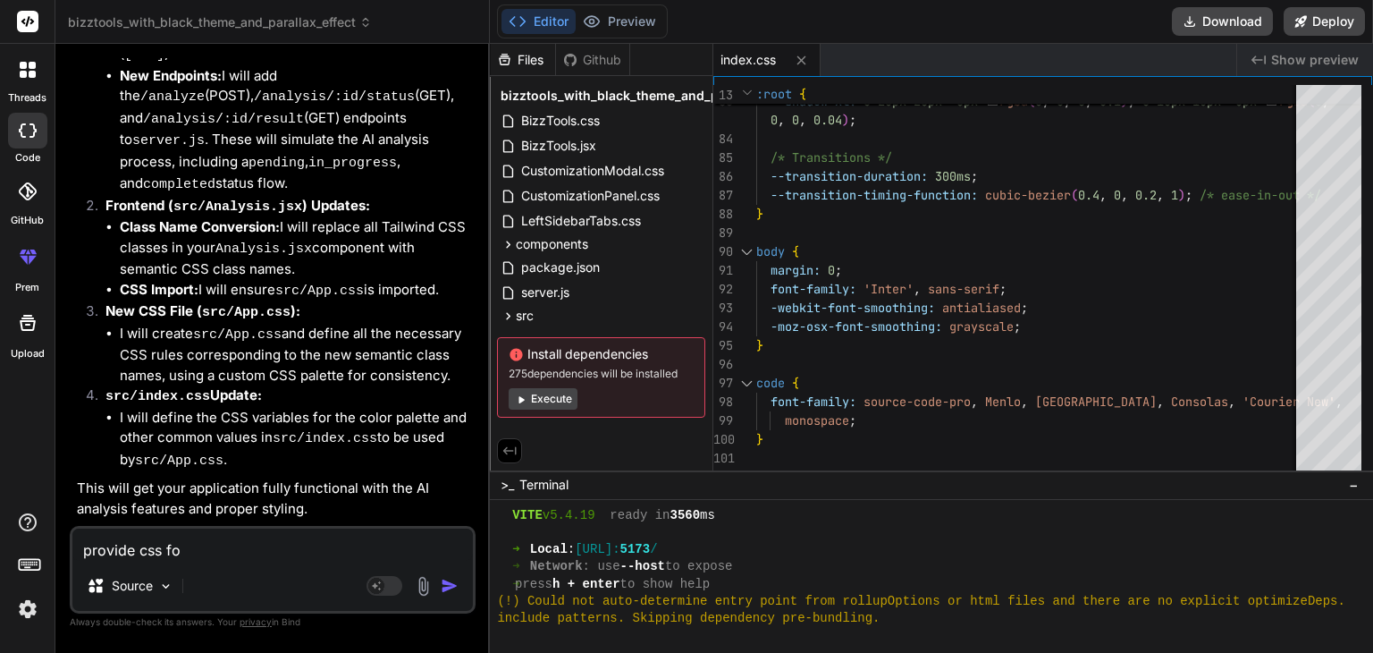
type textarea "provide css for"
type textarea "x"
type textarea "provide css for"
type textarea "x"
type textarea "provide css for t"
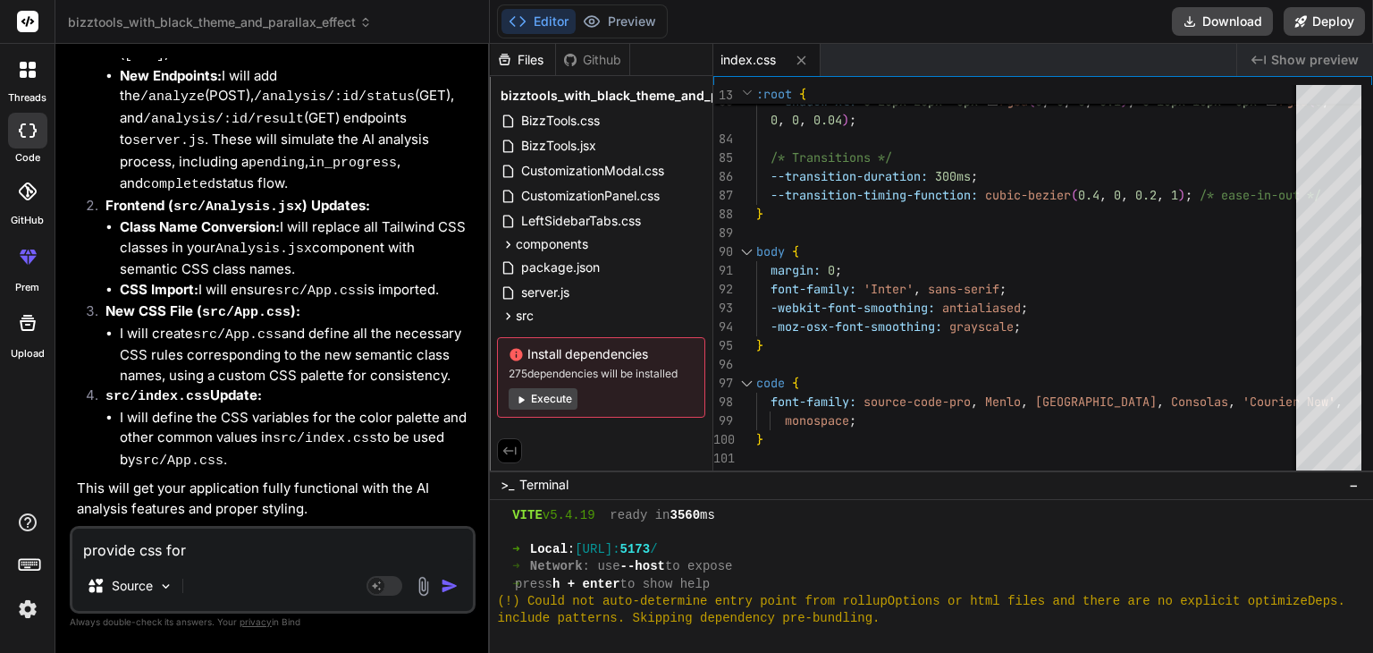
type textarea "x"
type textarea "provide css for th"
type textarea "x"
type textarea "provide css for thi"
type textarea "x"
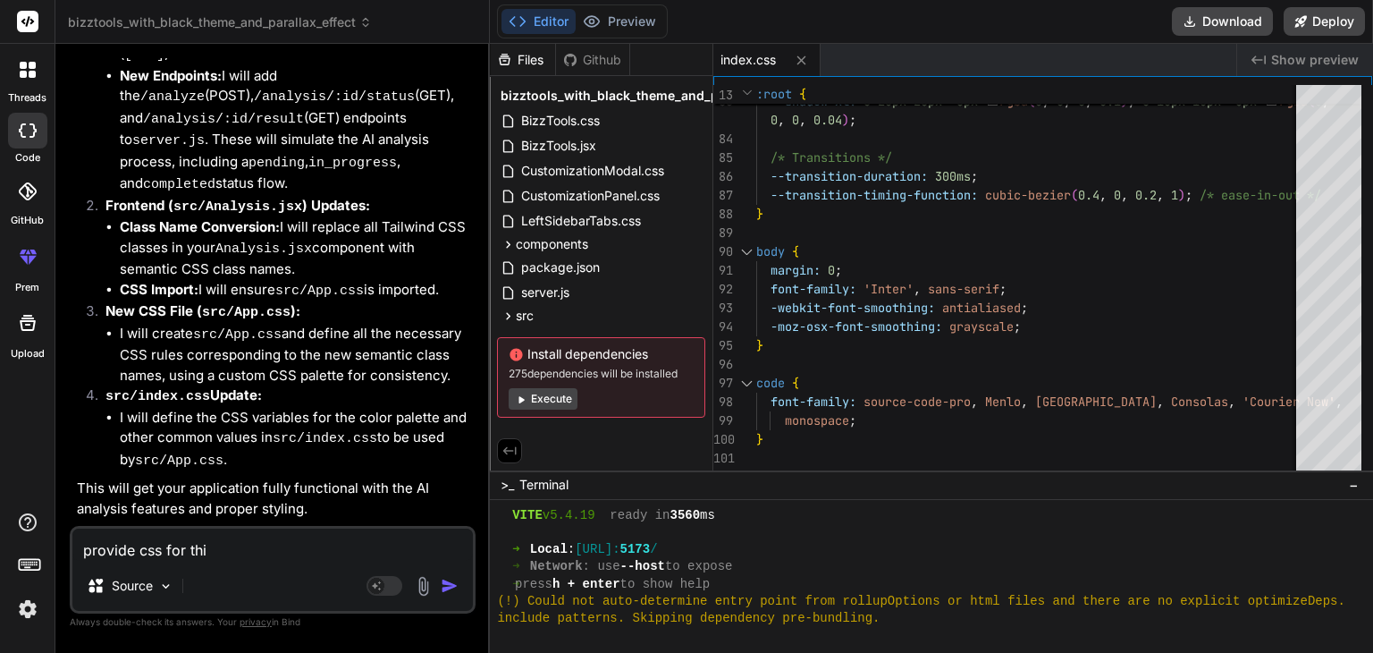
type textarea "provide css for this"
type textarea "x"
type textarea "provide css for this"
type textarea "x"
type textarea "provide css for this i"
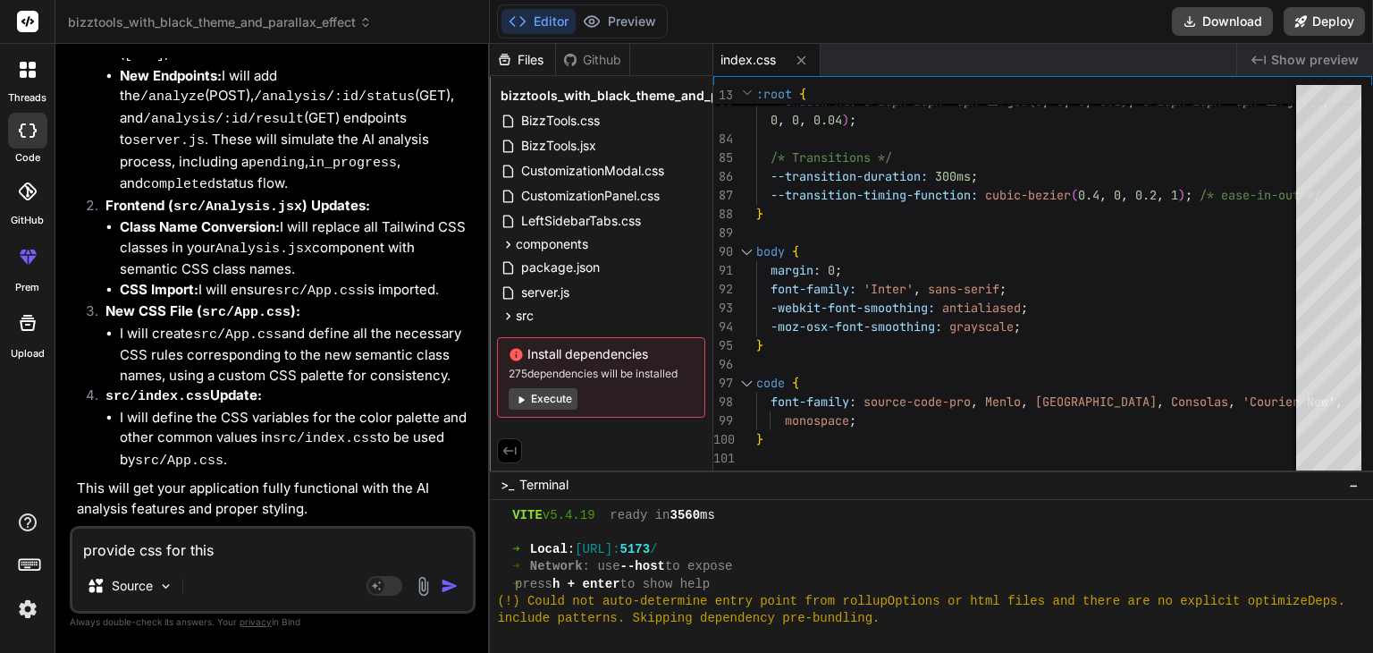
type textarea "x"
type textarea "provide css for this in"
type textarea "x"
type textarea "provide css for this in"
type textarea "x"
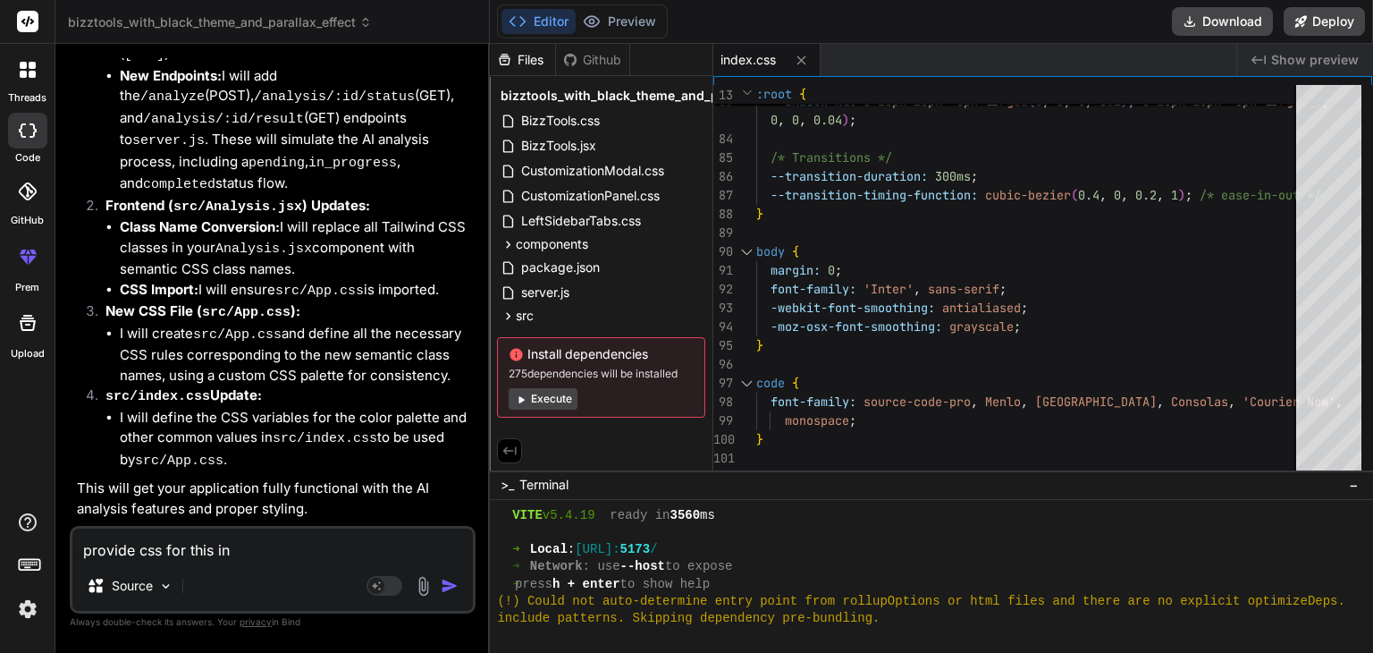
type textarea "provide css for this in o"
type textarea "x"
type textarea "provide css for this in ou"
type textarea "x"
type textarea "provide css for this in our"
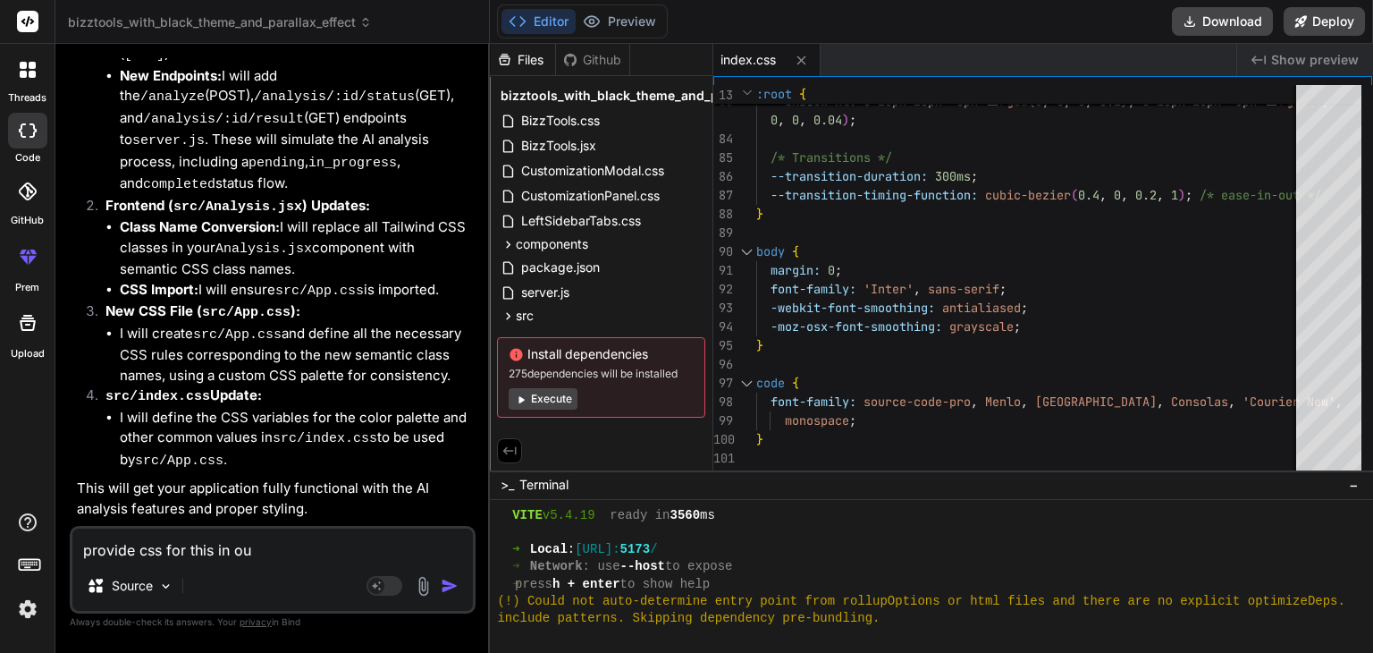
type textarea "x"
type textarea "provide css for this in our"
type textarea "x"
type textarea "provide css for this in our t"
type textarea "x"
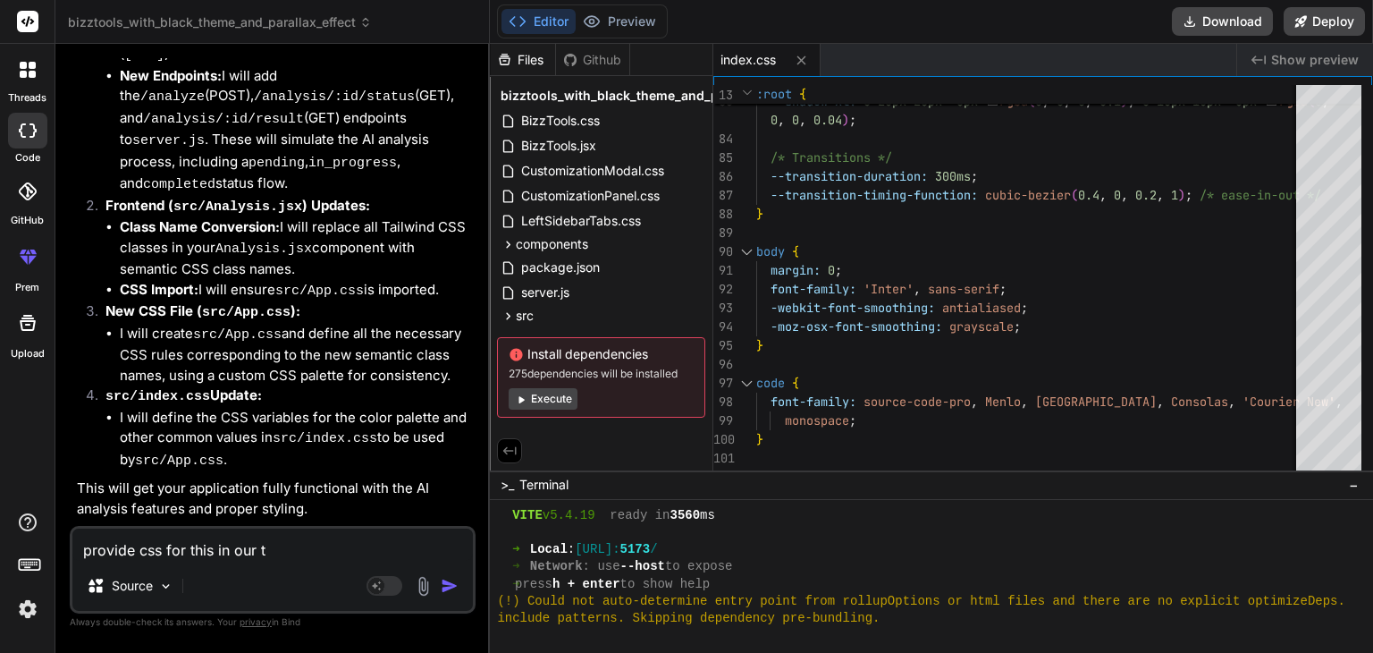
type textarea "provide css for this in our th"
type textarea "x"
type textarea "provide css for this in our the"
type textarea "x"
type textarea "provide css for this in our thee"
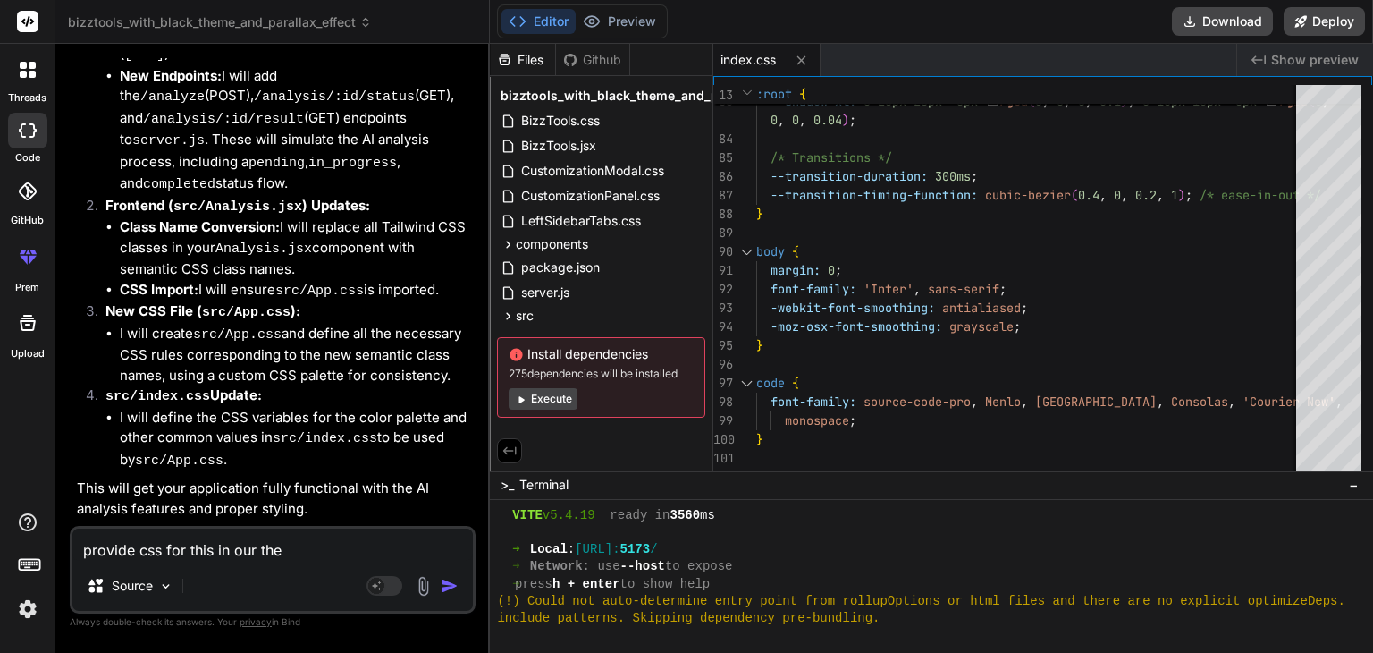
type textarea "x"
type textarea "provide css for this in our theem"
type textarea "x"
type textarea "provide css for this in our theem"
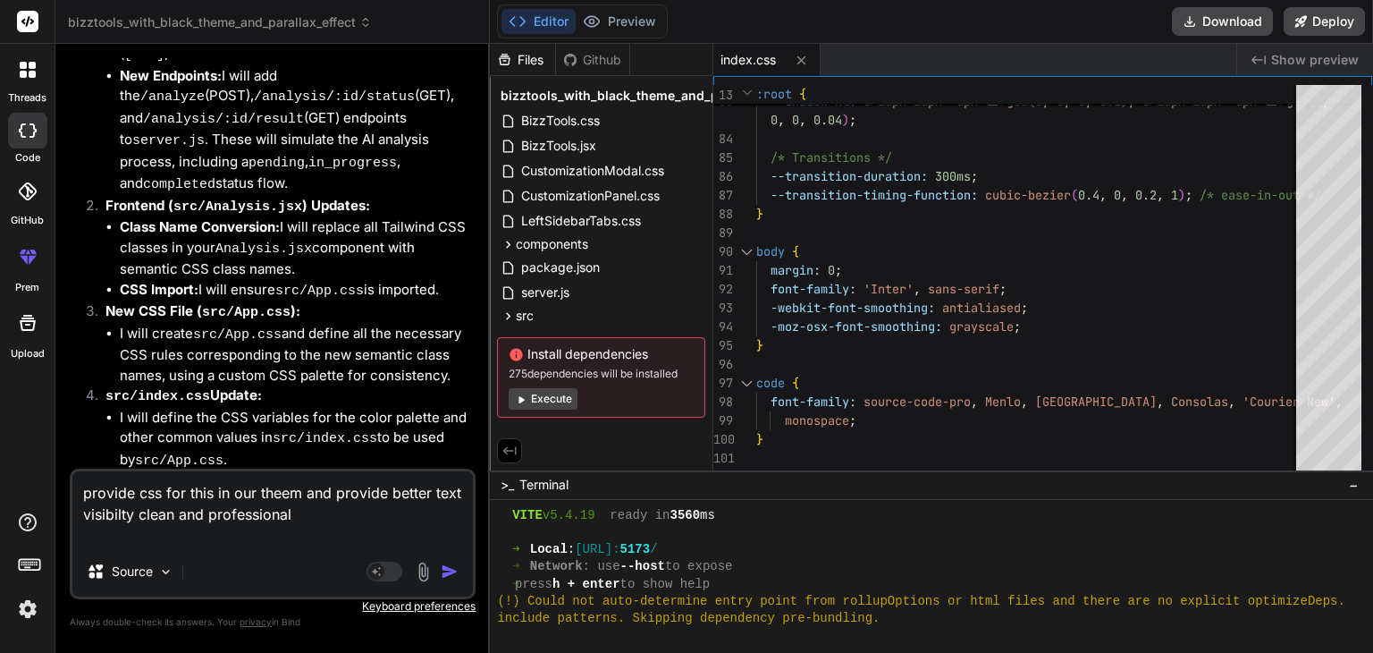
paste textarea "import React, { useState, useEffect } from 'react'; import './Analysis.css'; im…"
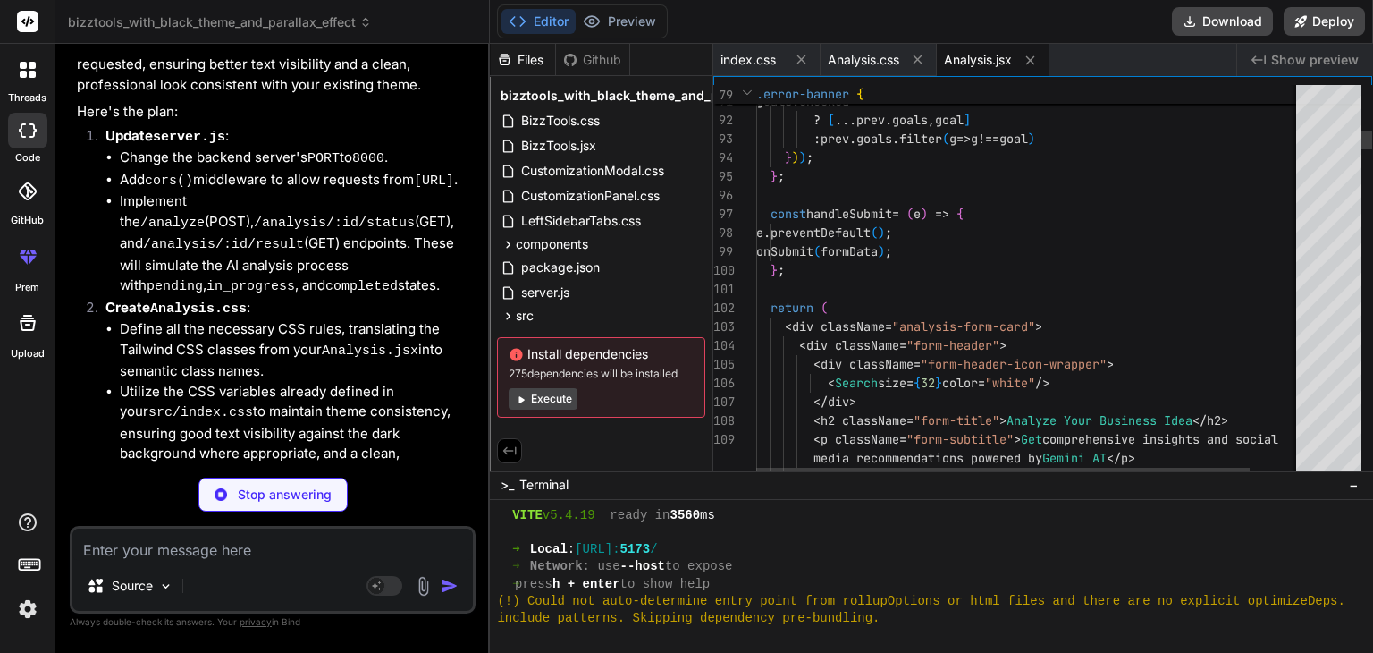
scroll to position [24771, 0]
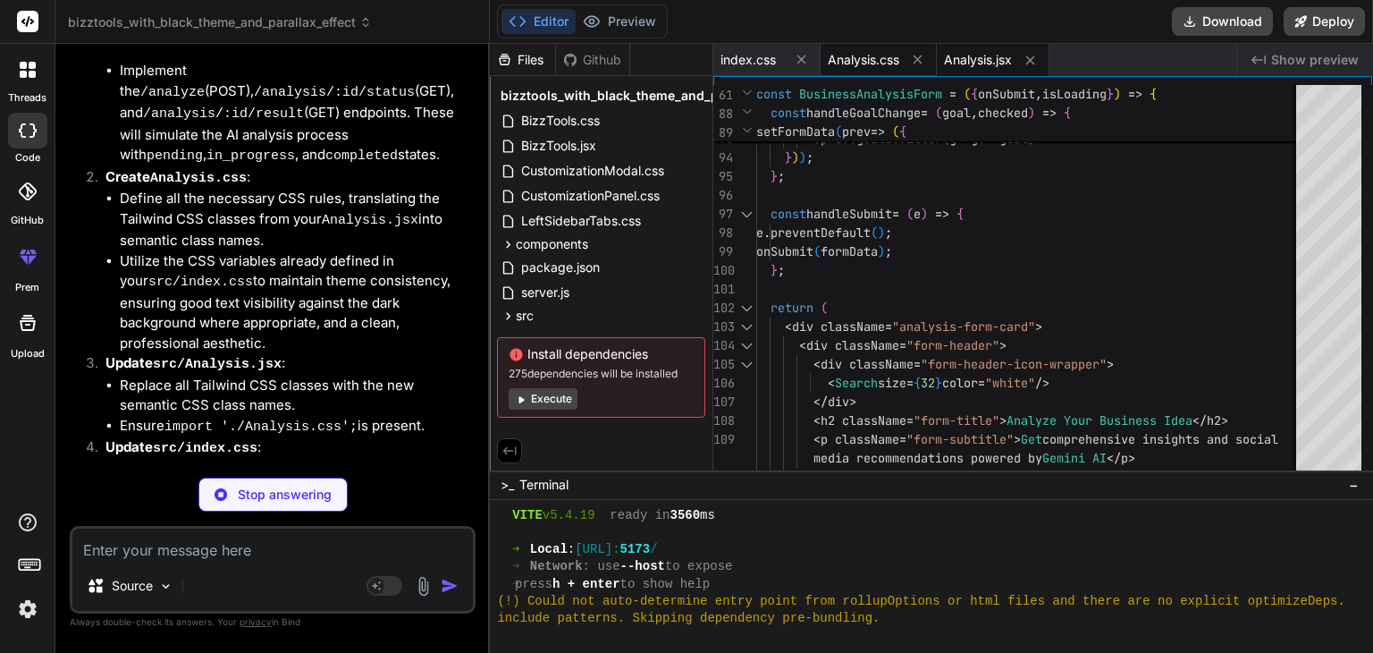
click at [882, 62] on span "Analysis.css" at bounding box center [864, 60] width 72 height 18
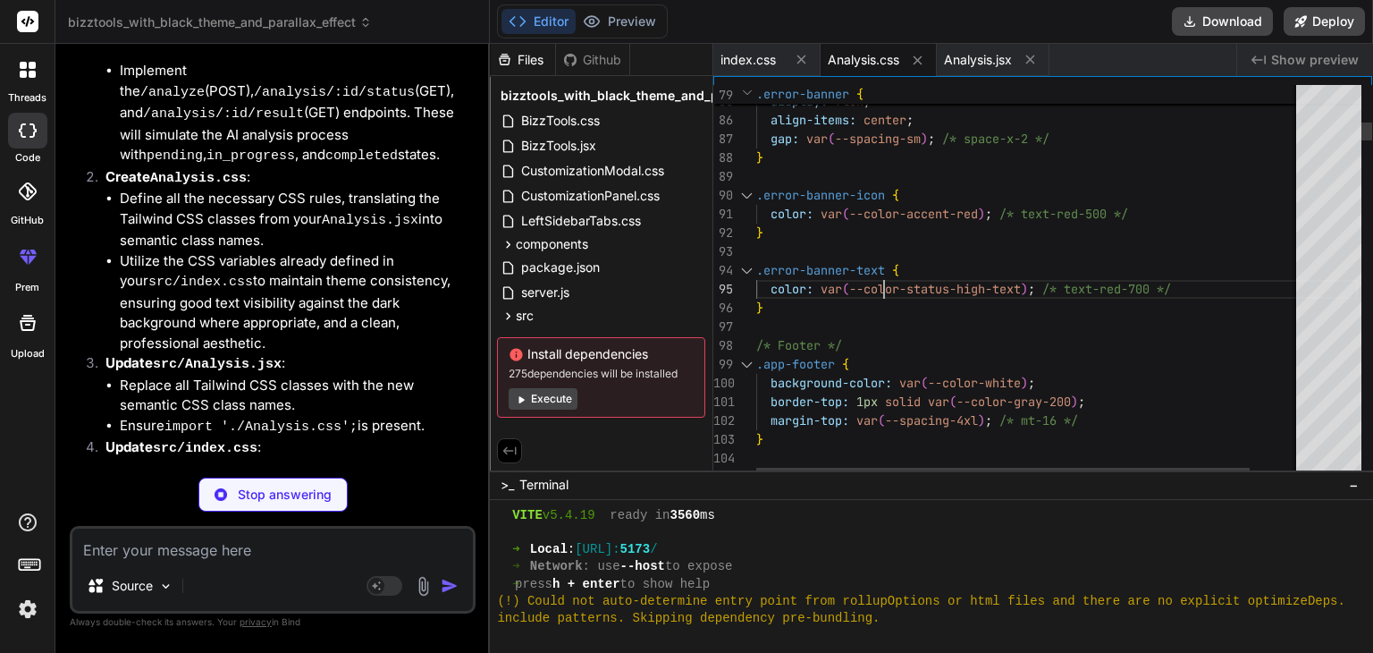
scroll to position [0, 0]
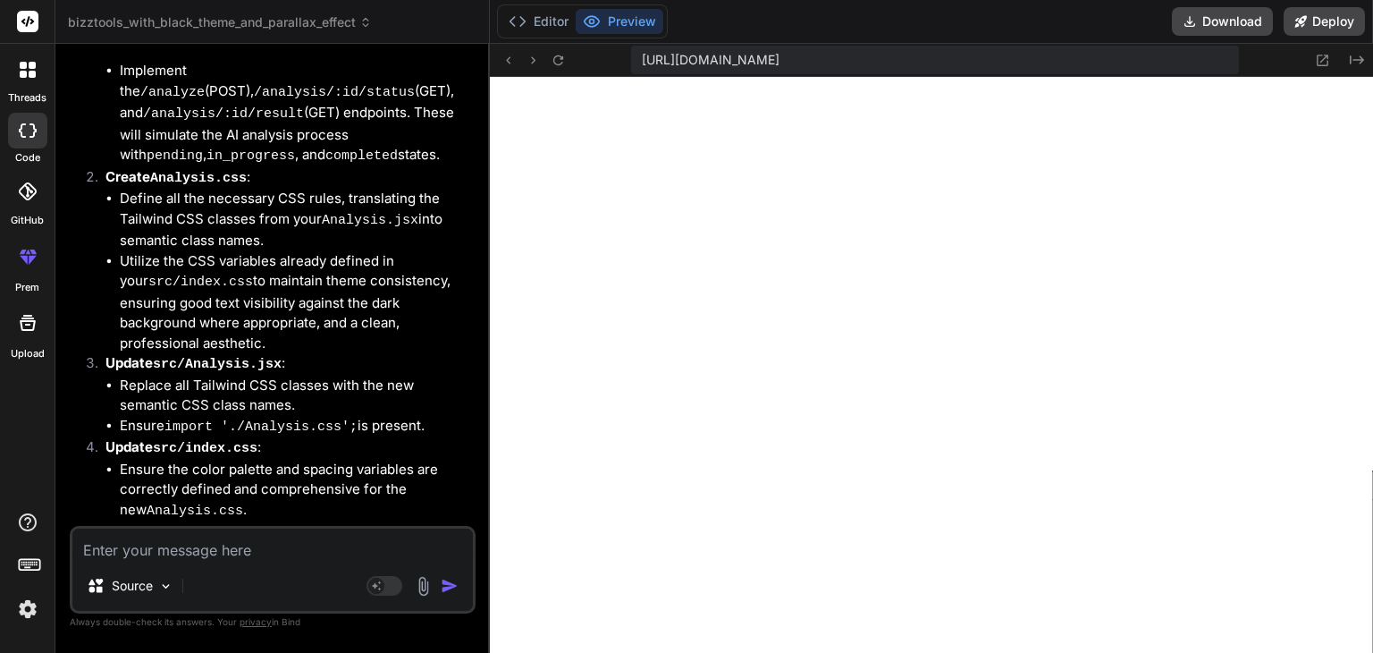
scroll to position [1390, 0]
click at [536, 27] on button "Editor" at bounding box center [539, 21] width 74 height 25
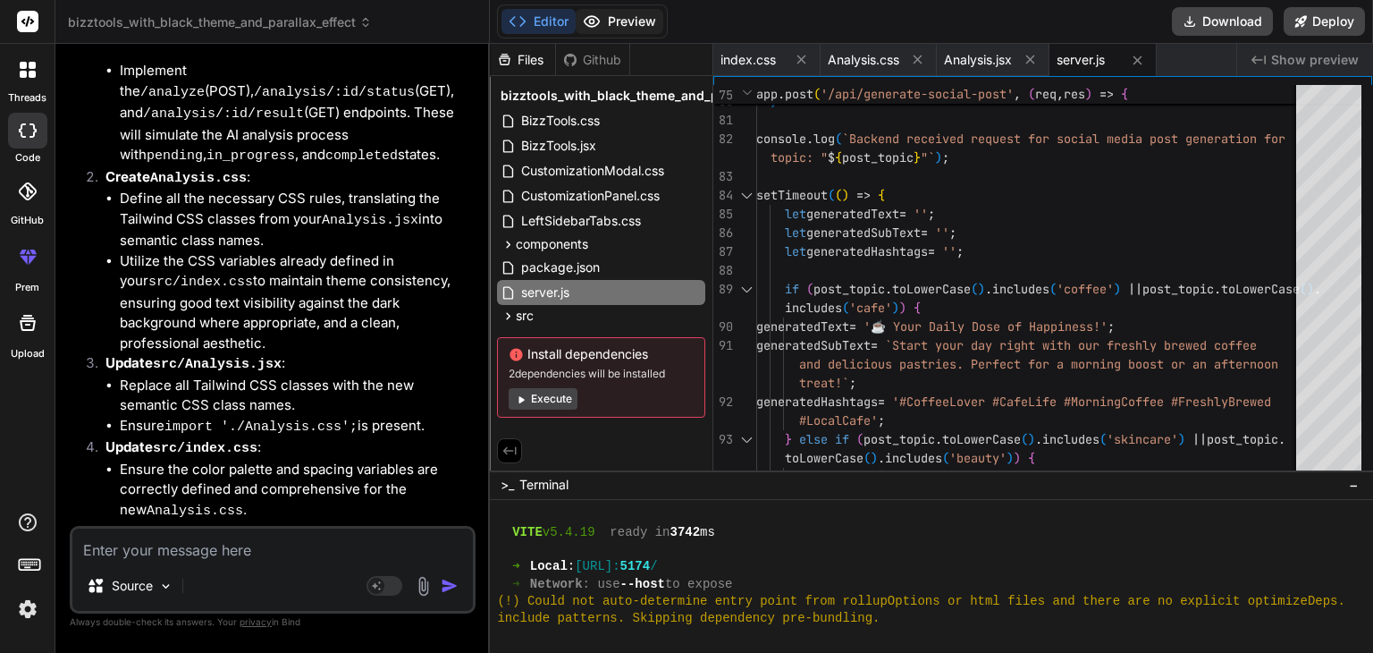
click at [617, 14] on button "Preview" at bounding box center [620, 21] width 88 height 25
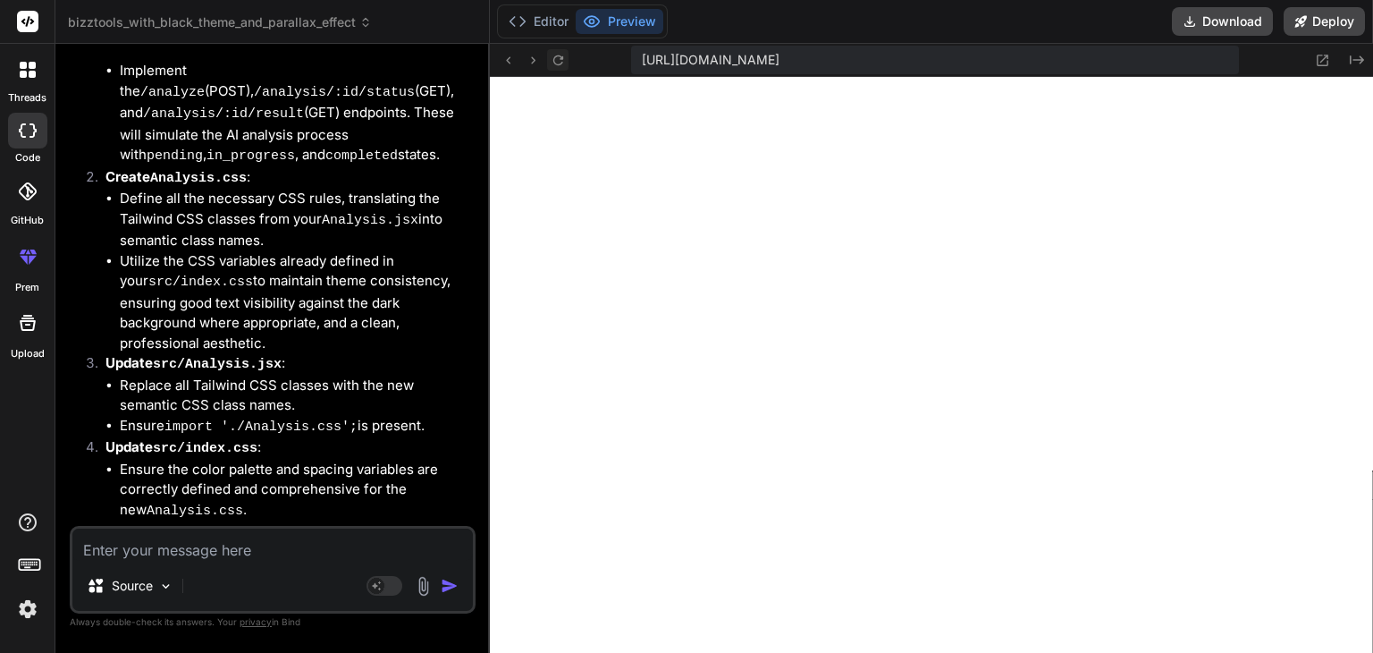
click at [559, 65] on icon at bounding box center [558, 60] width 15 height 15
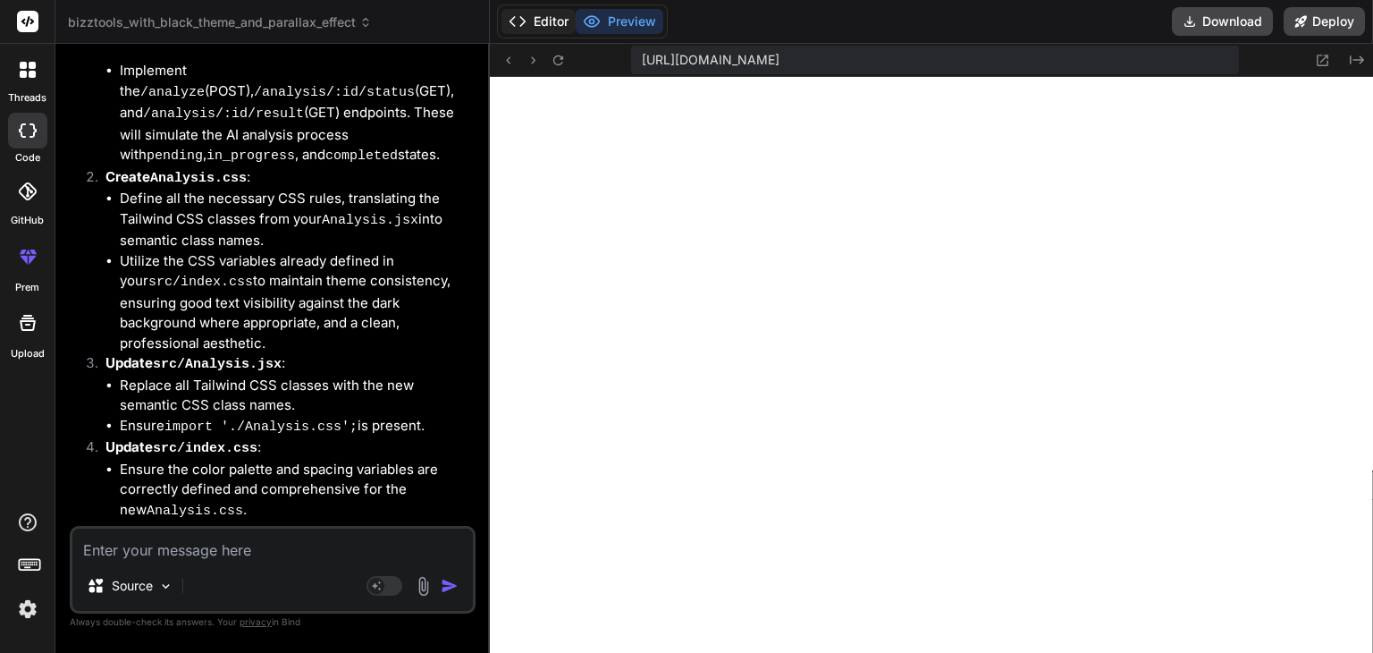
click at [549, 25] on button "Editor" at bounding box center [539, 21] width 74 height 25
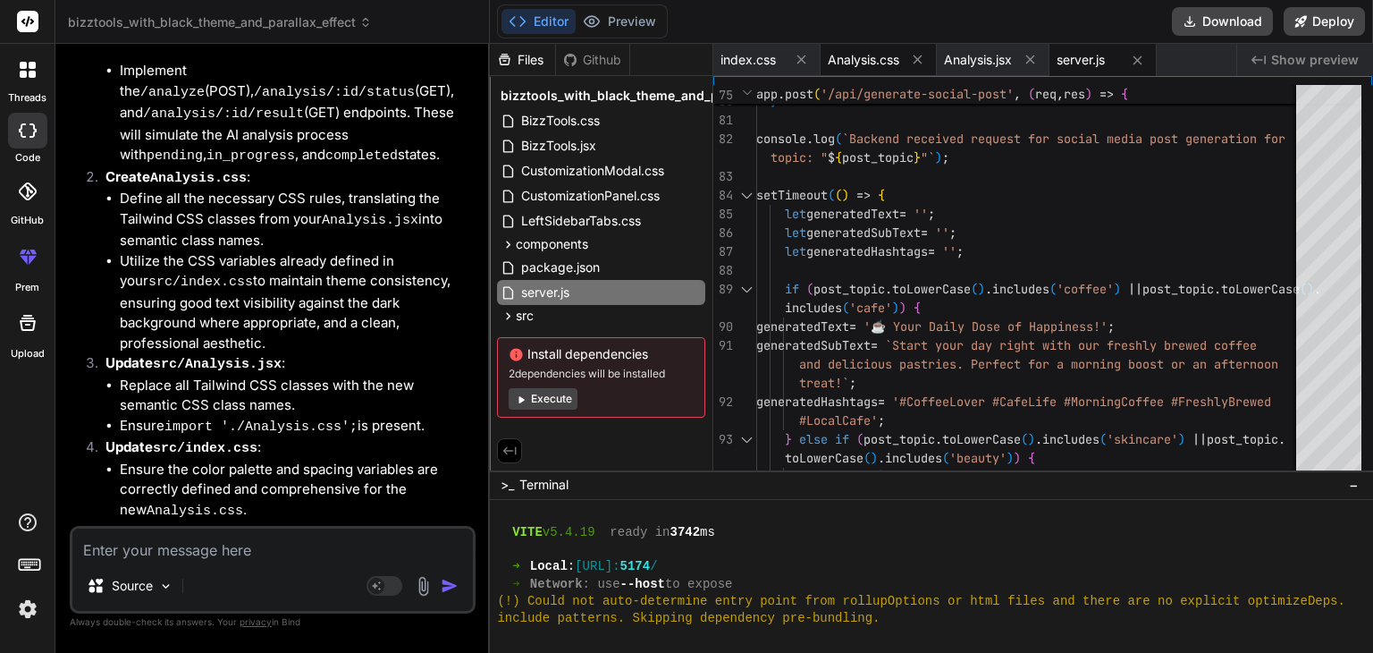
click at [859, 65] on span "Analysis.css" at bounding box center [864, 60] width 72 height 18
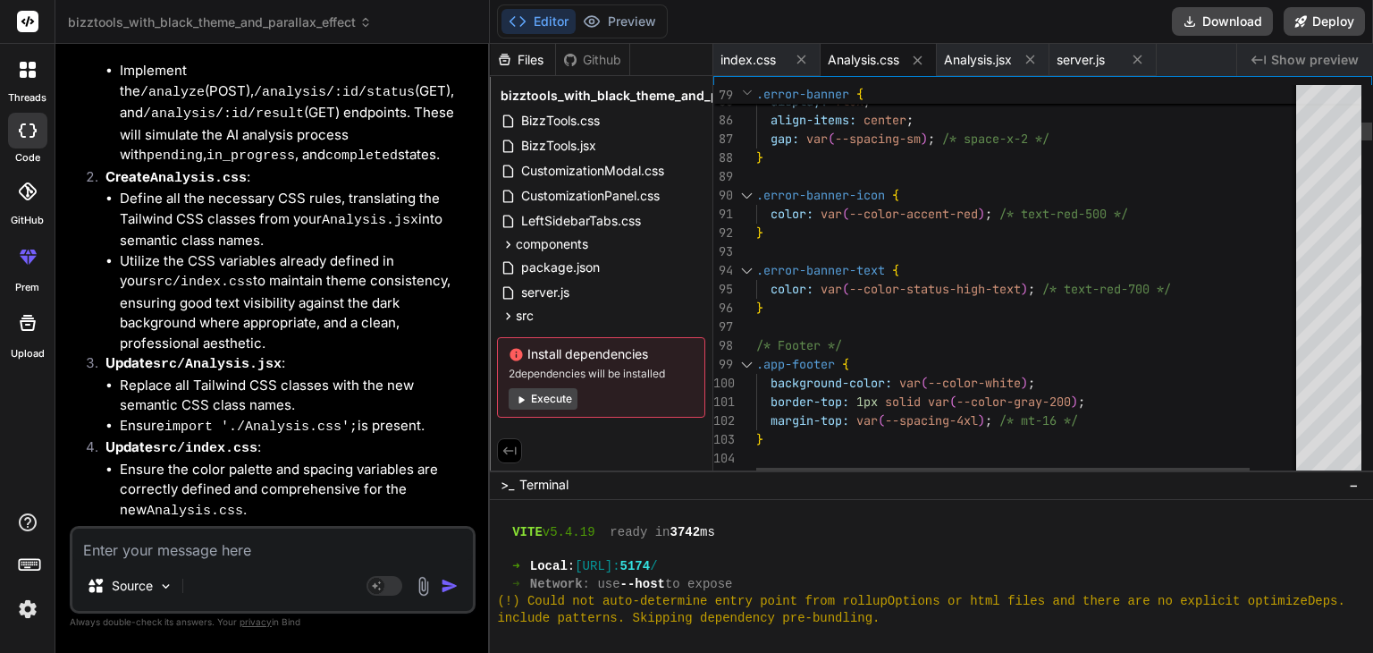
scroll to position [0, 0]
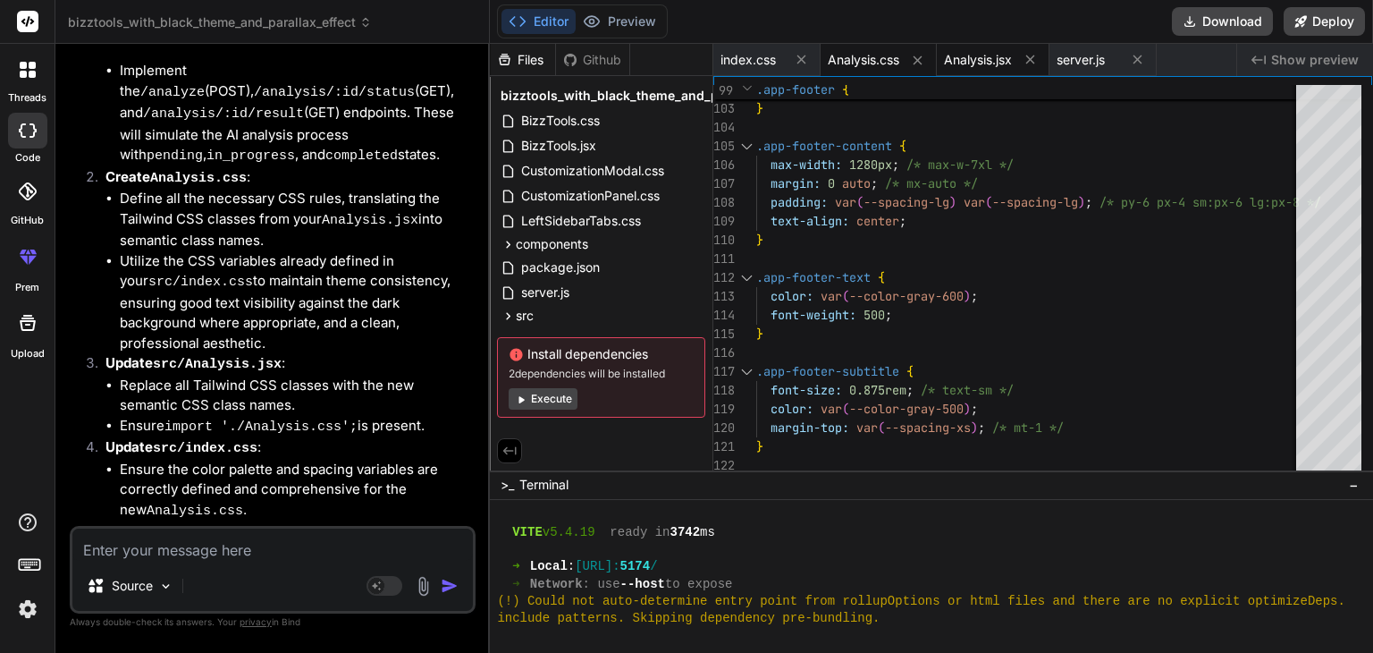
click at [983, 63] on span "Analysis.jsx" at bounding box center [978, 60] width 68 height 18
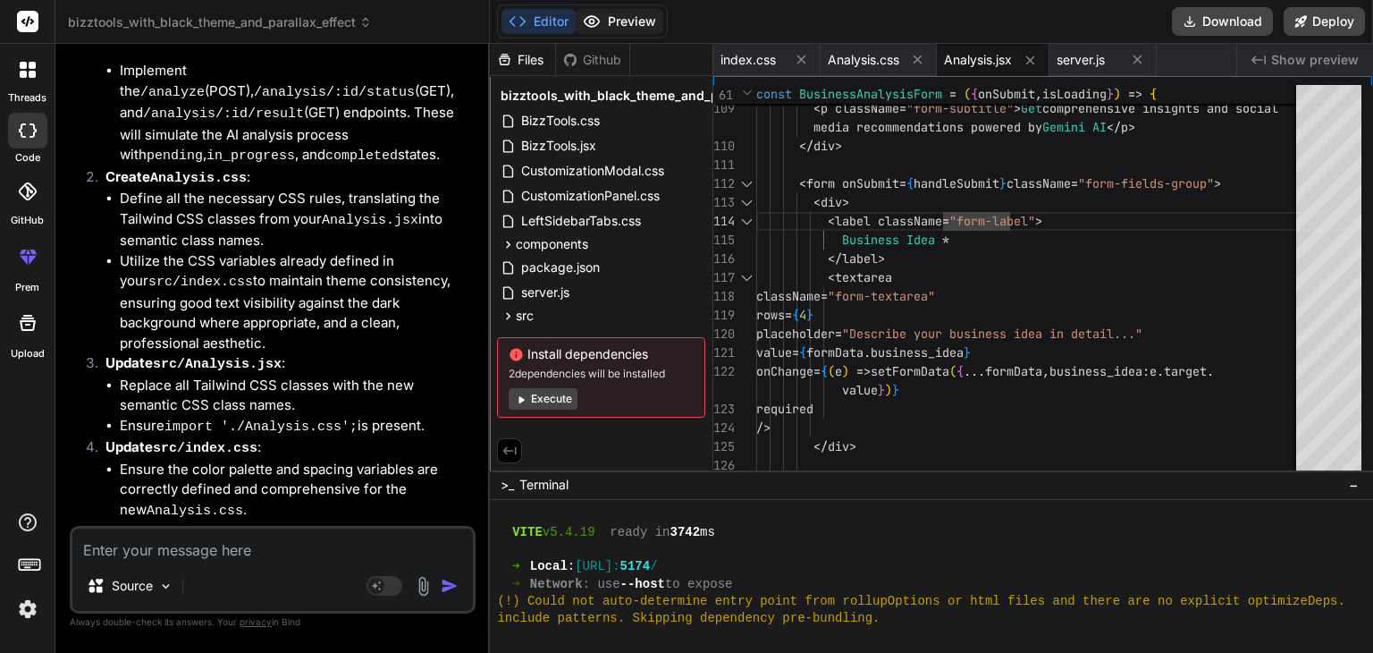
click at [619, 16] on button "Preview" at bounding box center [620, 21] width 88 height 25
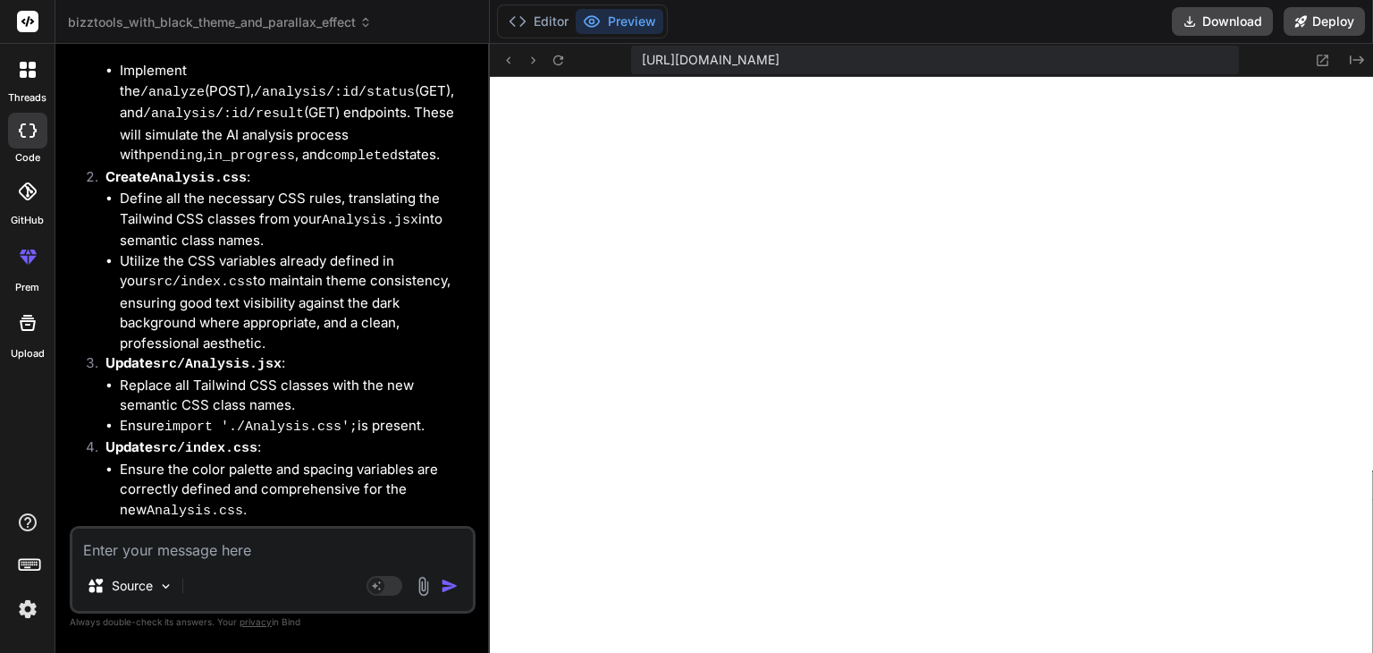
click at [257, 555] on textarea at bounding box center [272, 544] width 401 height 32
paste textarea "import os from fastapi import FastAPI, HTTPException, BackgroundTasks from fast…"
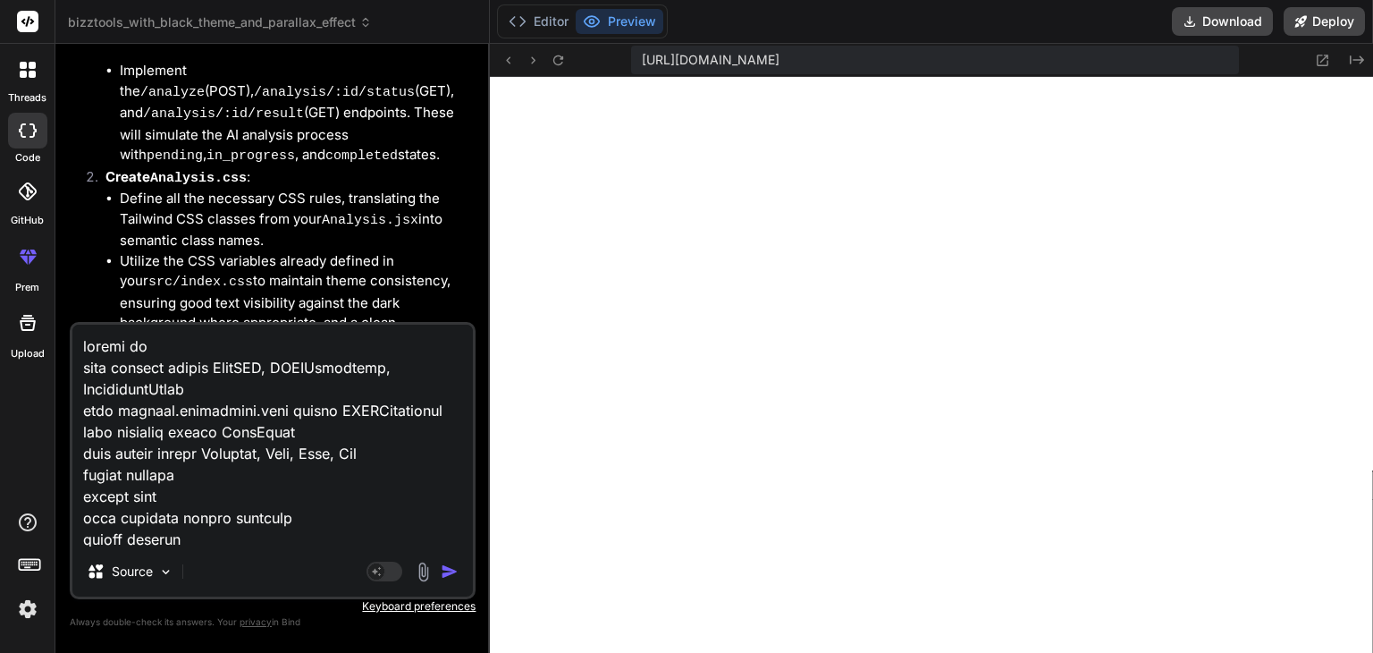
scroll to position [45512, 0]
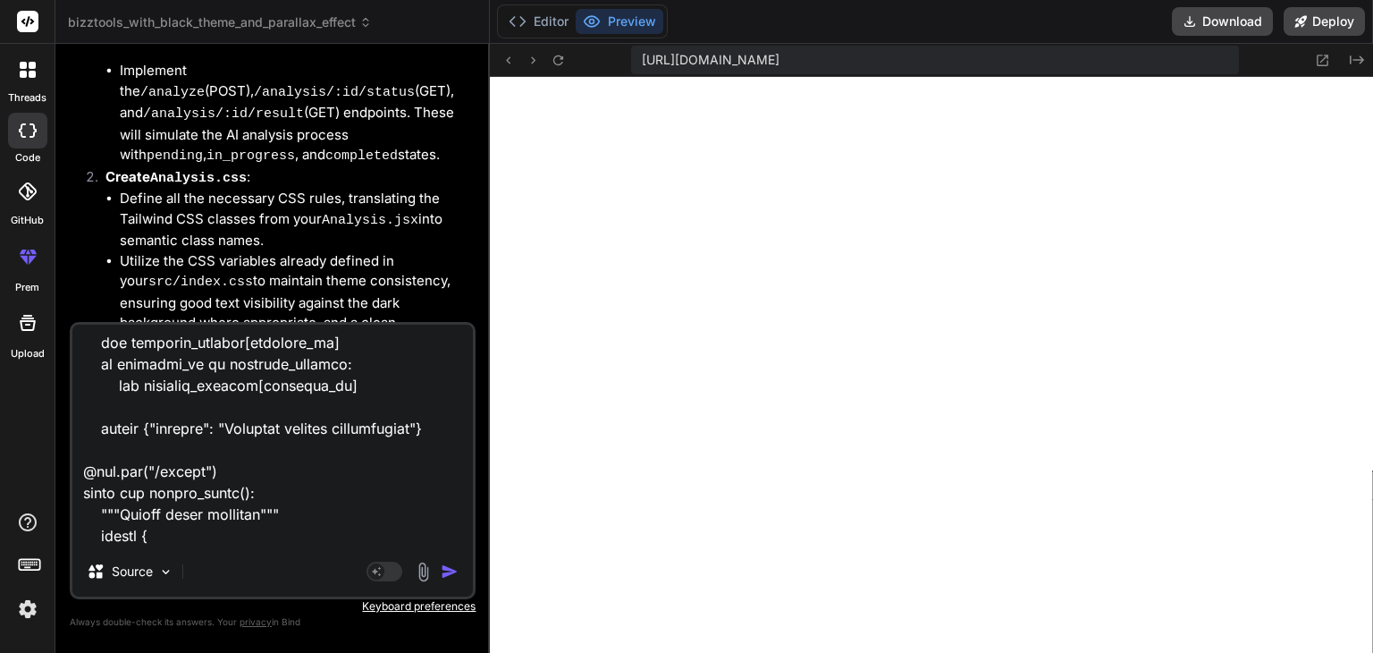
paste textarea "Analysis.jsx:31 POST http://localhost:8000/analyze net::ERR_FAILED Analysis.jsx…"
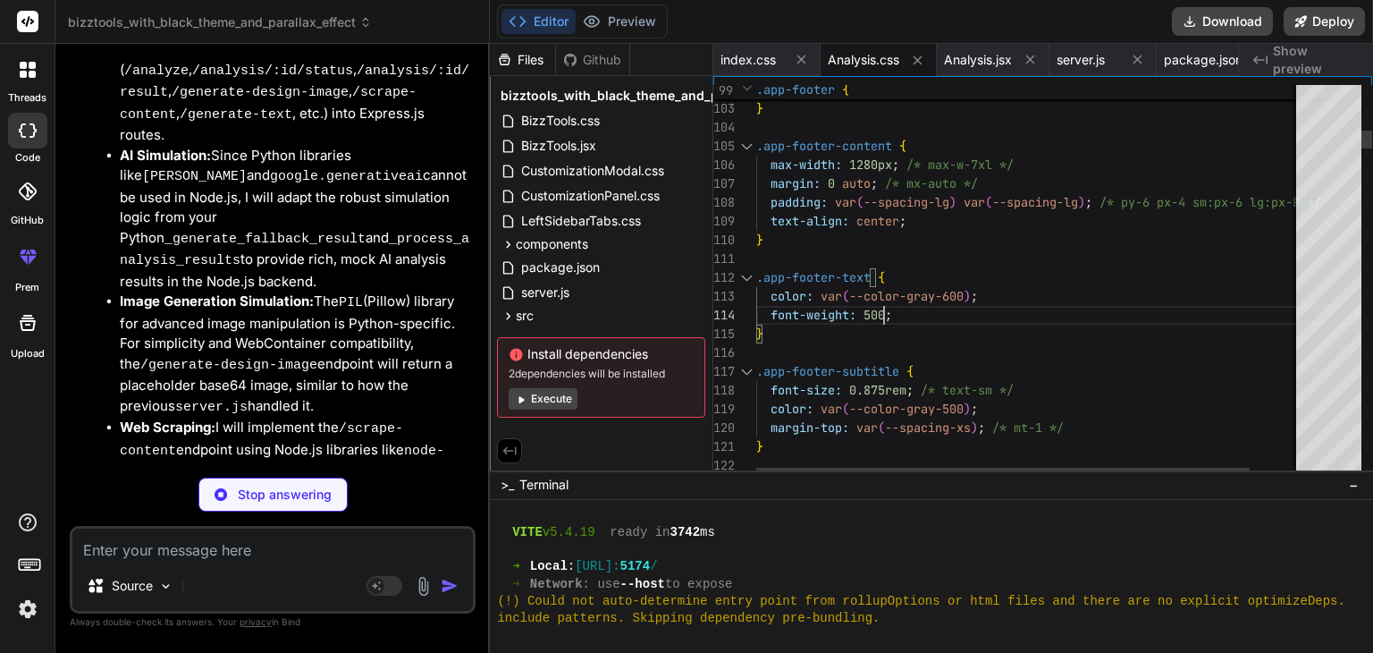
scroll to position [0, 0]
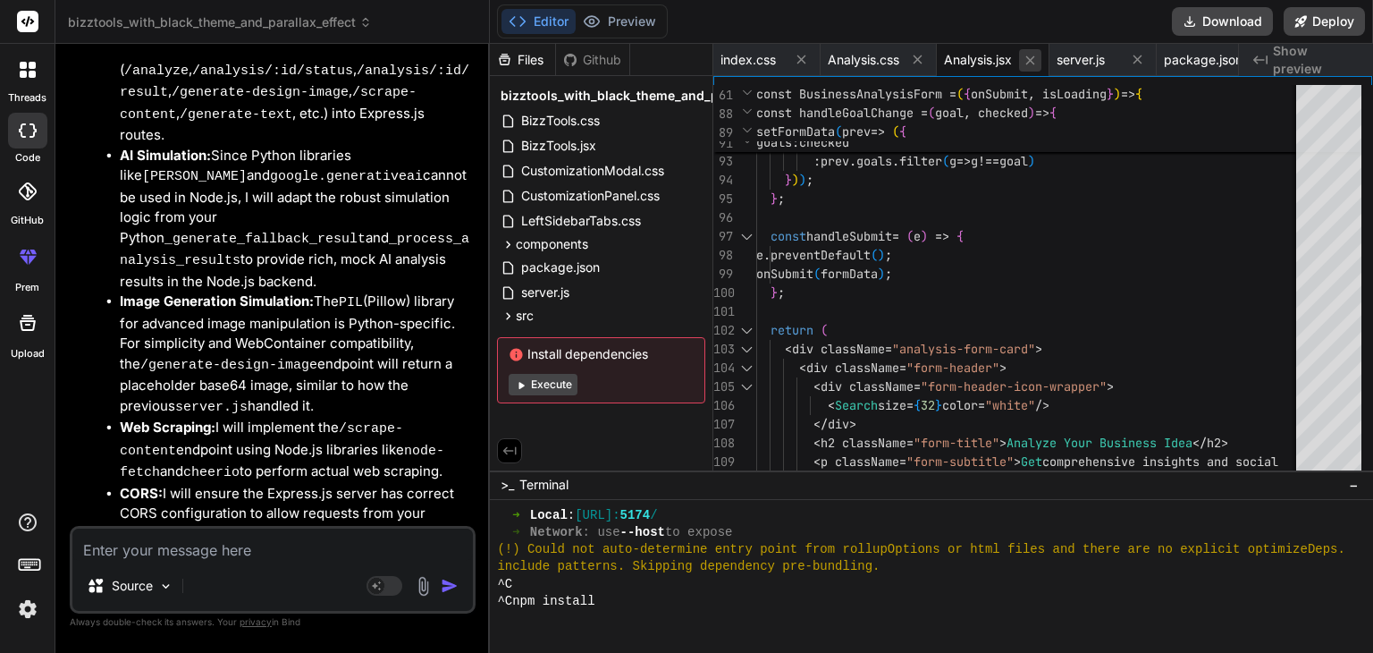
scroll to position [1527, 0]
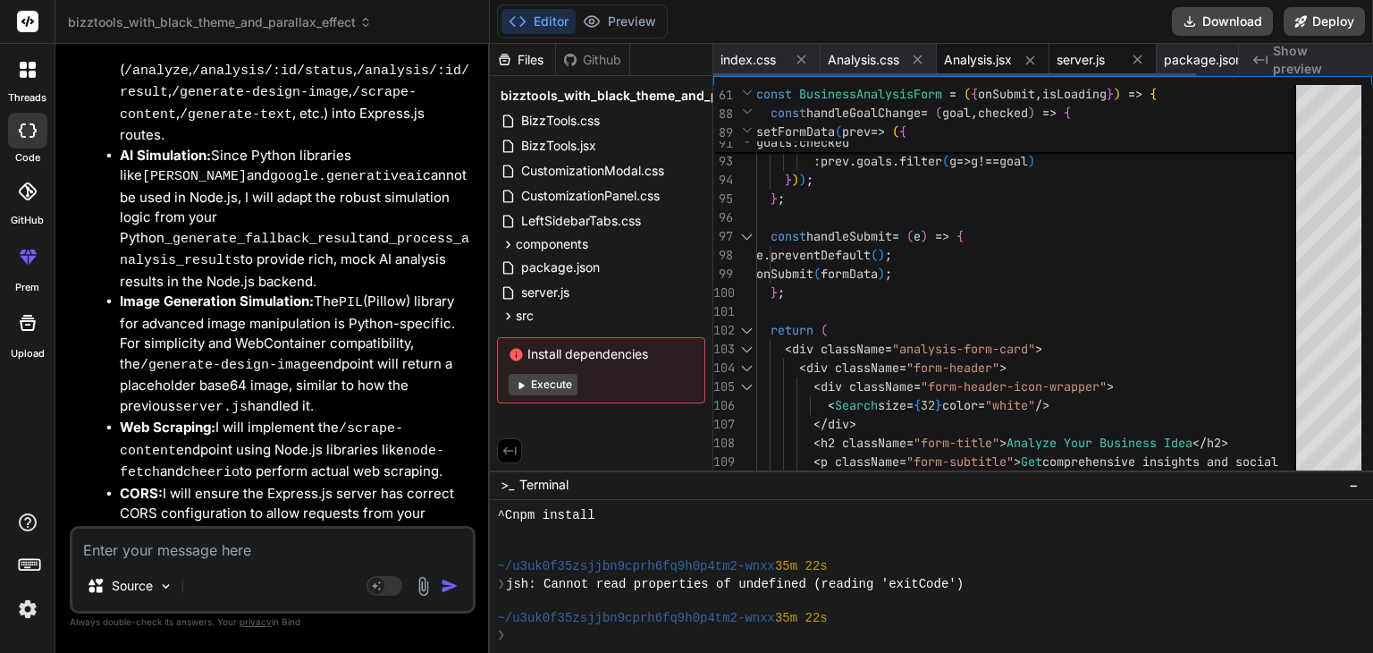
click at [1087, 62] on span "server.js" at bounding box center [1081, 60] width 48 height 18
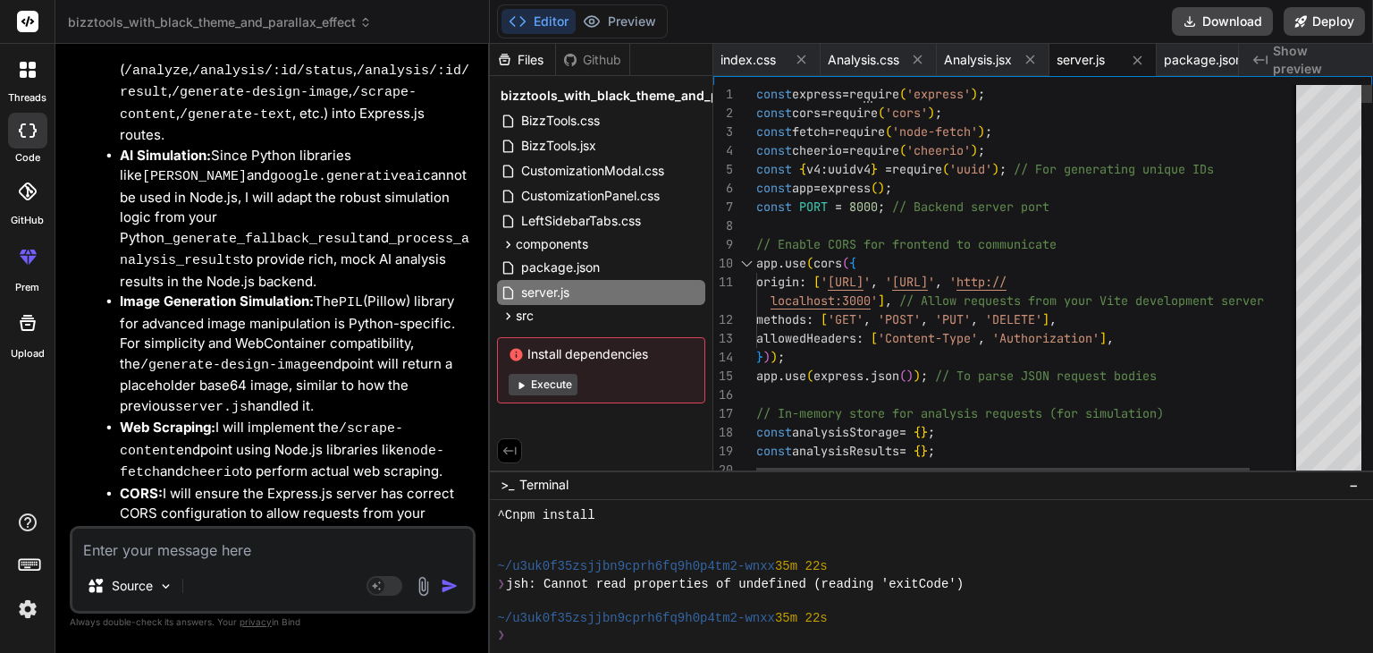
scroll to position [0, 0]
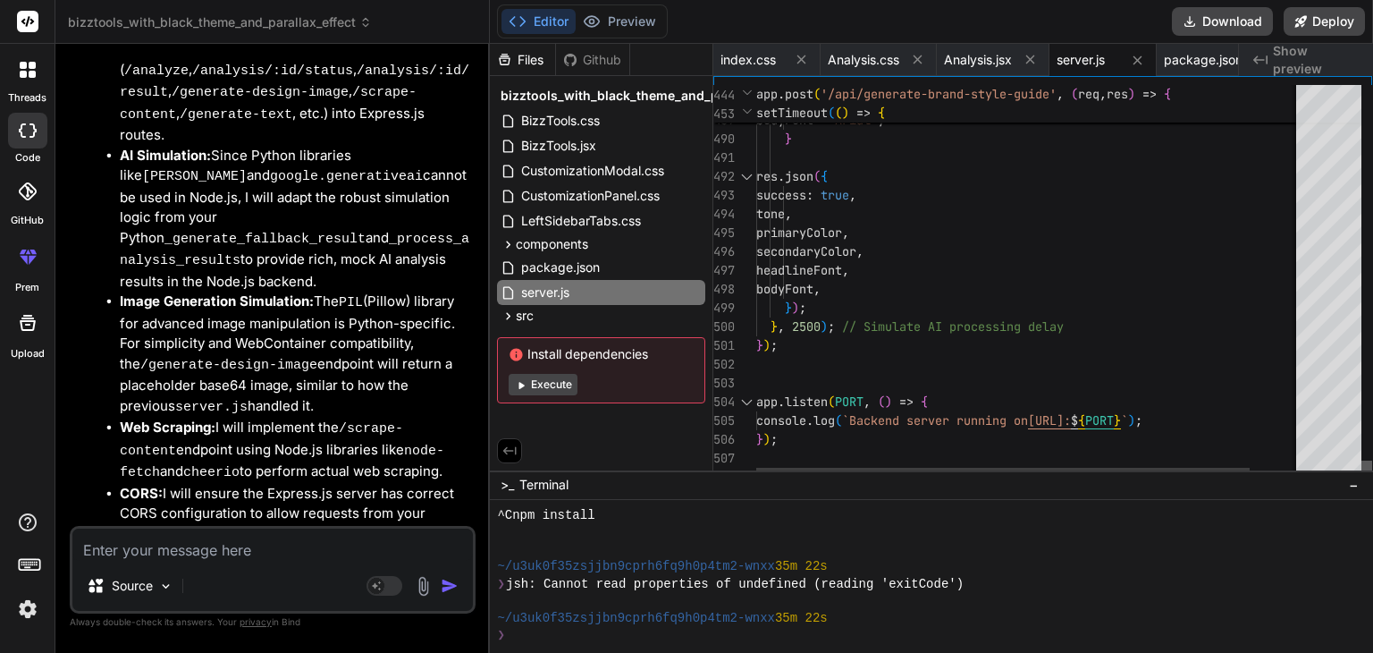
click at [1362, 478] on div at bounding box center [1367, 469] width 11 height 18
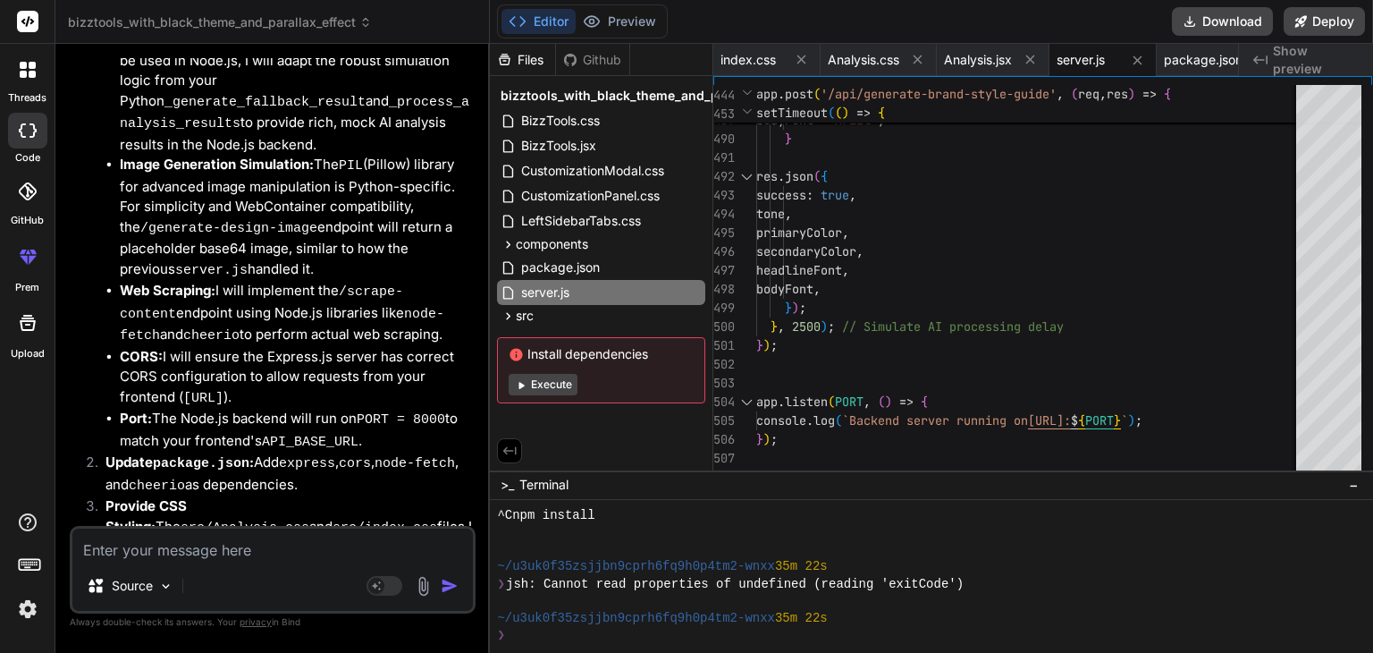
click at [237, 576] on div "Source" at bounding box center [272, 589] width 401 height 43
click at [262, 554] on textarea at bounding box center [272, 544] width 401 height 32
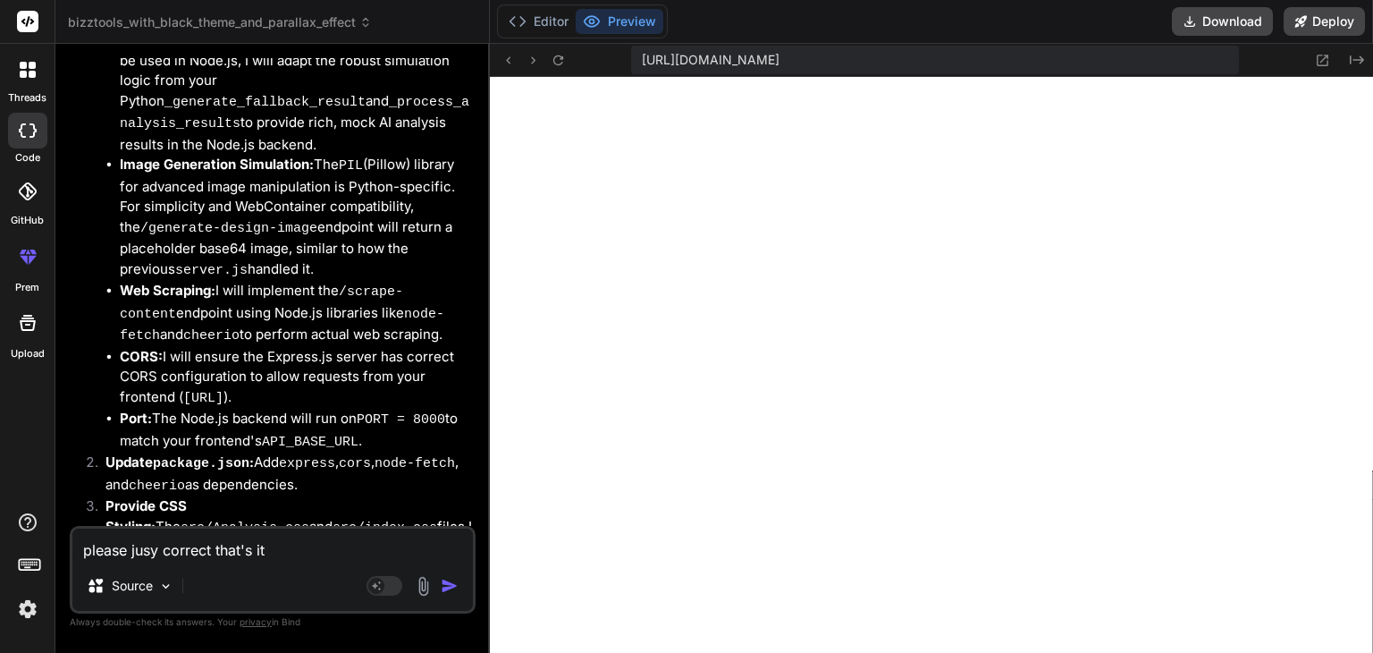
scroll to position [1819, 0]
